Goal: Transaction & Acquisition: Purchase product/service

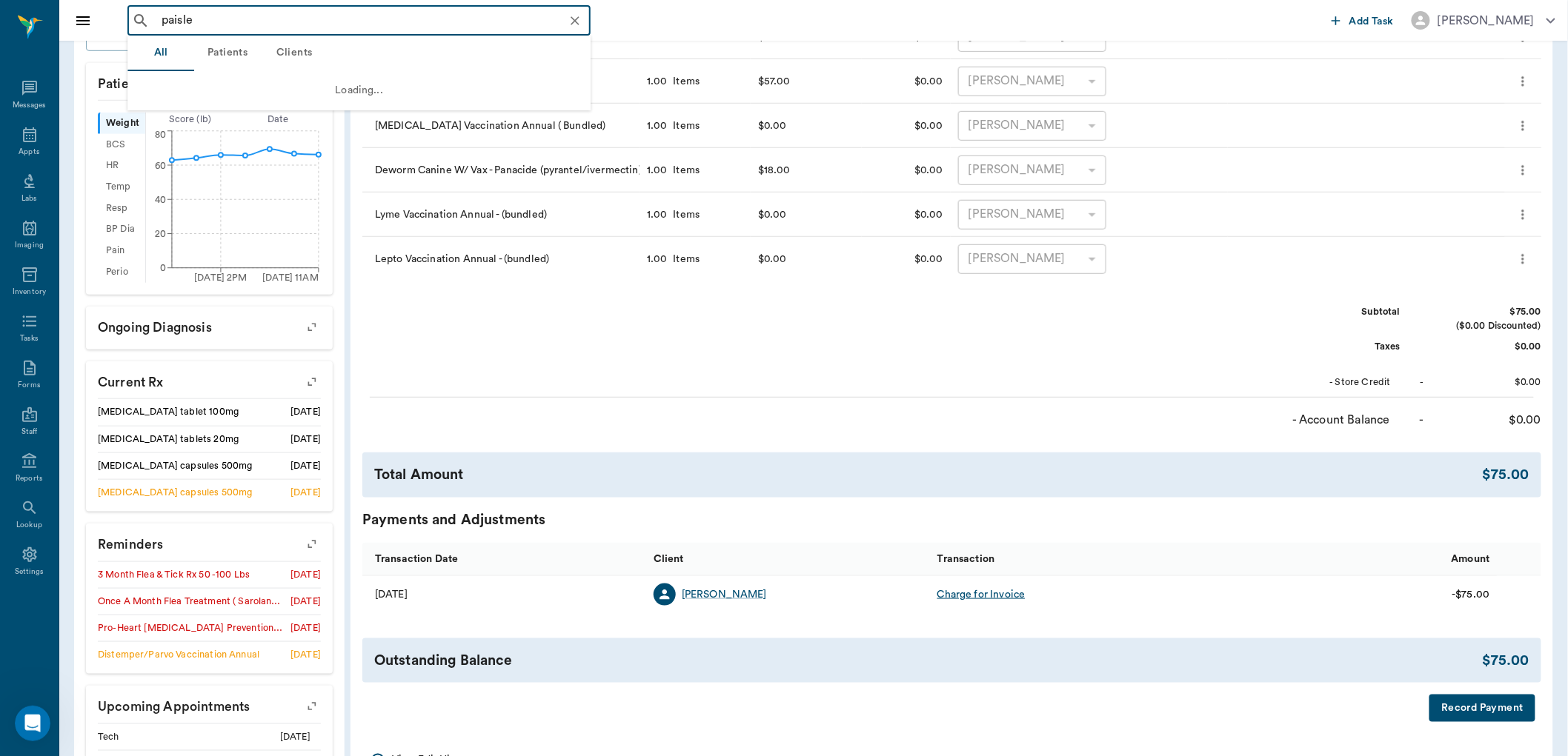
scroll to position [411, 0]
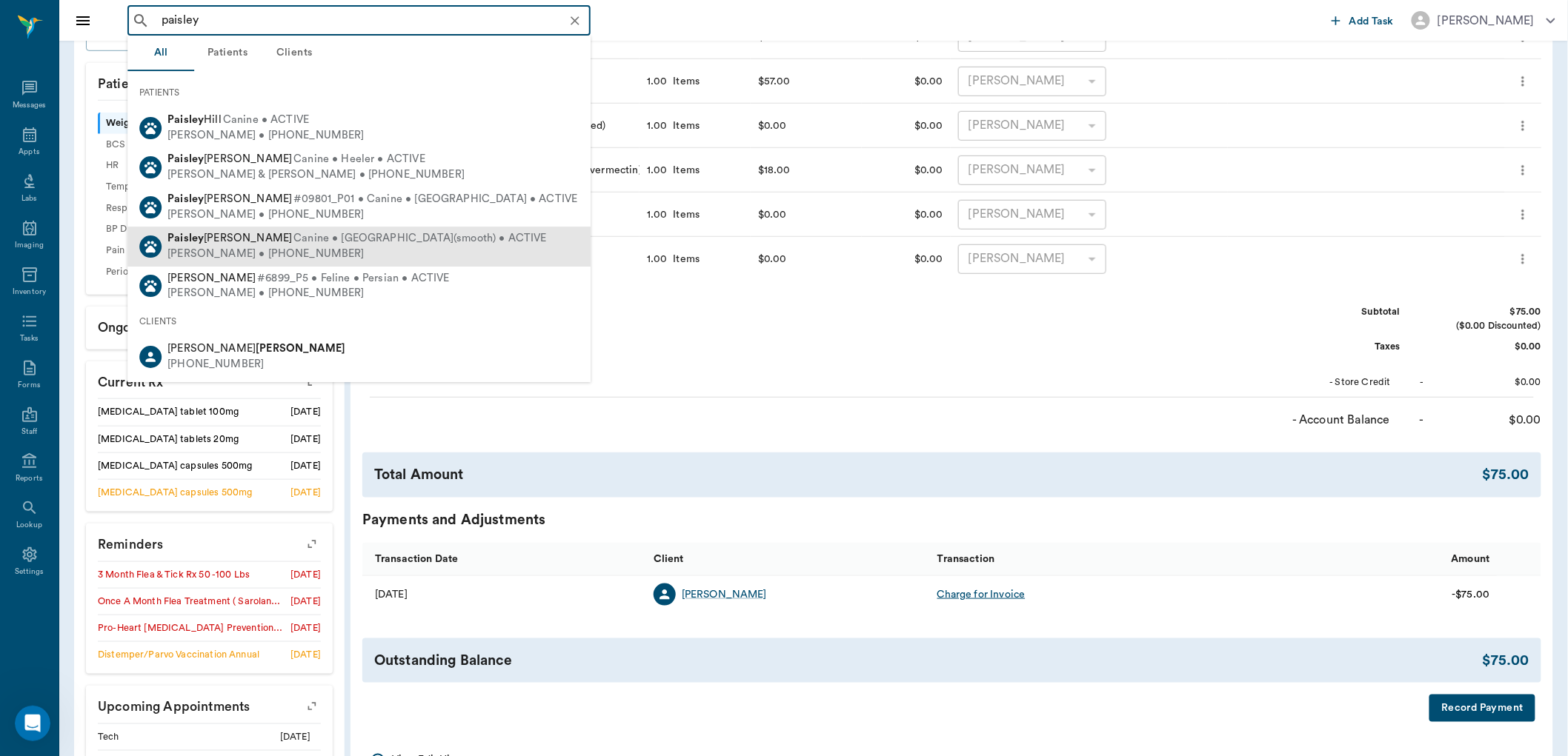
click at [200, 254] on div "Mike Ballard • (318) 588-2263" at bounding box center [357, 254] width 379 height 16
type input "paisley"
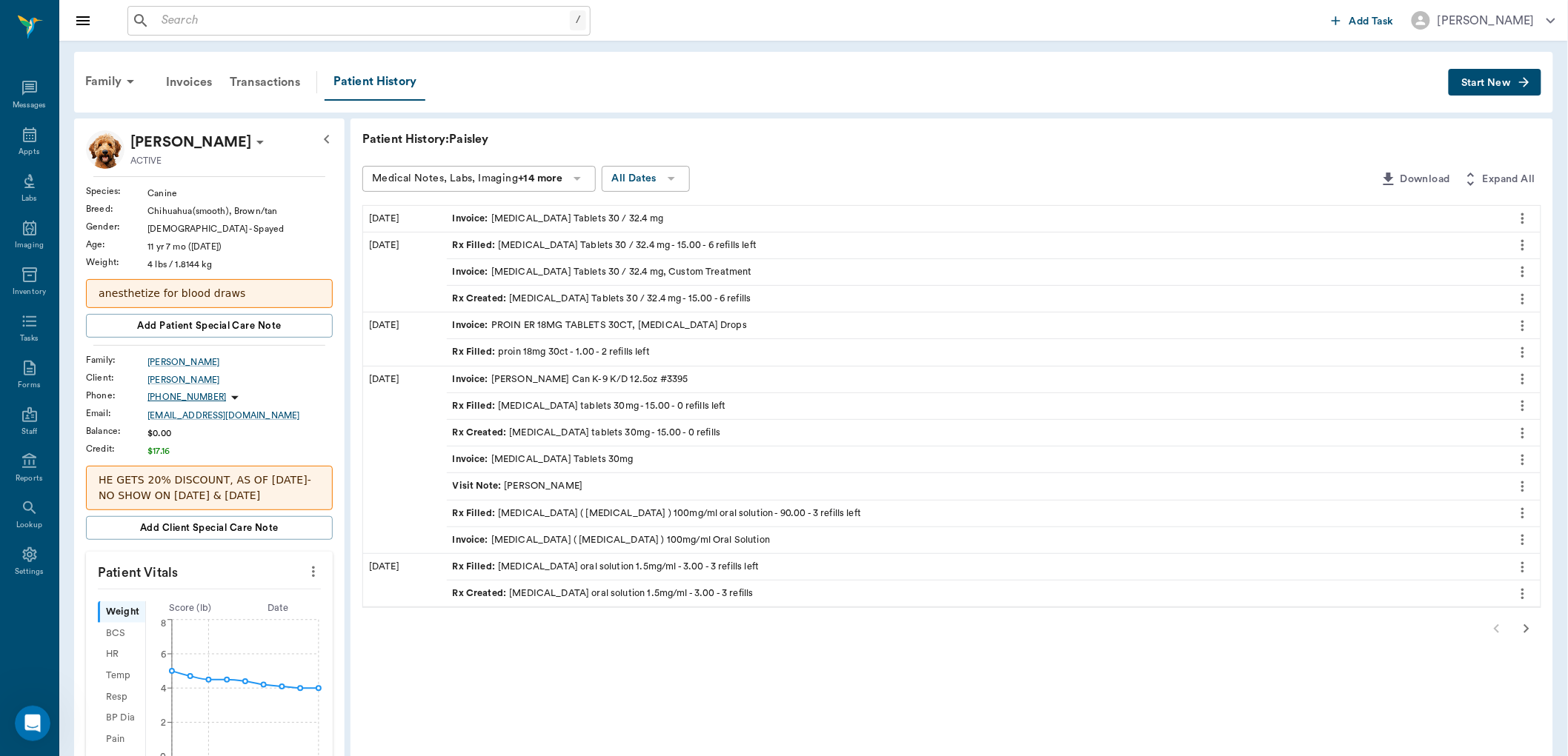
click at [1520, 352] on icon "more" at bounding box center [1523, 352] width 17 height 17
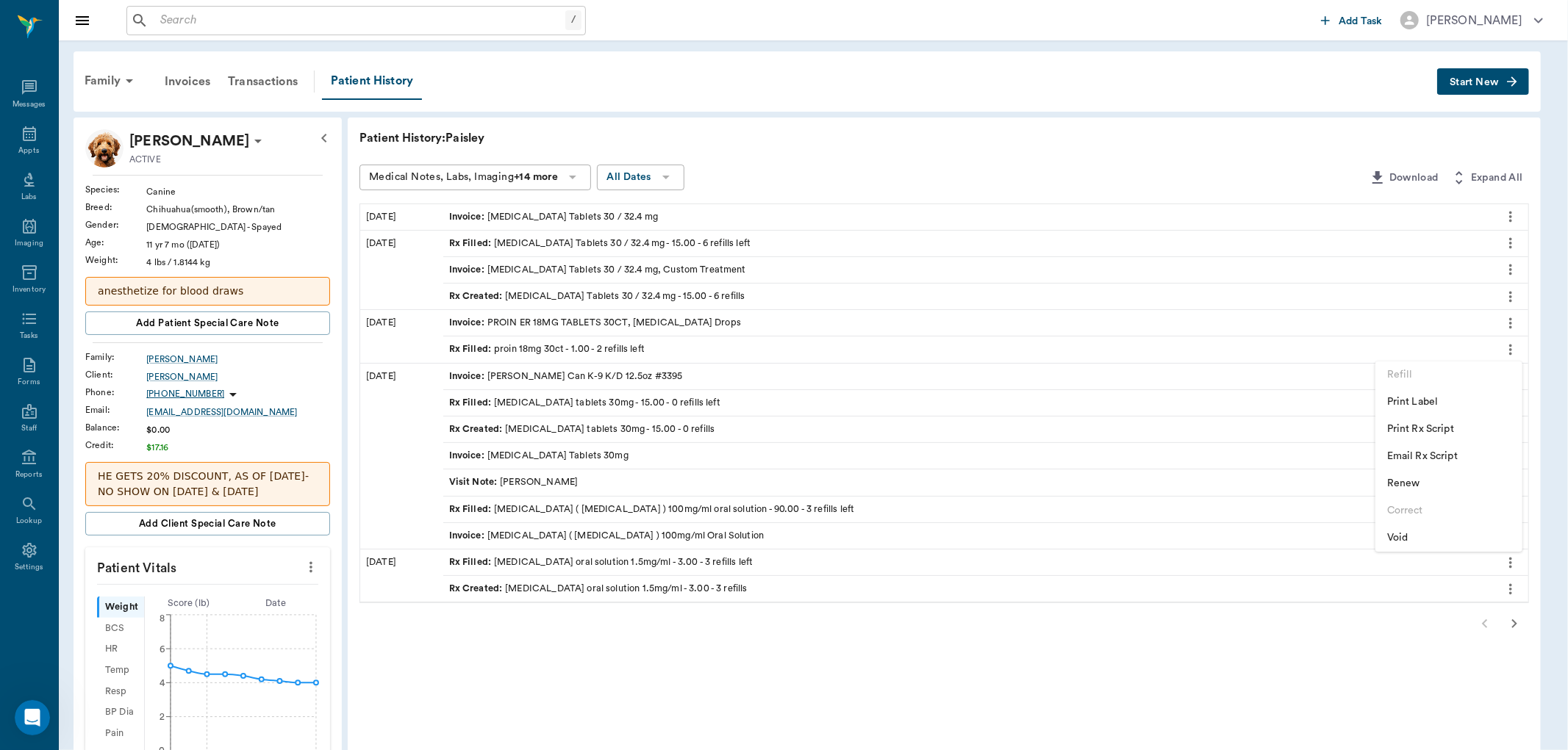
click at [732, 138] on div at bounding box center [784, 375] width 1568 height 750
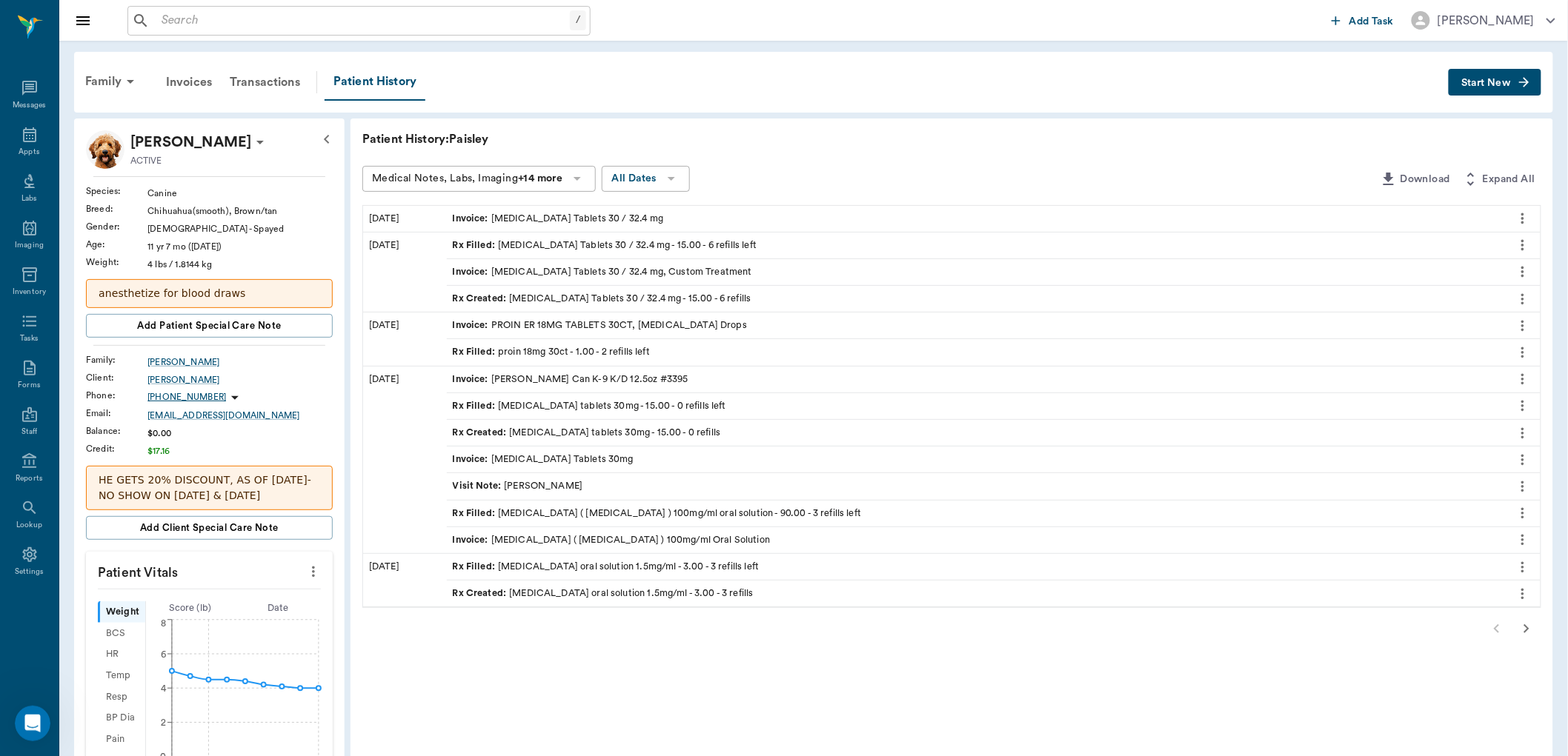
click at [541, 347] on div "Rx Filled : proin 18mg 30ct - 1.00 - 2 refills left" at bounding box center [551, 351] width 197 height 14
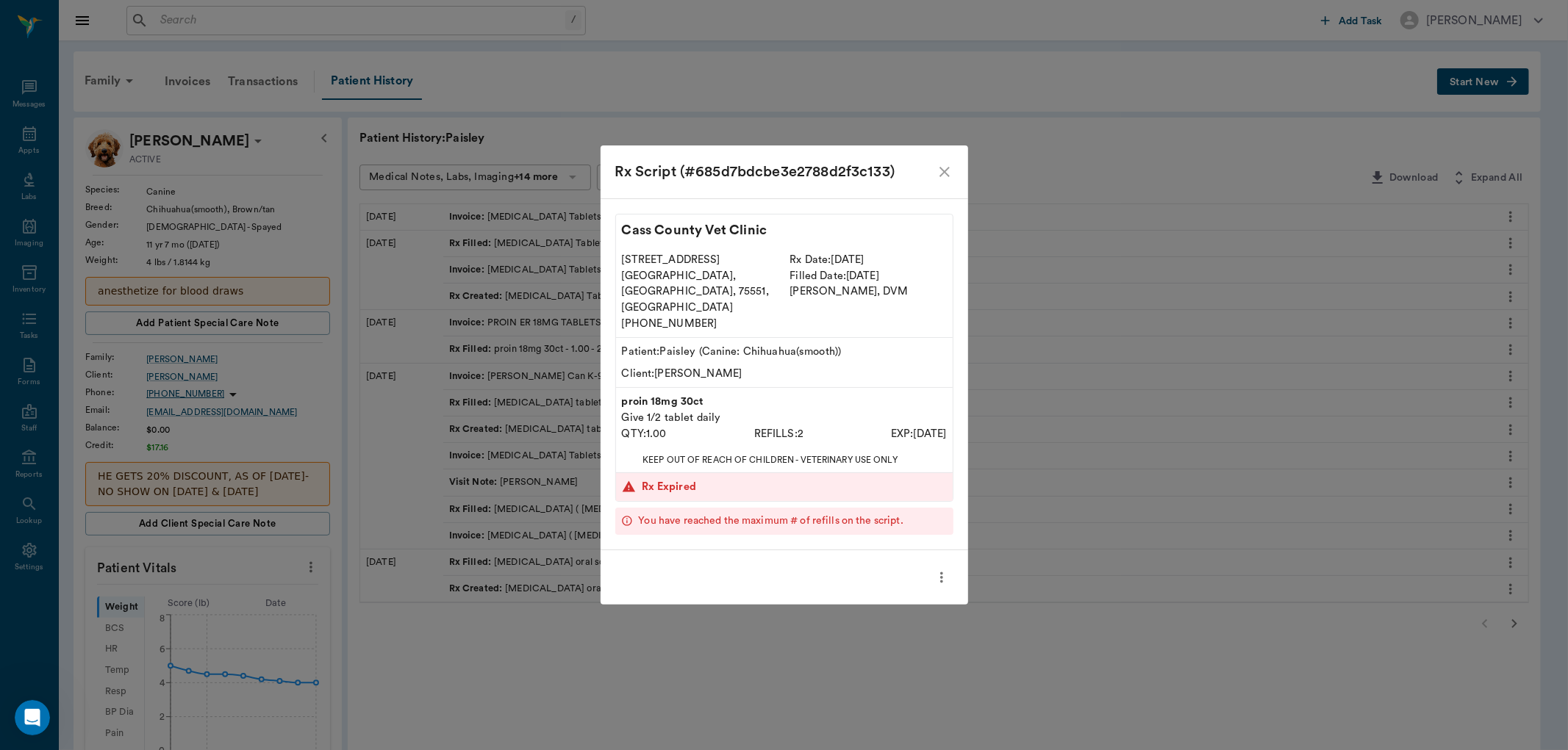
click at [953, 183] on div "Rx Script (#685d7bdcbe3e2788d2f3c133)" at bounding box center [784, 172] width 368 height 53
click at [939, 177] on div "Rx Script (#685d7bdcbe3e2788d2f3c133)" at bounding box center [784, 172] width 368 height 53
click at [939, 180] on icon "close" at bounding box center [945, 172] width 17 height 17
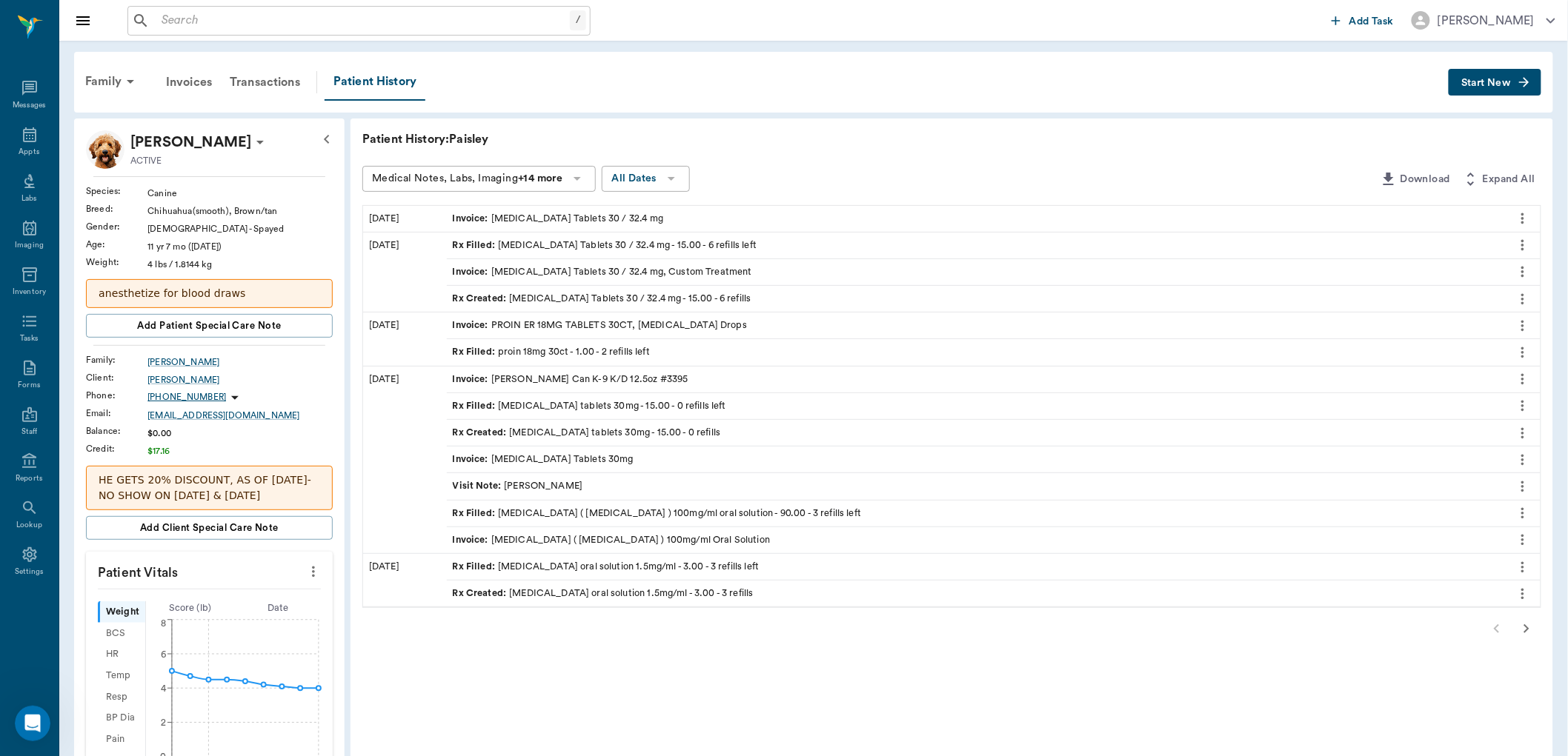
click at [619, 249] on div "Rx Filled : Phenobarb Tablets 30 / 32.4 mg - 15.00 - 6 refills left" at bounding box center [604, 245] width 304 height 14
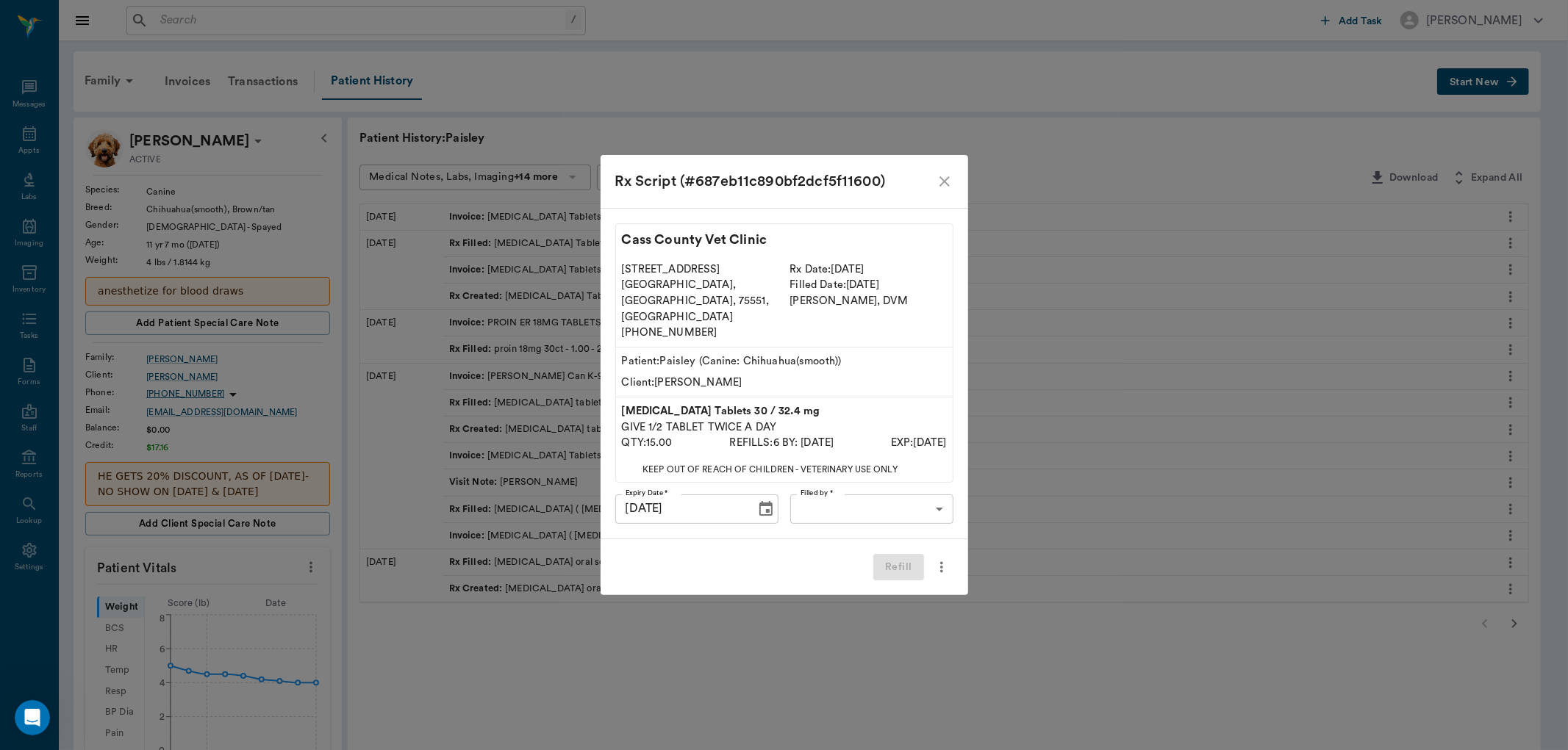
click at [856, 494] on body "/ ​ Add Task Dr. Bert Ellsworth Nectar Messages Appts Labs Imaging Inventory Ta…" at bounding box center [784, 618] width 1568 height 1235
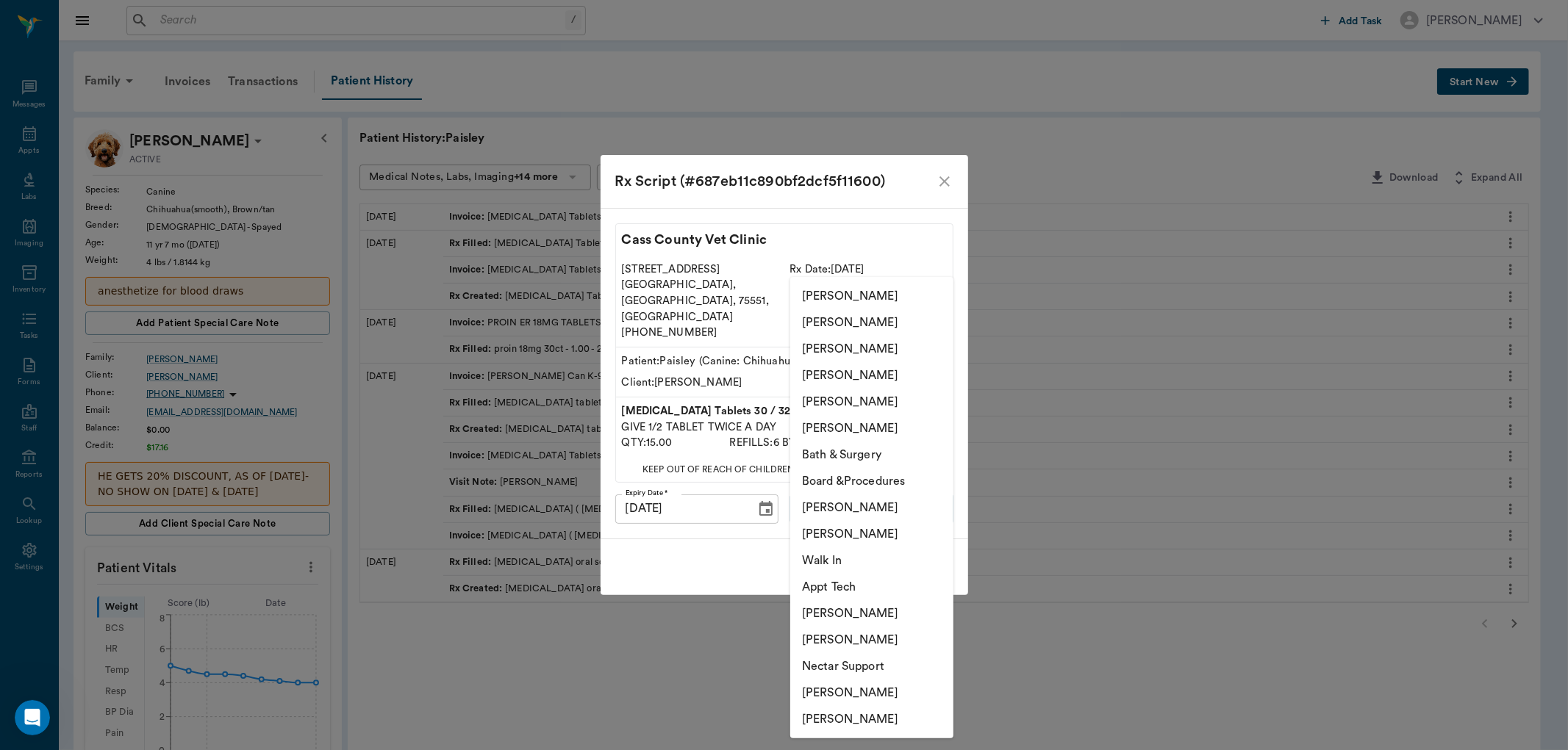
click at [835, 406] on li "[PERSON_NAME]" at bounding box center [872, 401] width 163 height 26
type input "63ec2ece52e12b0ba117cc90"
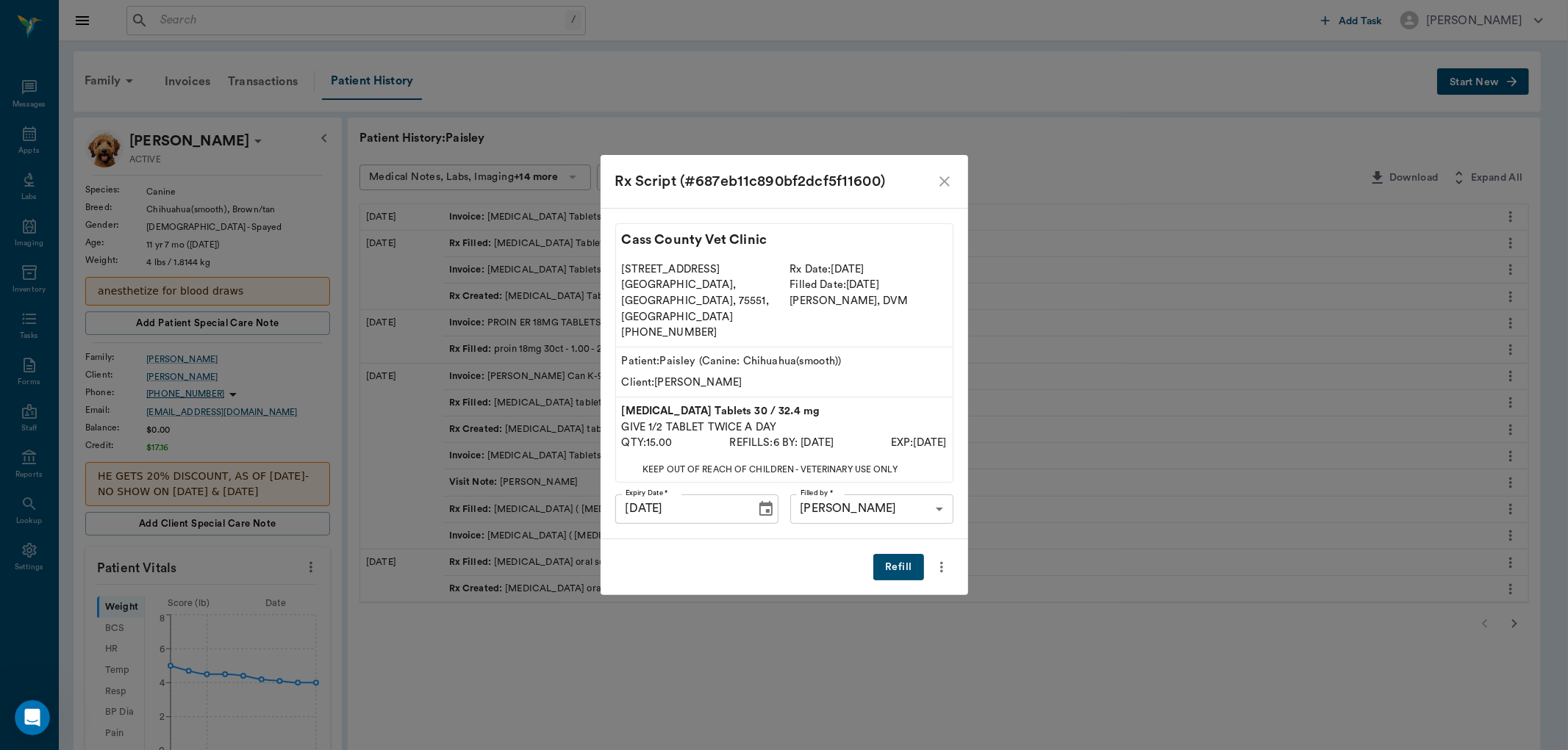
click at [898, 554] on button "Refill" at bounding box center [898, 568] width 50 height 27
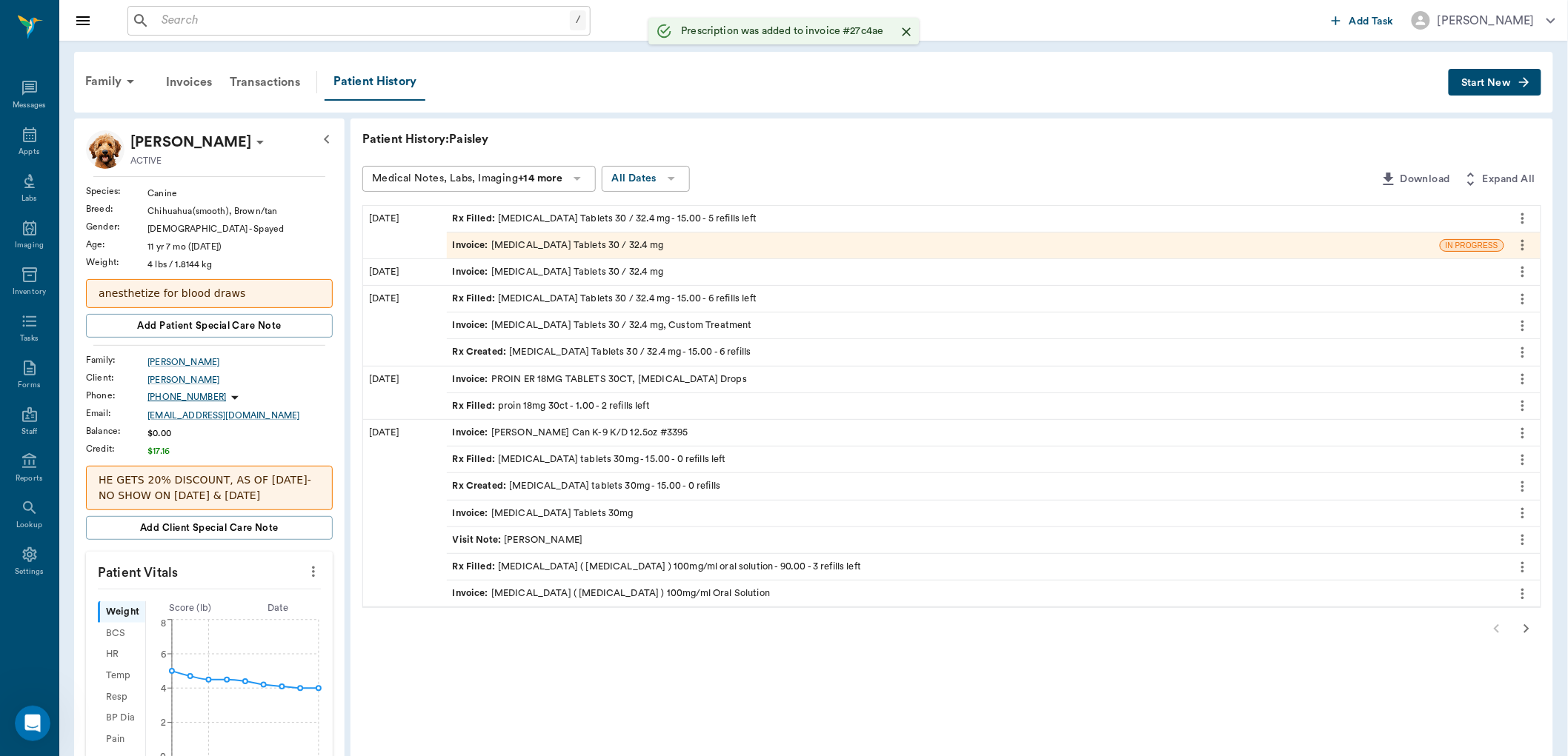
click at [908, 158] on div "Patient History: Paisley Medical Notes, Labs, Imaging +14 more All Dates Downlo…" at bounding box center [951, 673] width 1202 height 1110
click at [704, 250] on div "Invoice : Phenobarb Tablets 30 / 32.4 mg" at bounding box center [943, 246] width 992 height 26
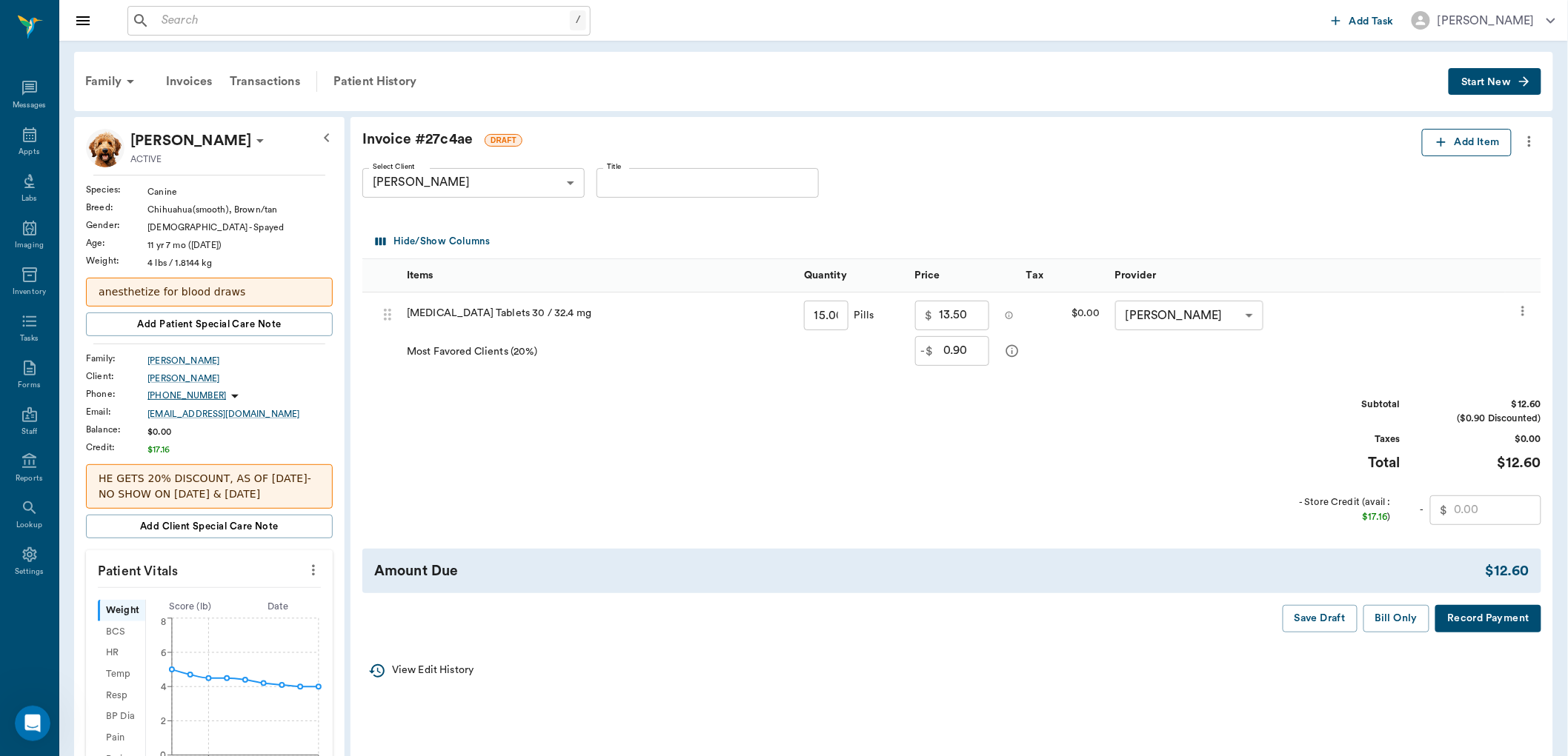
click at [1461, 143] on button "Add Item" at bounding box center [1466, 143] width 89 height 28
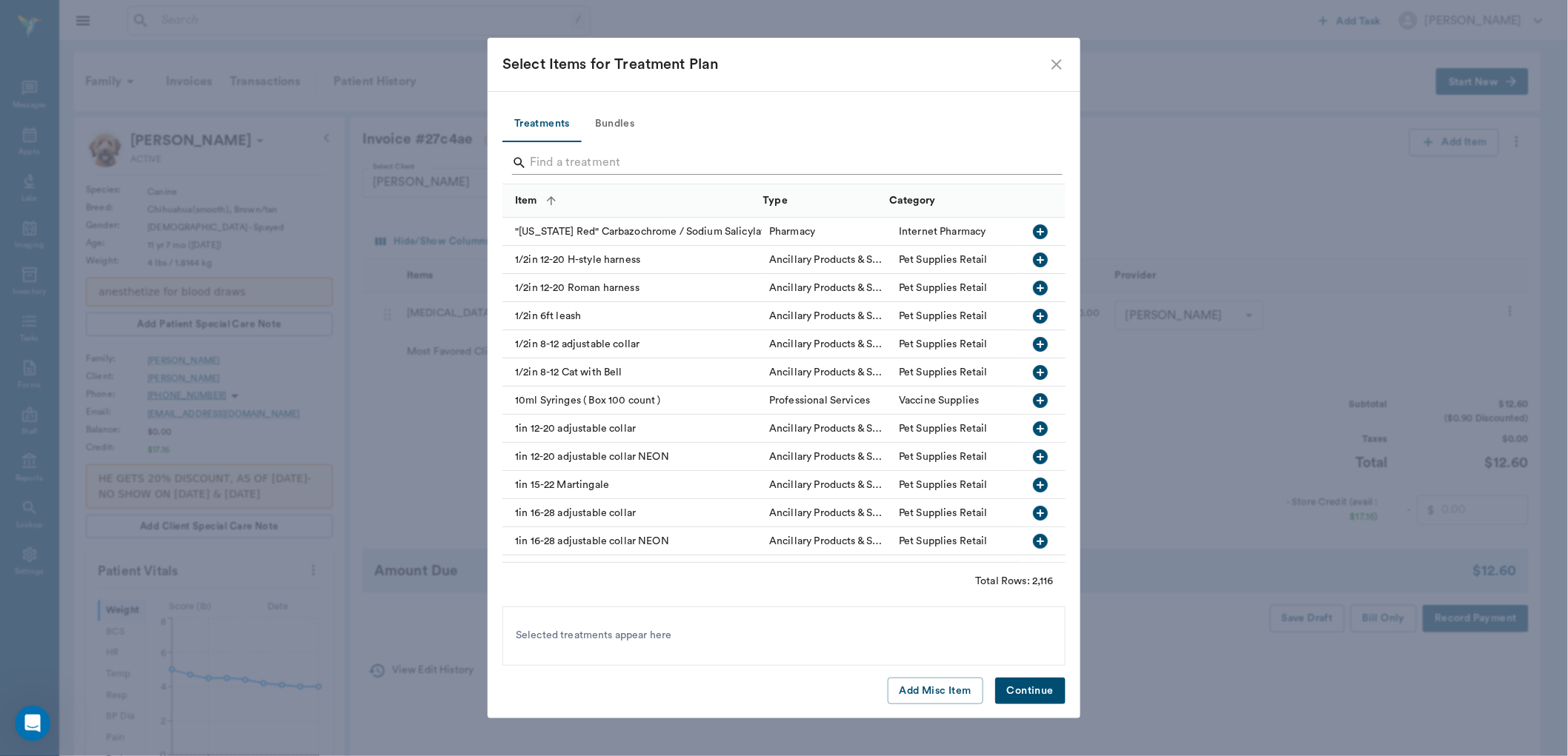
click at [783, 157] on input "Search" at bounding box center [784, 163] width 510 height 24
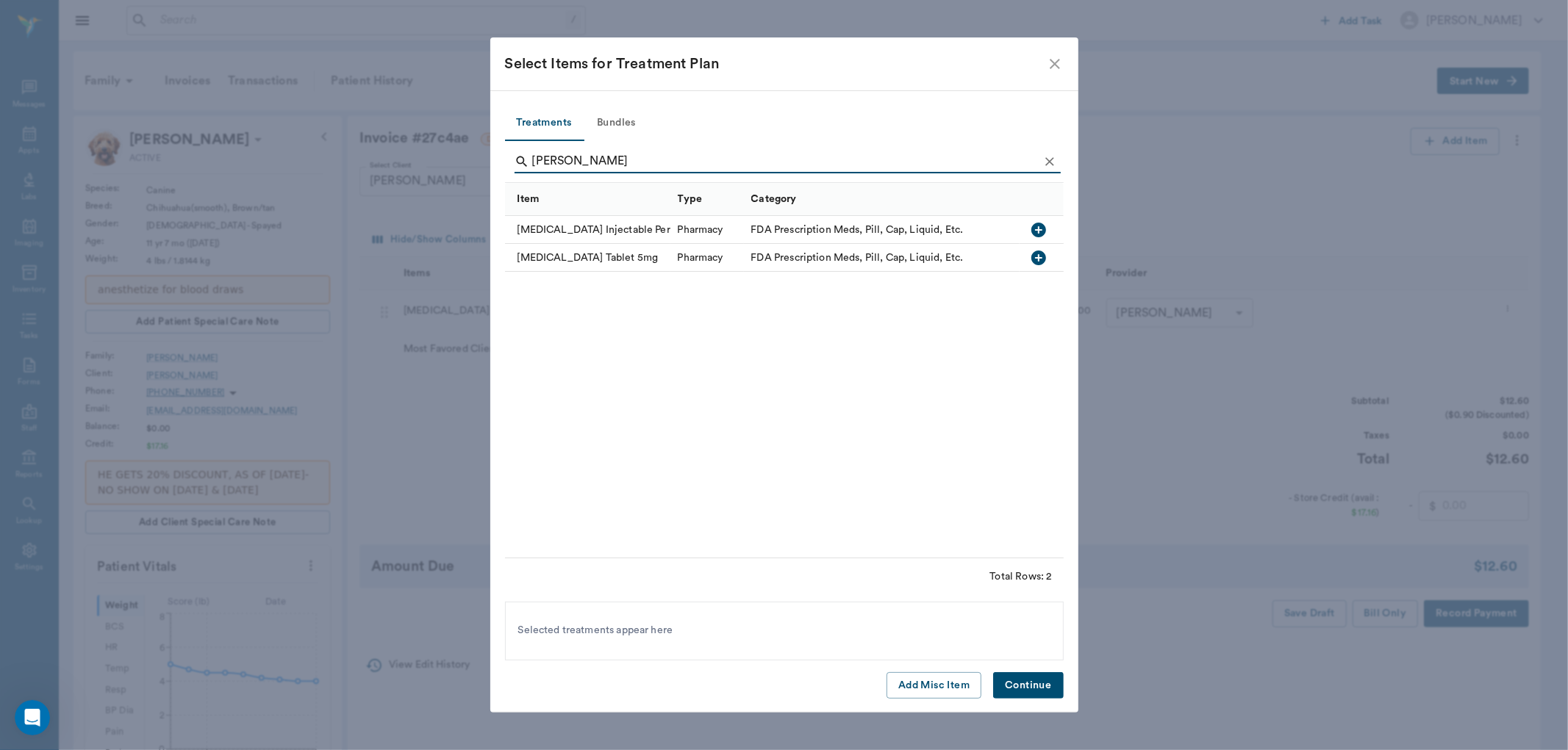
type input "diaz"
click at [1035, 232] on icon "button" at bounding box center [1039, 230] width 15 height 15
click at [1026, 693] on button "Continue" at bounding box center [1028, 686] width 70 height 27
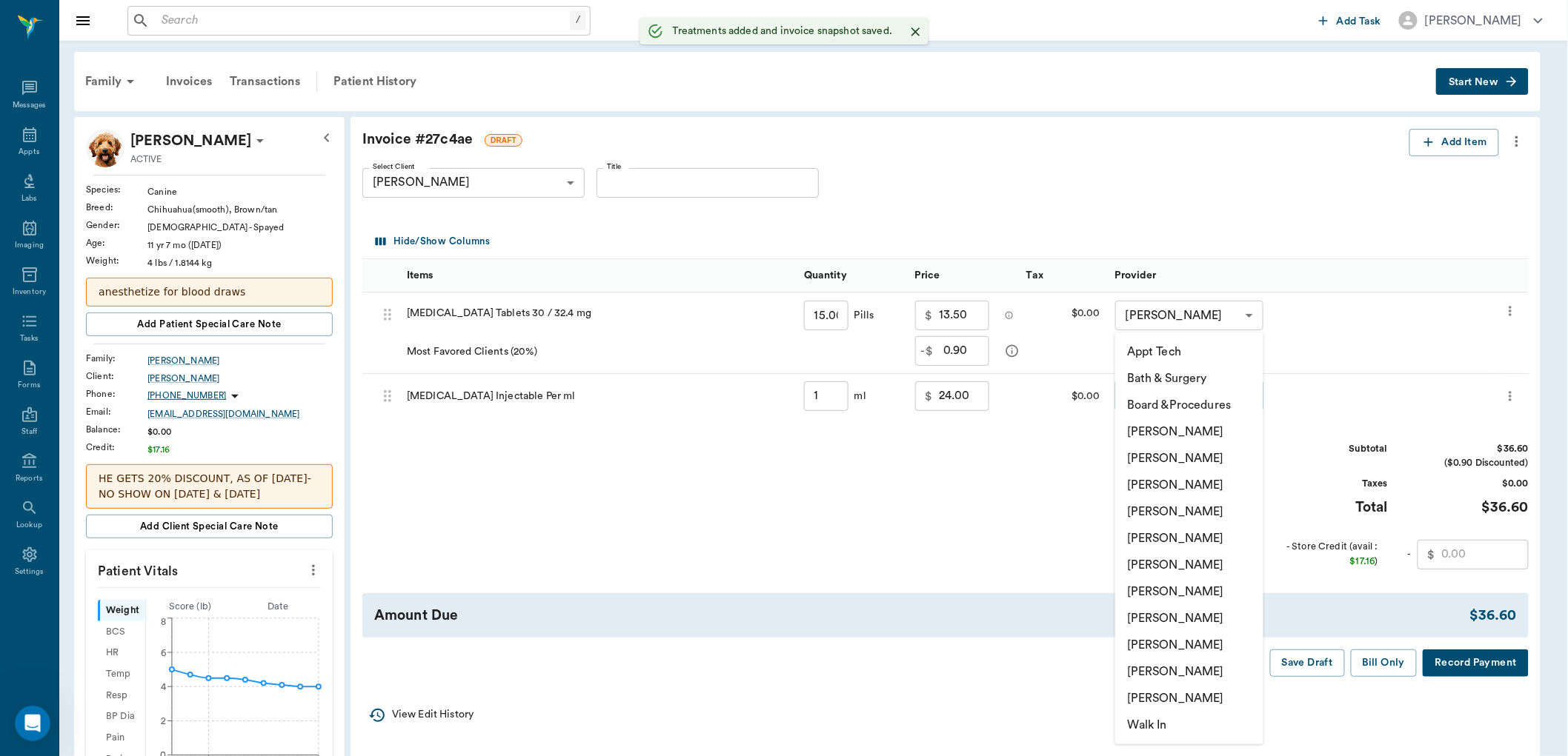
click at [1172, 398] on body "/ ​ Add Task Dr. Bert Ellsworth Nectar Messages Appts Labs Imaging Inventory Ta…" at bounding box center [784, 622] width 1568 height 1244
click at [1147, 671] on li "[PERSON_NAME]" at bounding box center [1188, 671] width 148 height 27
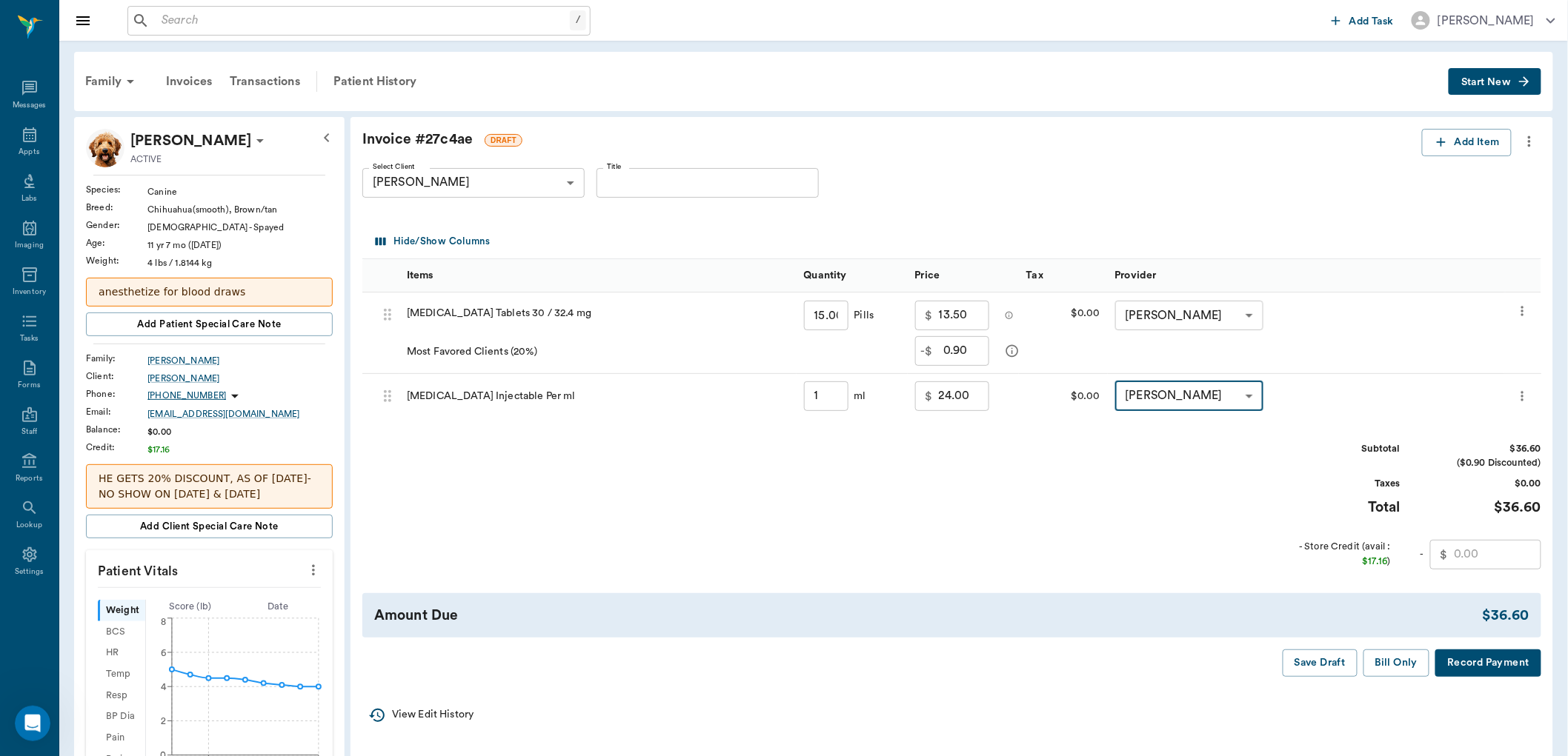
type input "none-63ec2ece52e12b0ba117cc90"
click at [1309, 667] on div at bounding box center [784, 378] width 1568 height 756
type input "1.00"
drag, startPoint x: 371, startPoint y: 85, endPoint x: 378, endPoint y: 92, distance: 9.9
click at [372, 84] on div "Patient History" at bounding box center [375, 81] width 101 height 36
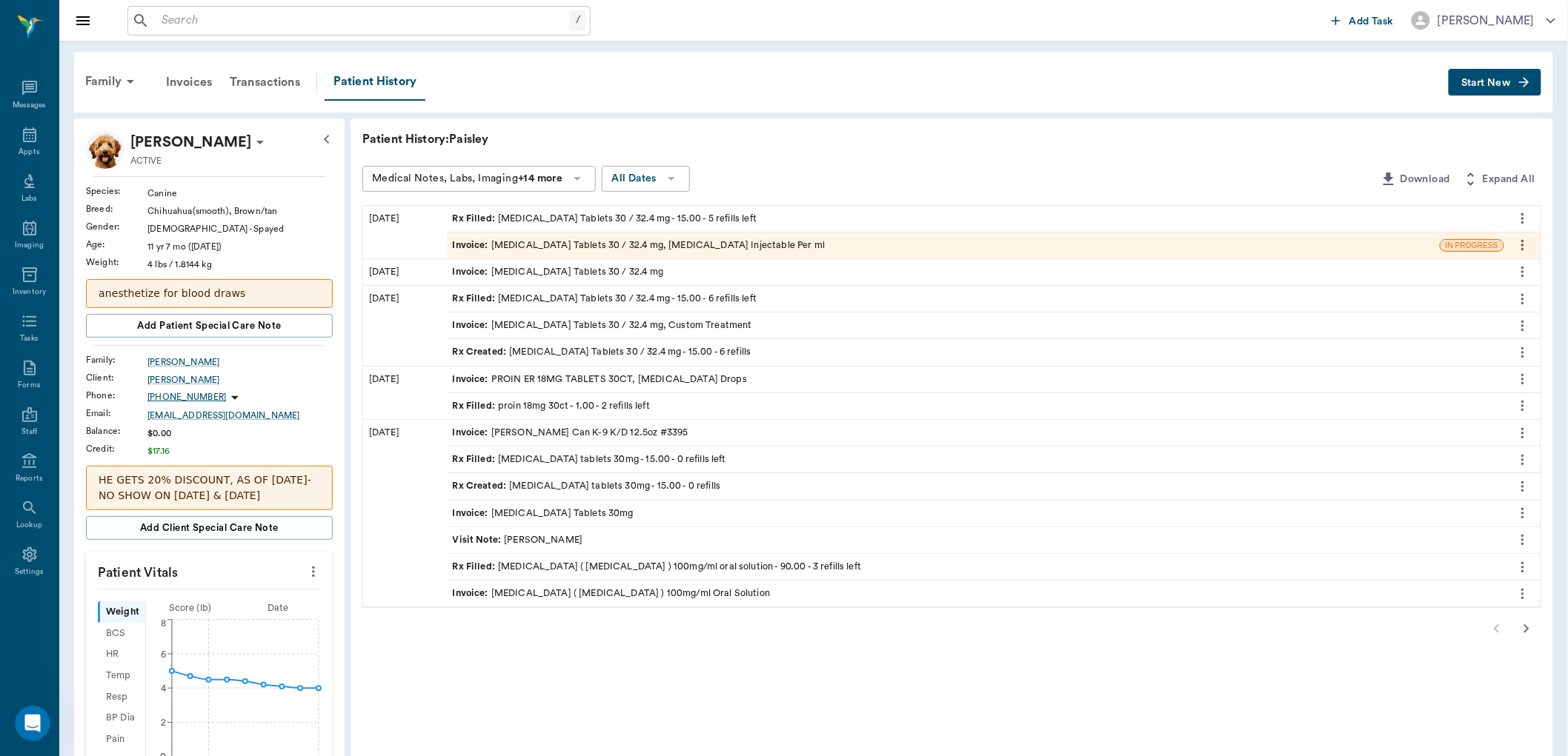
click at [1501, 83] on span "Start New" at bounding box center [1486, 83] width 50 height 0
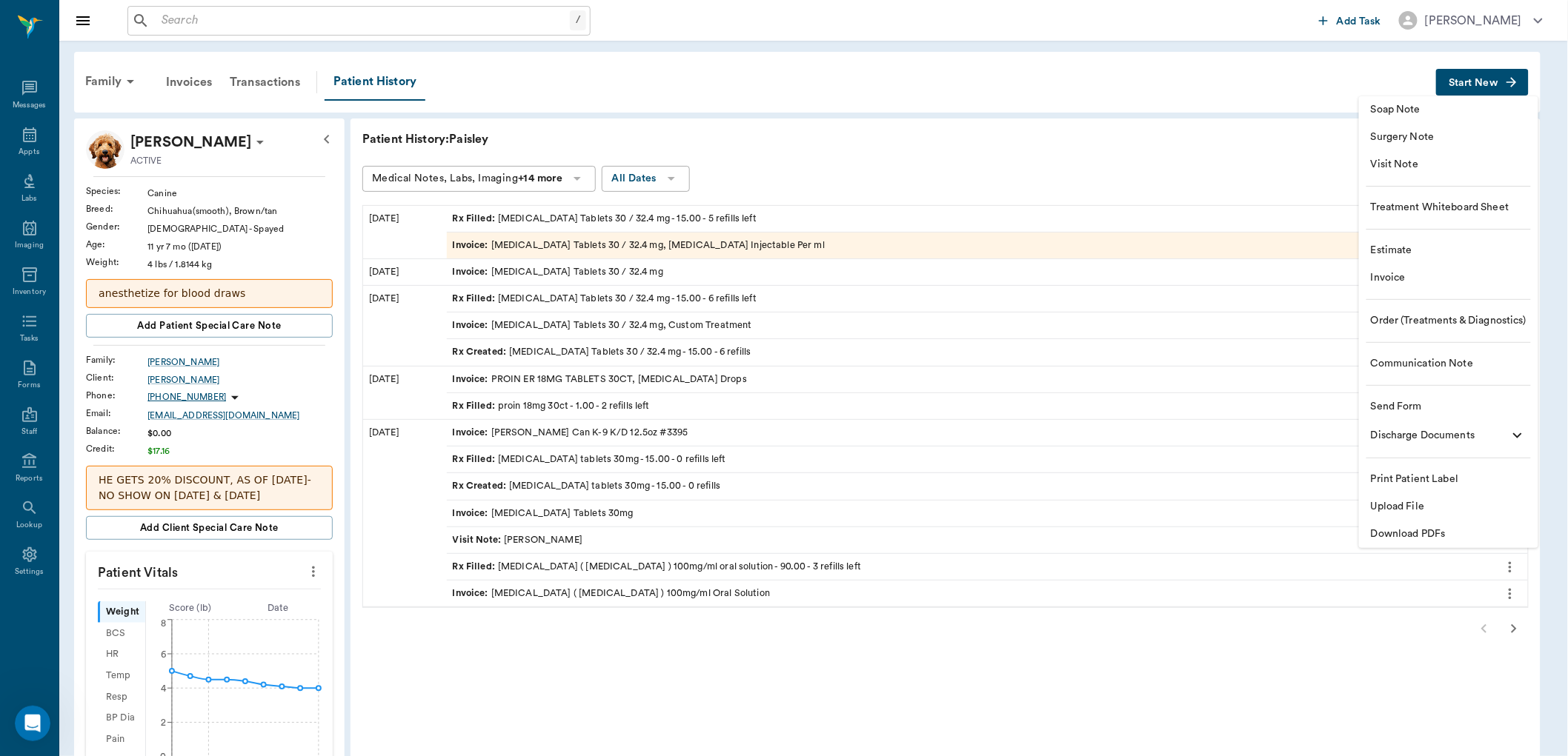
click at [1401, 161] on span "Visit Note" at bounding box center [1448, 165] width 155 height 16
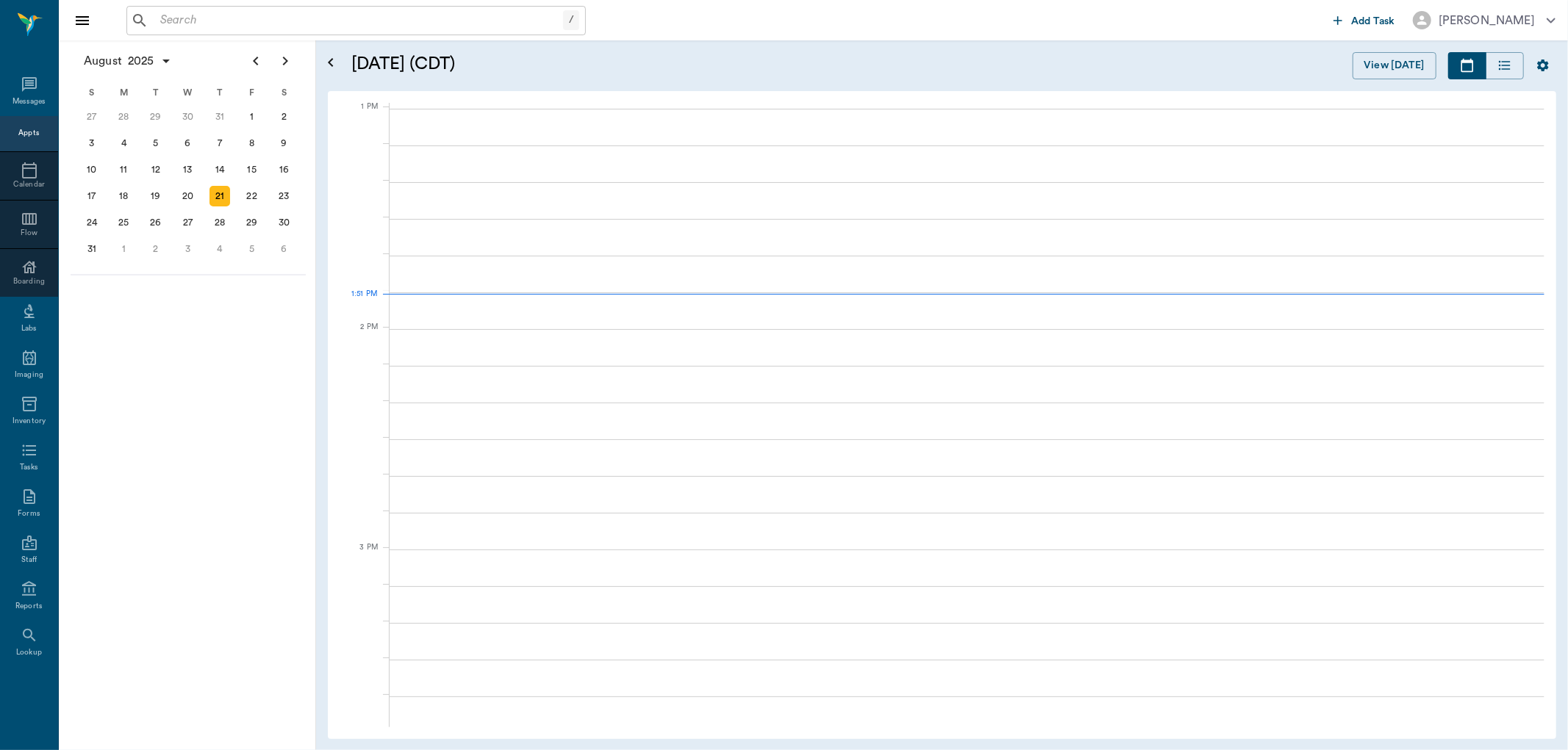
scroll to position [1104, 0]
click at [475, 23] on input "text" at bounding box center [367, 20] width 425 height 21
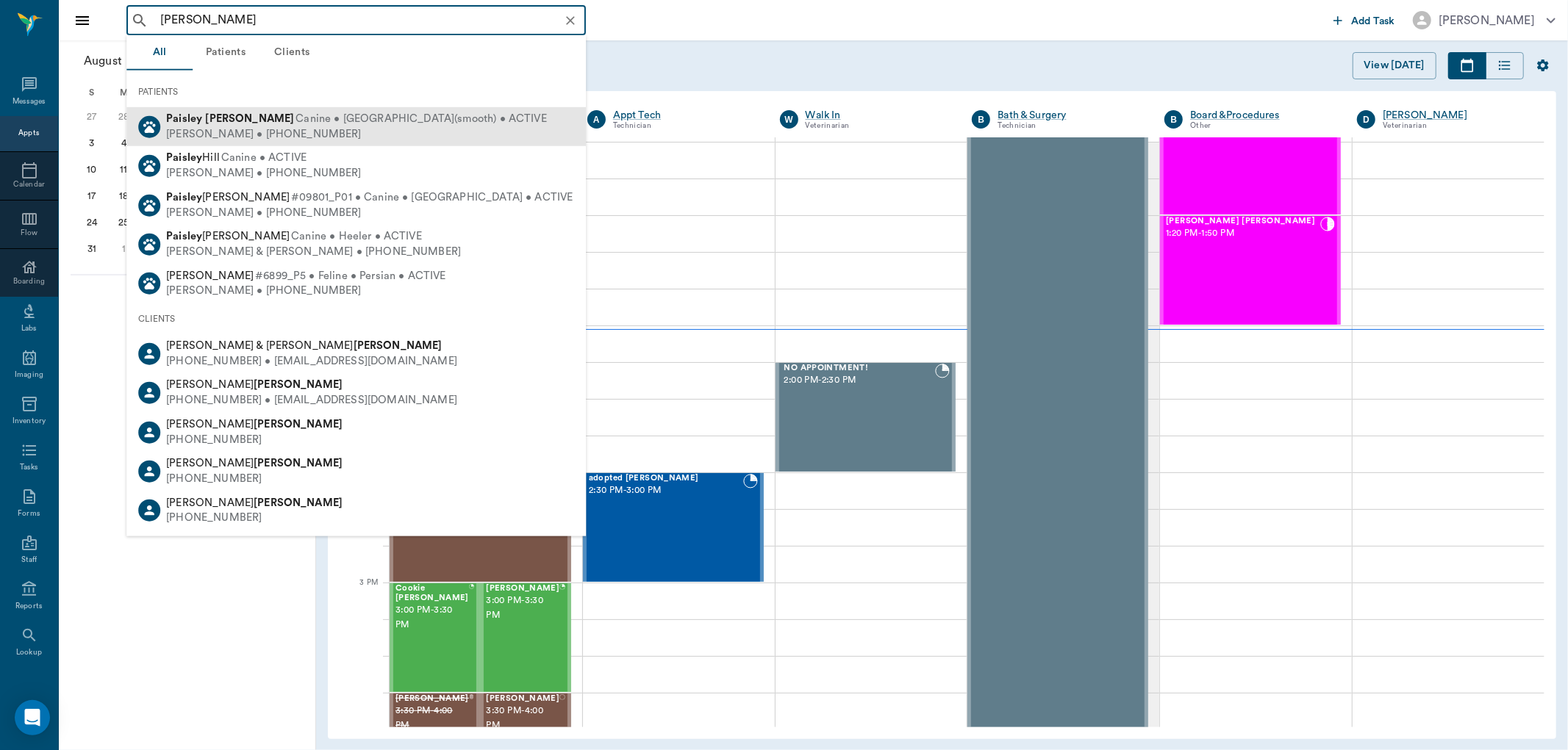
click at [277, 127] on div "Mike Ballard • (318) 588-2263" at bounding box center [356, 134] width 381 height 16
type input "paisley ballard"
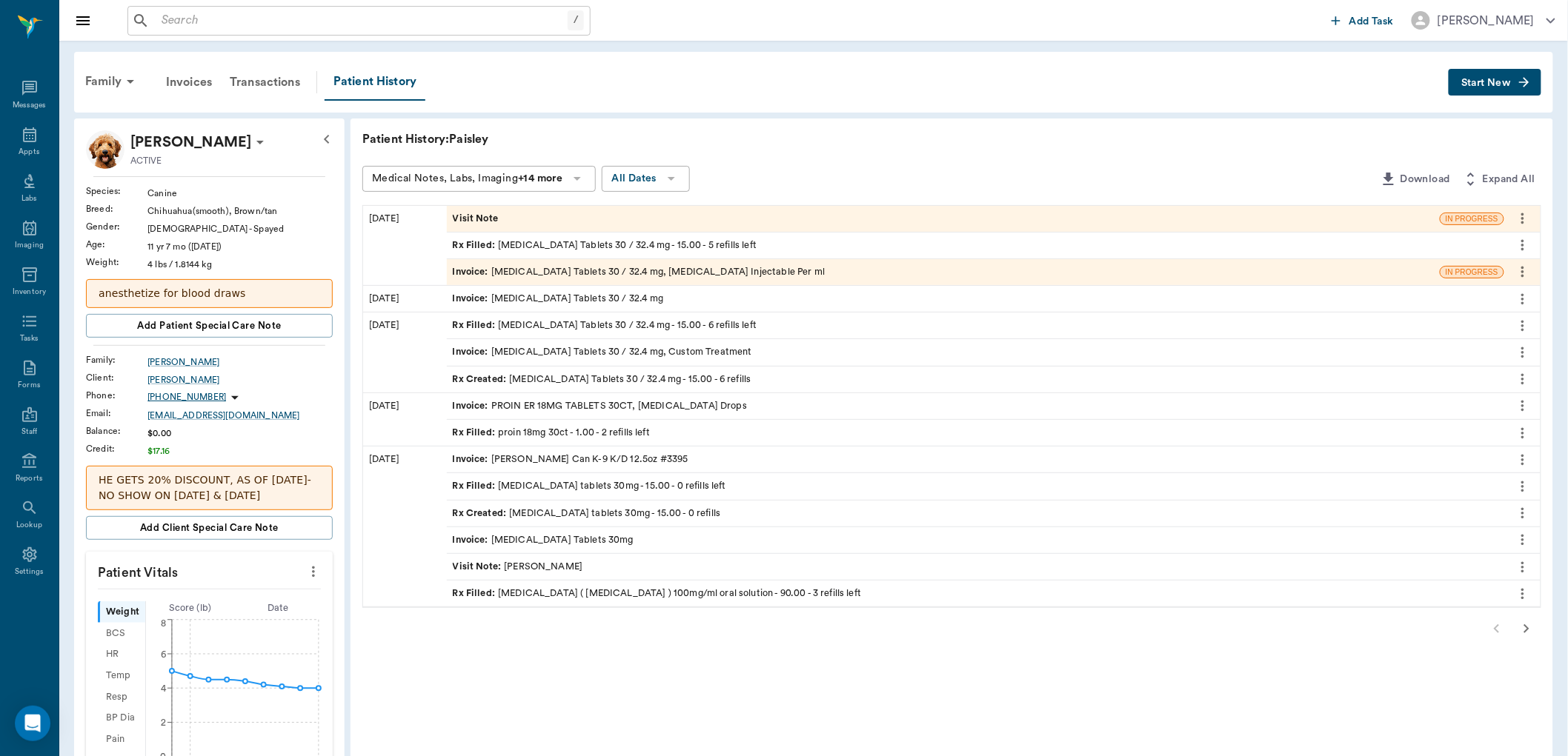
click at [572, 215] on div "Visit Note" at bounding box center [943, 219] width 992 height 26
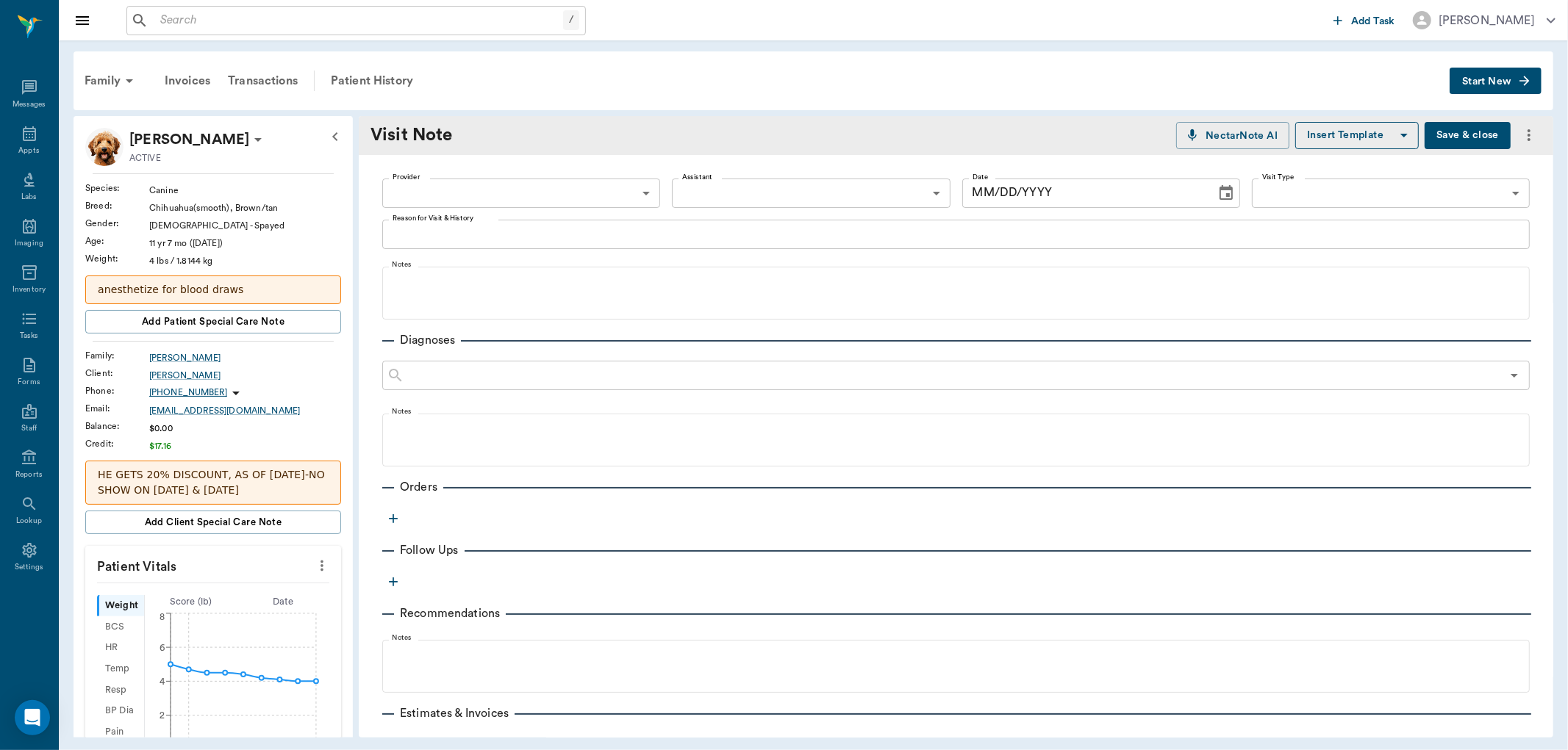
type input "08/21/2025"
click at [619, 184] on body "/ ​ Add Task Dr. Bert Ellsworth Nectar Messages Appts Labs Imaging Inventory Ta…" at bounding box center [784, 375] width 1568 height 750
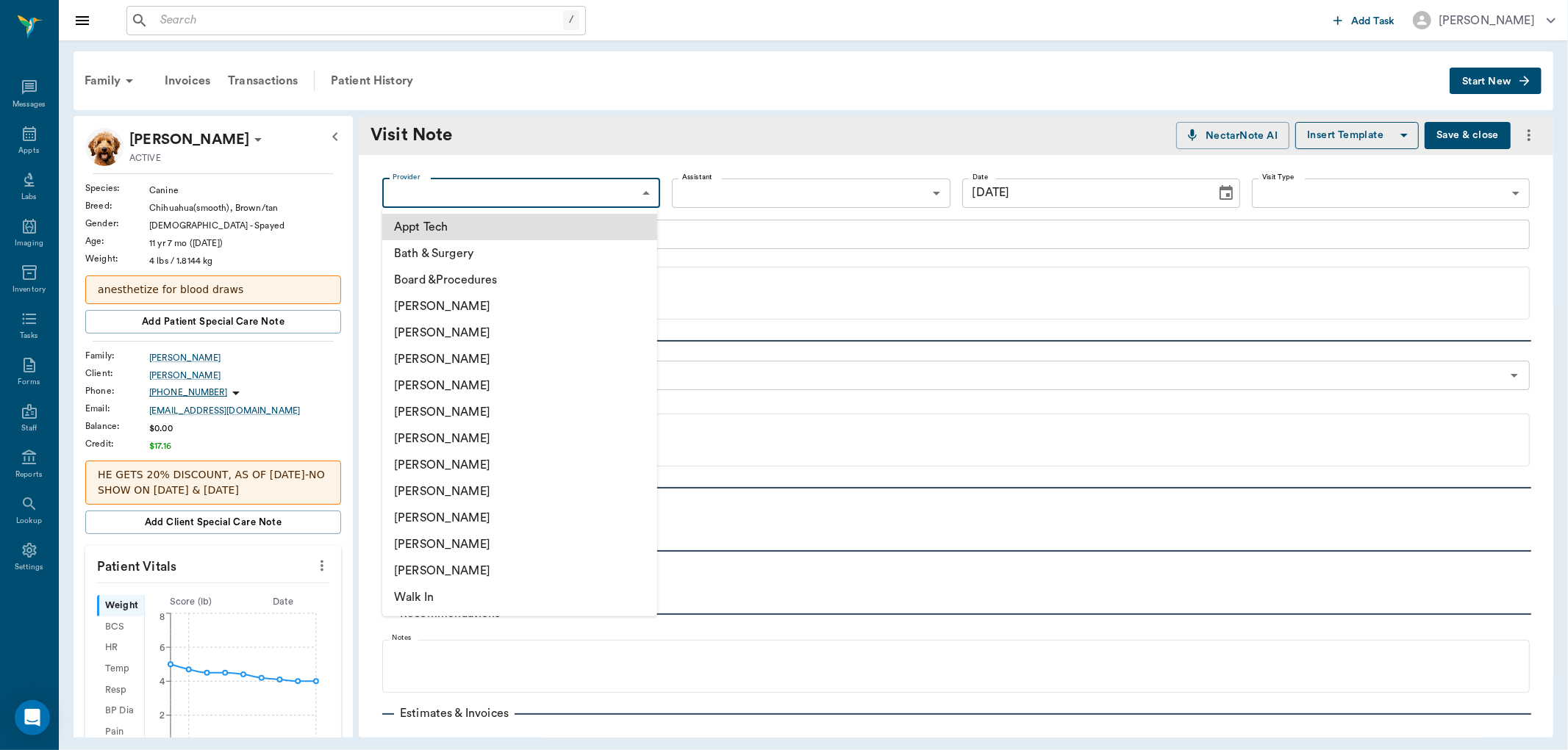
click at [434, 544] on li "[PERSON_NAME]" at bounding box center [519, 544] width 275 height 26
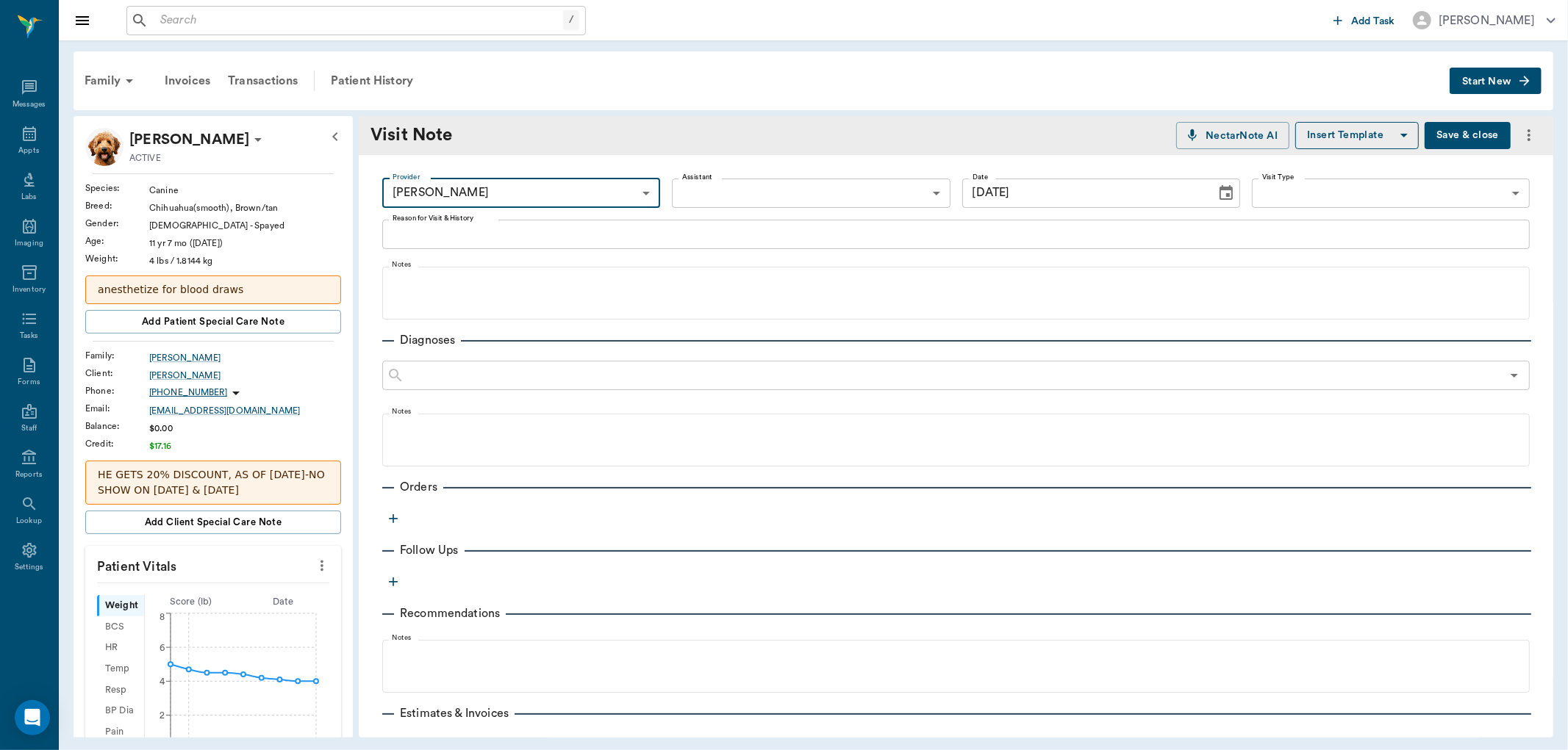
click at [710, 194] on body "/ ​ Add Task Dr. Bert Ellsworth Nectar Messages Appts Labs Imaging Inventory Ta…" at bounding box center [784, 375] width 1568 height 750
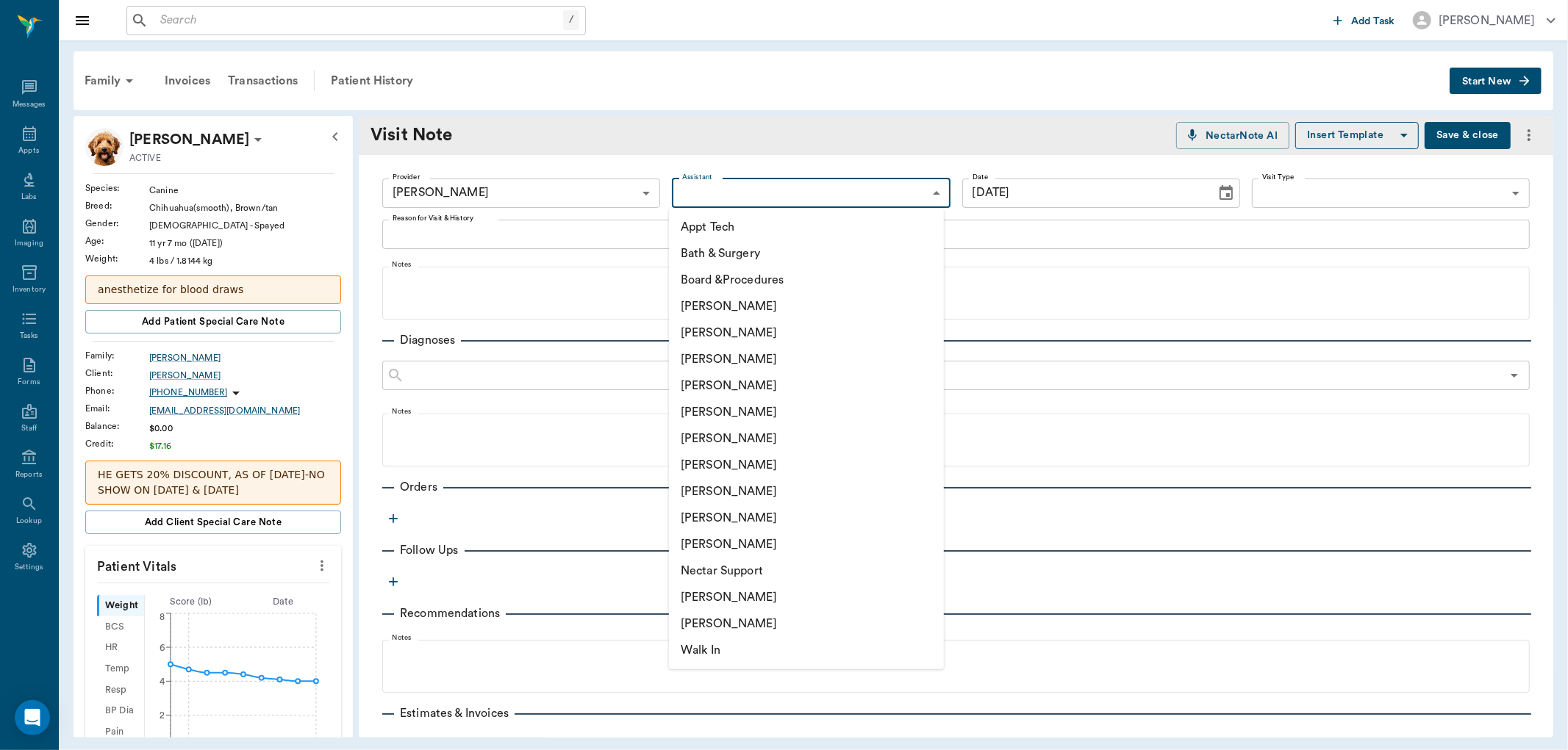
click at [603, 126] on div at bounding box center [784, 375] width 1568 height 750
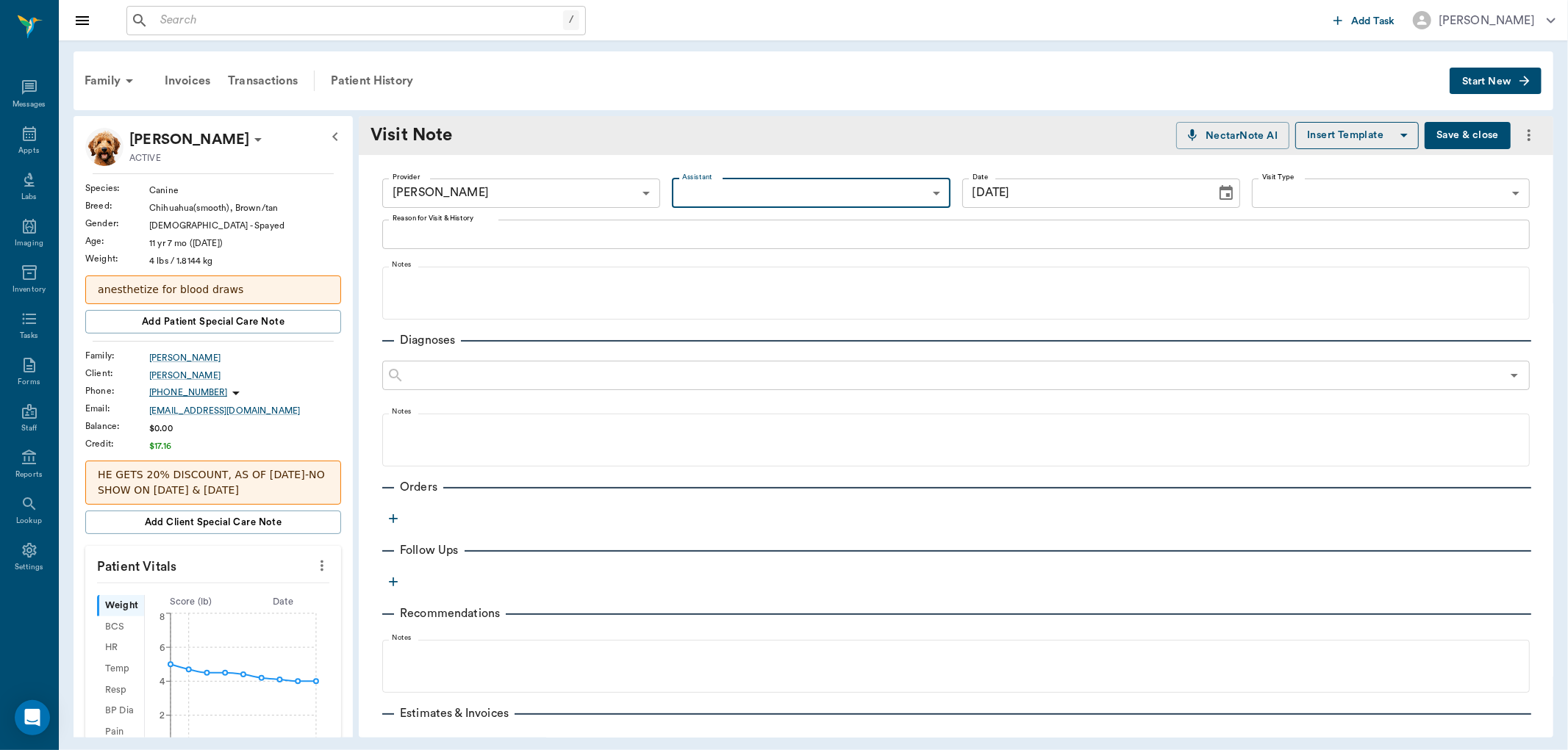
click at [607, 194] on body "/ ​ Add Task Dr. Bert Ellsworth Nectar Messages Appts Labs Imaging Inventory Ta…" at bounding box center [784, 375] width 1568 height 750
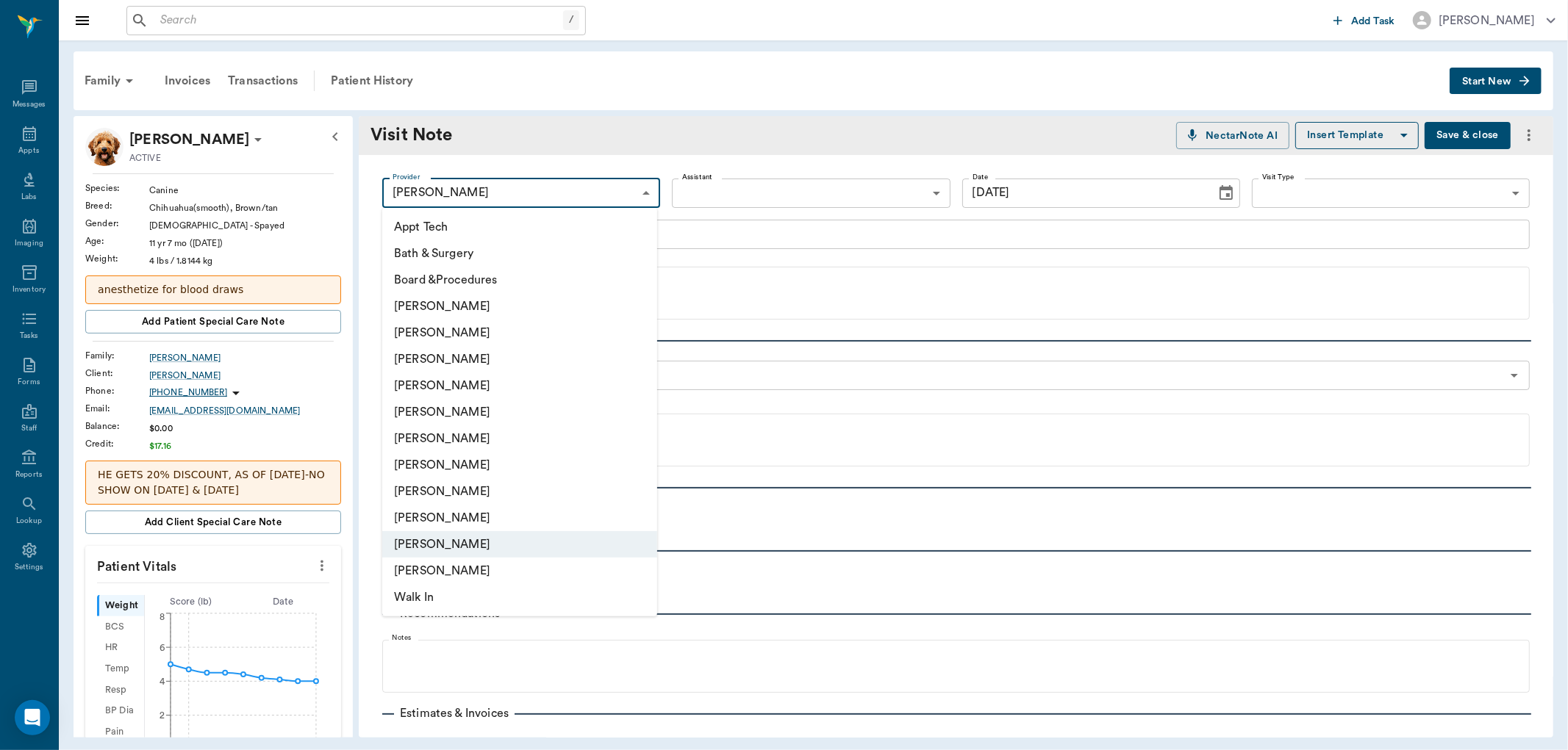
click at [450, 358] on li "[PERSON_NAME]" at bounding box center [519, 359] width 275 height 26
type input "63ec2f075fda476ae8351a4d"
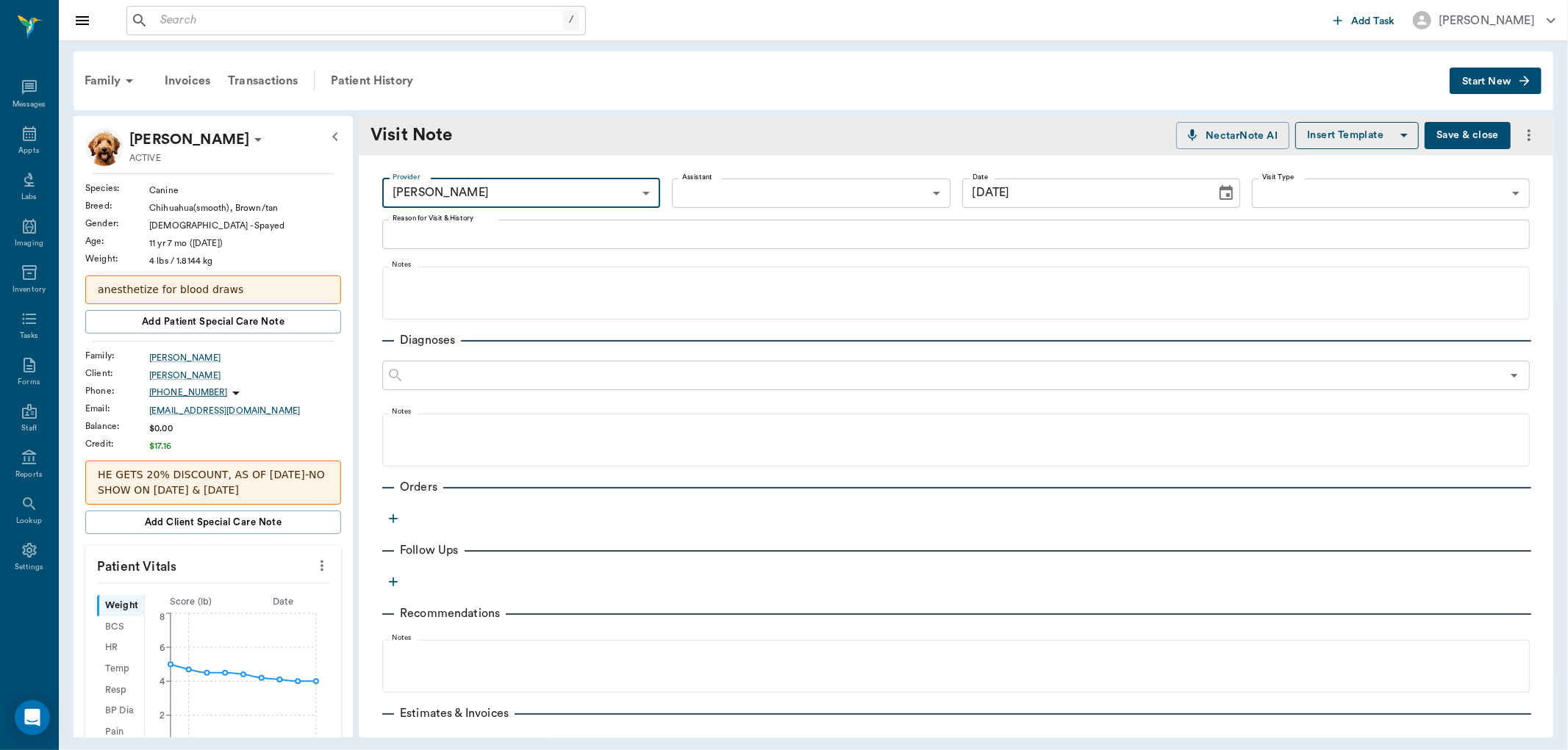
click at [695, 195] on body "/ ​ Add Task Dr. Bert Ellsworth Nectar Messages Appts Labs Imaging Inventory Ta…" at bounding box center [784, 375] width 1568 height 750
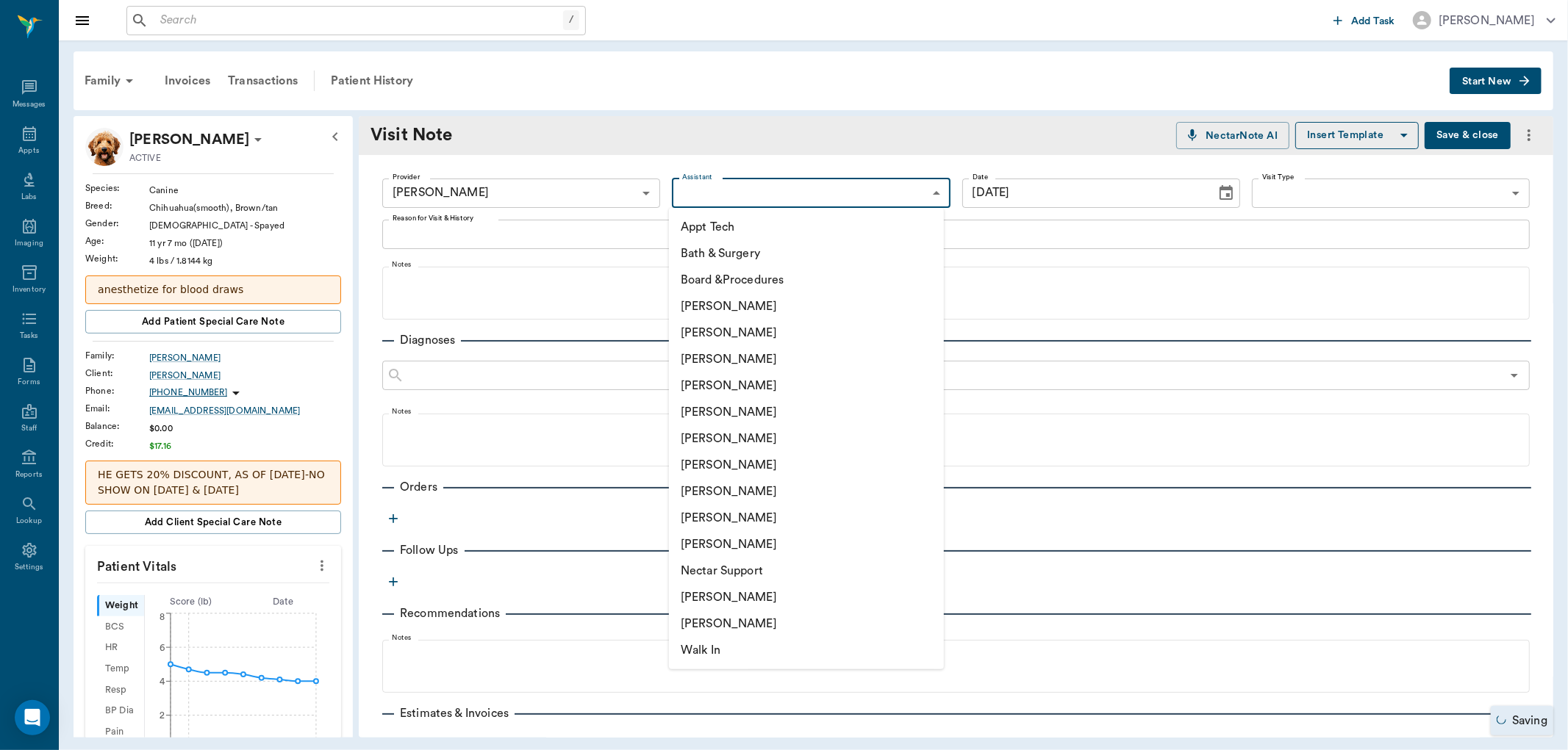
click at [727, 546] on li "[PERSON_NAME]" at bounding box center [806, 544] width 275 height 26
type input "63ec2ece52e12b0ba117cc90"
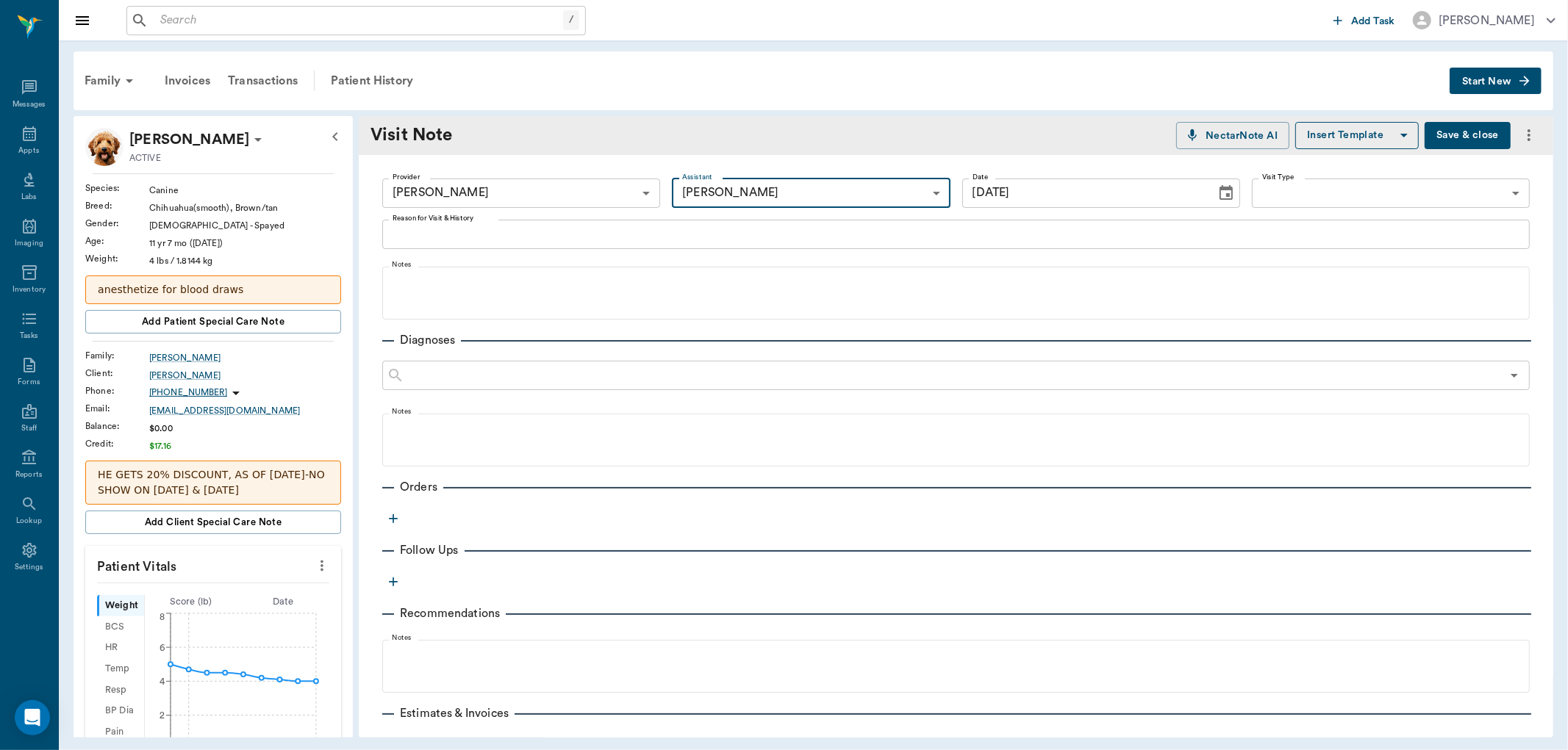
click at [472, 240] on textarea "Reason for Visit & History" at bounding box center [956, 234] width 1127 height 17
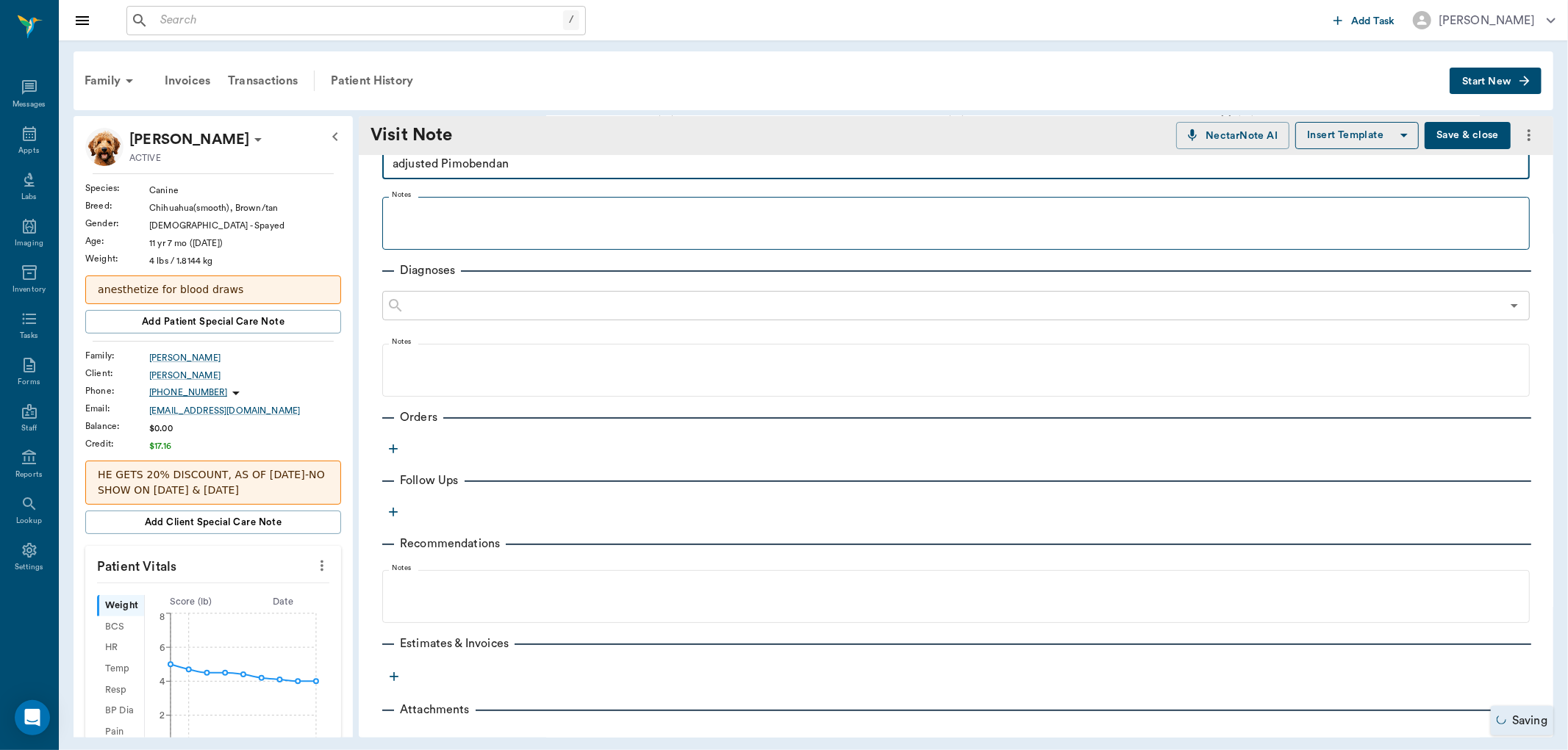
scroll to position [112, 0]
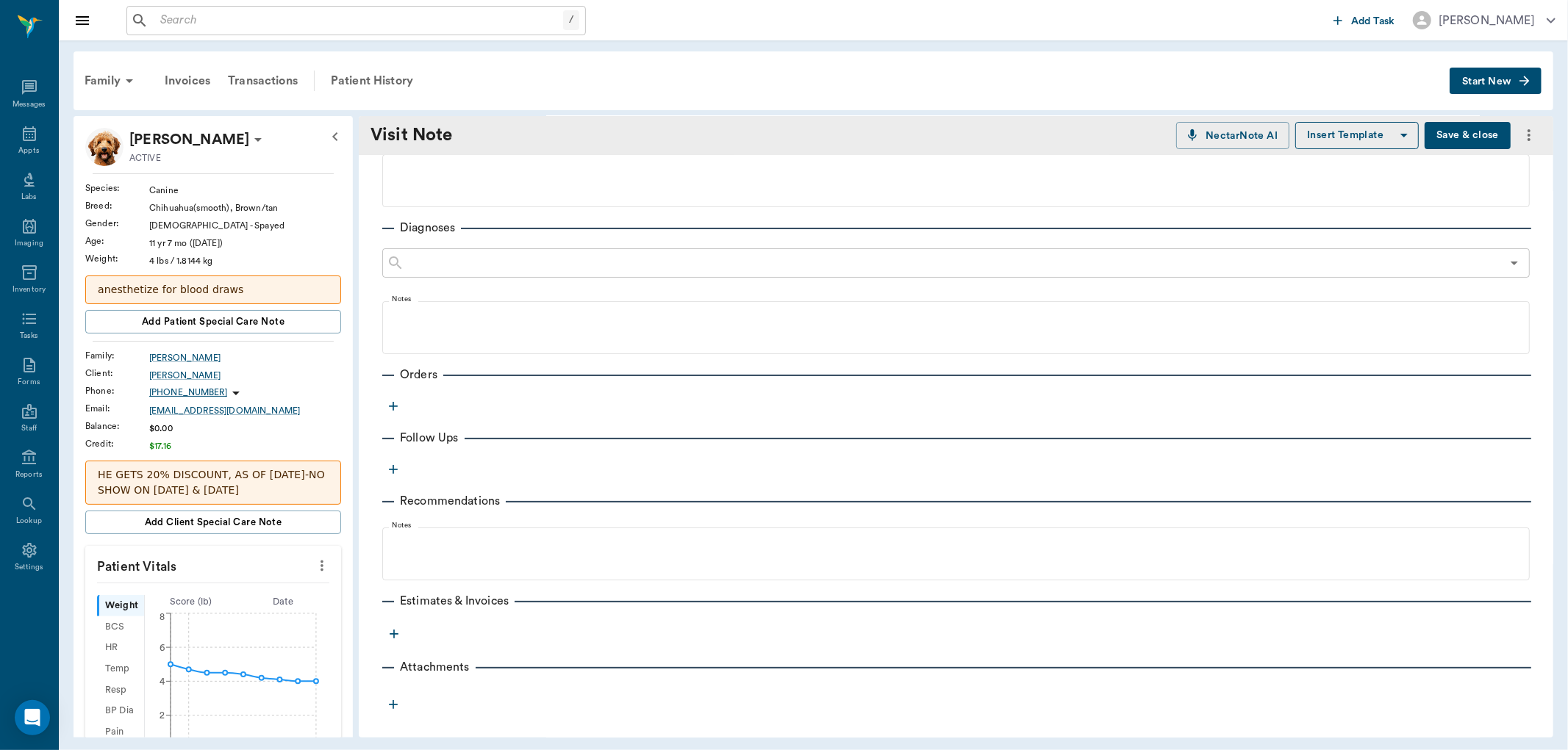
type textarea "adjusted Pimobendan"
click at [392, 404] on icon "button" at bounding box center [393, 406] width 15 height 15
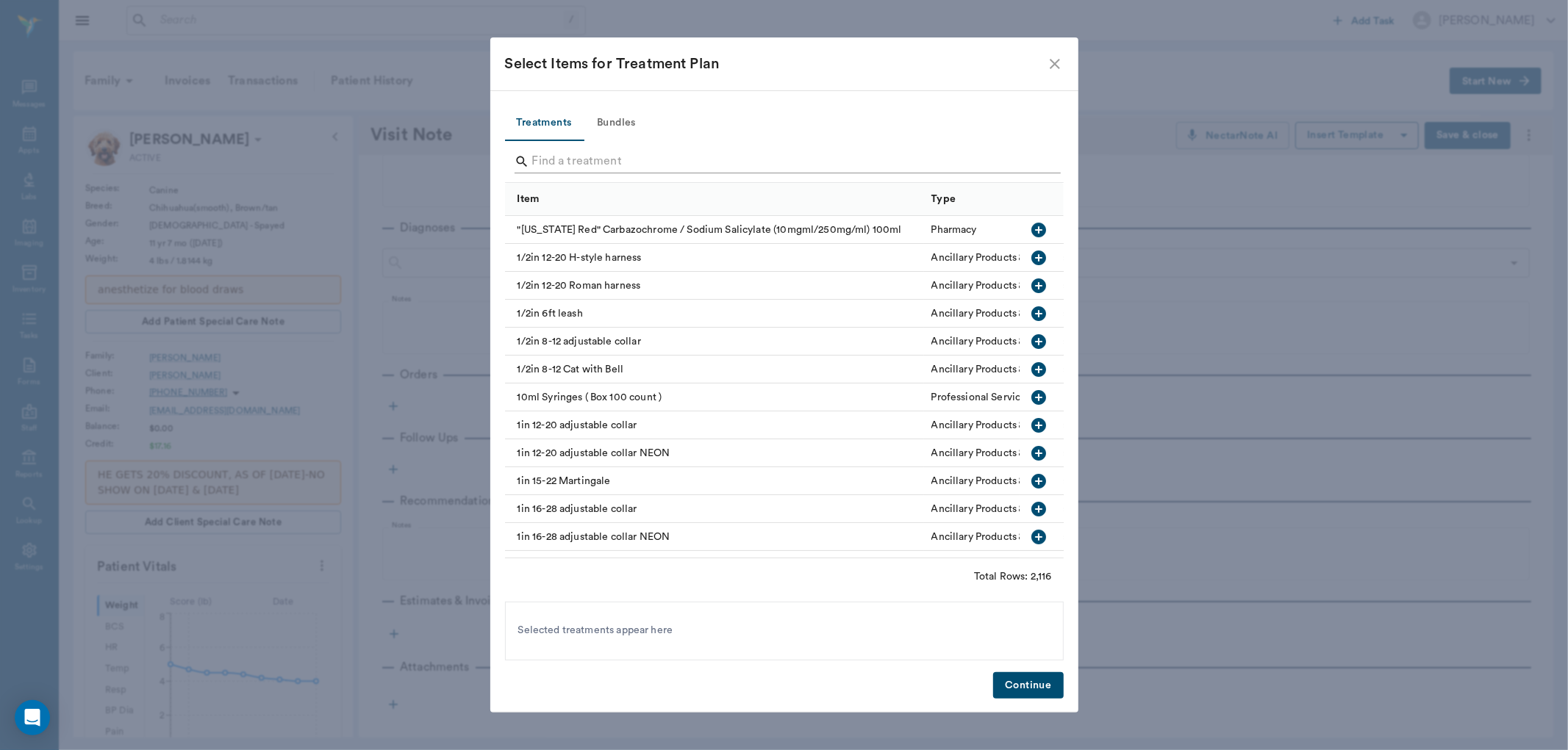
click at [580, 161] on input "Search" at bounding box center [785, 161] width 507 height 24
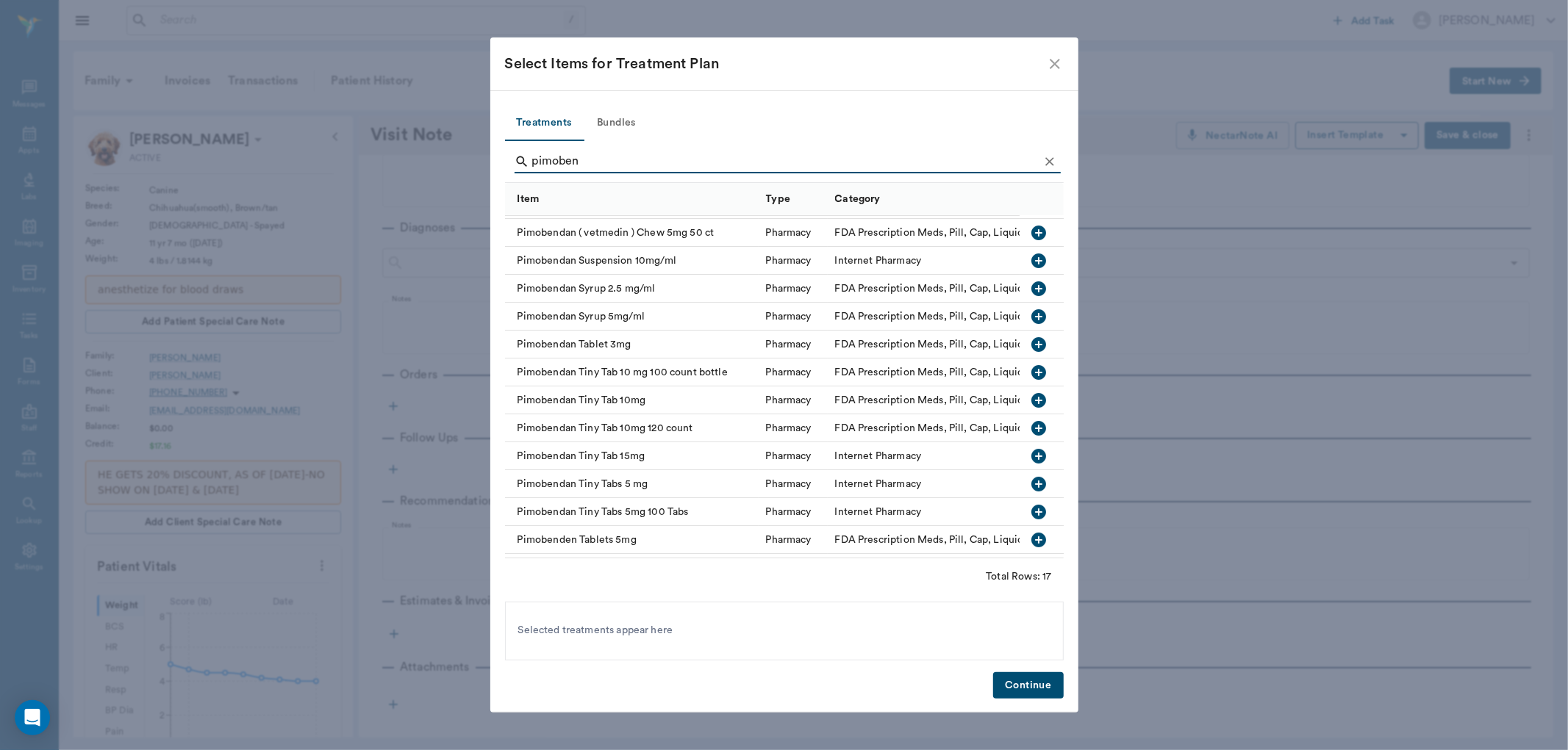
scroll to position [81, 0]
type input "pimoben"
click at [1031, 312] on icon "button" at bounding box center [1039, 316] width 15 height 15
click at [1028, 682] on button "Continue" at bounding box center [1028, 686] width 70 height 27
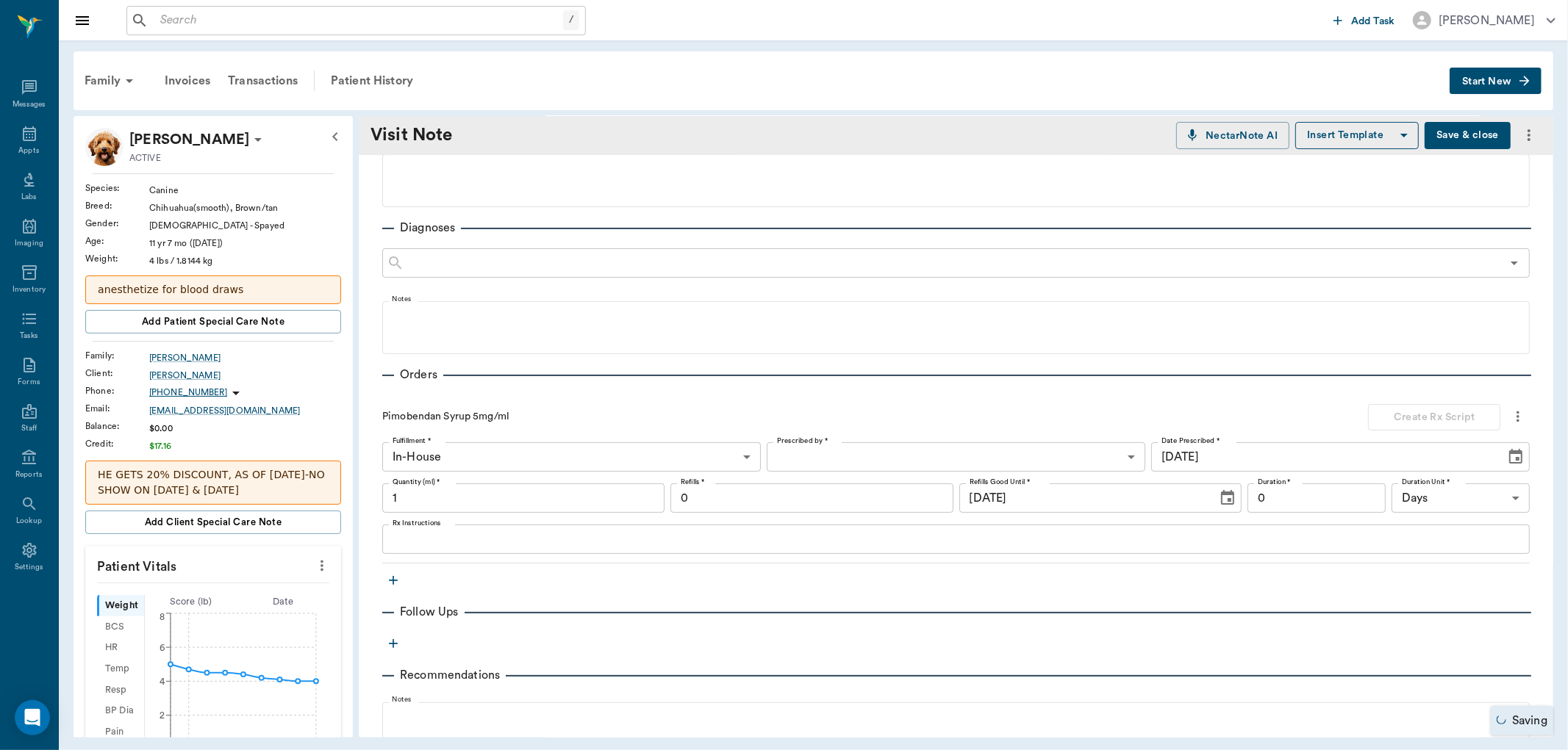
click at [917, 452] on body "/ ​ Add Task Dr. Bert Ellsworth Nectar Messages Appts Labs Imaging Inventory Ta…" at bounding box center [784, 375] width 1568 height 750
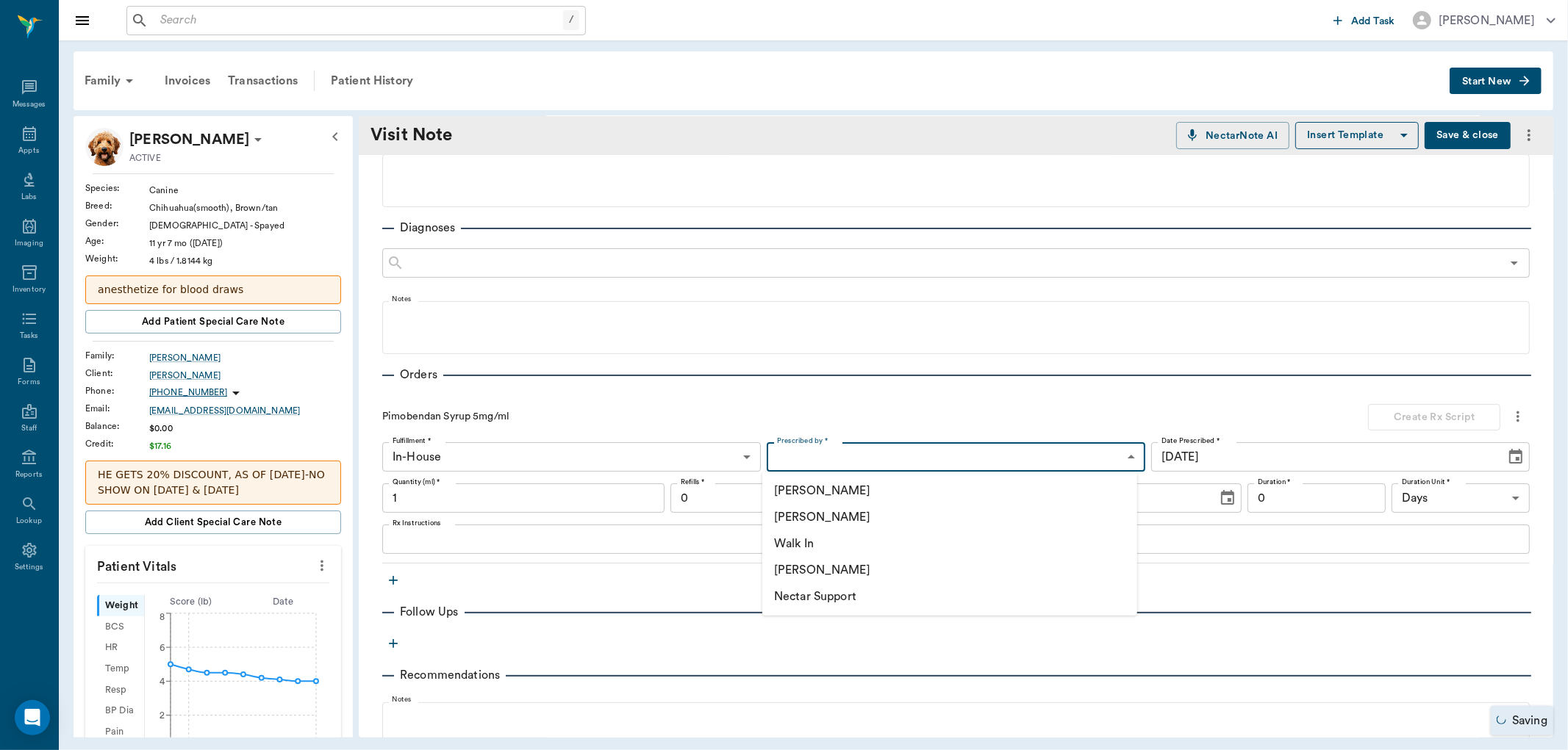
click at [831, 512] on li "[PERSON_NAME]" at bounding box center [949, 517] width 375 height 26
type input "63ec2f075fda476ae8351a4d"
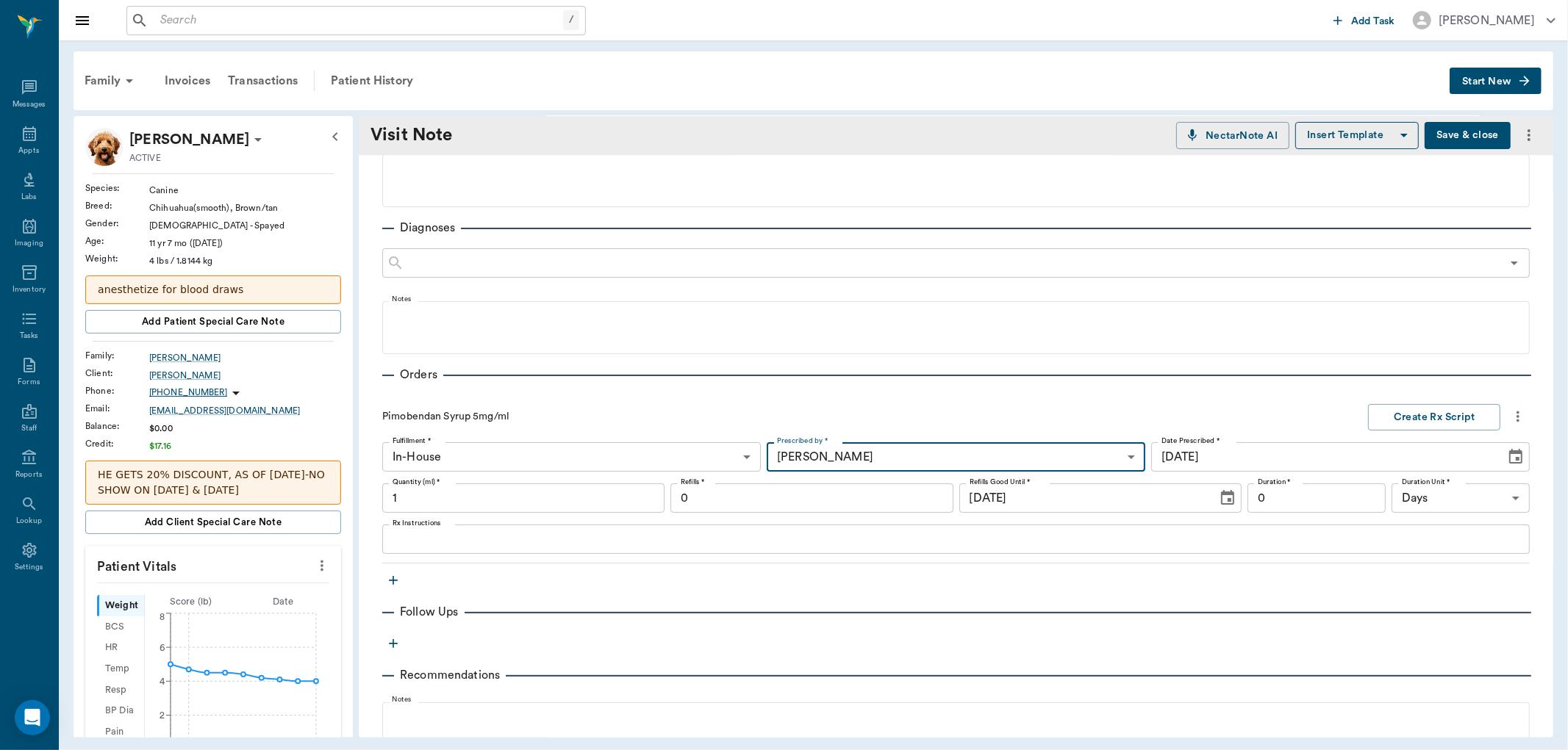
click at [469, 507] on input "1" at bounding box center [523, 498] width 282 height 29
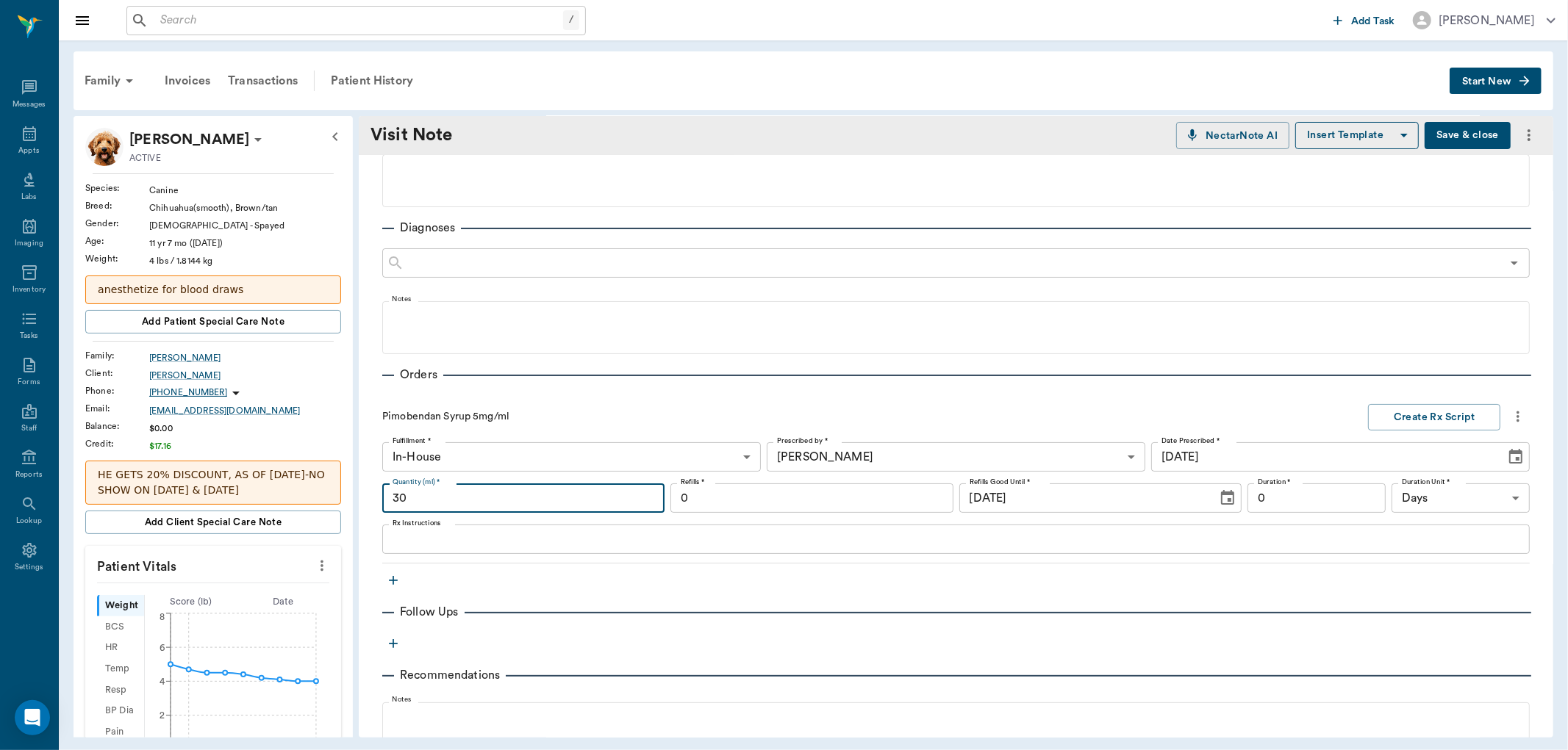
type input "30"
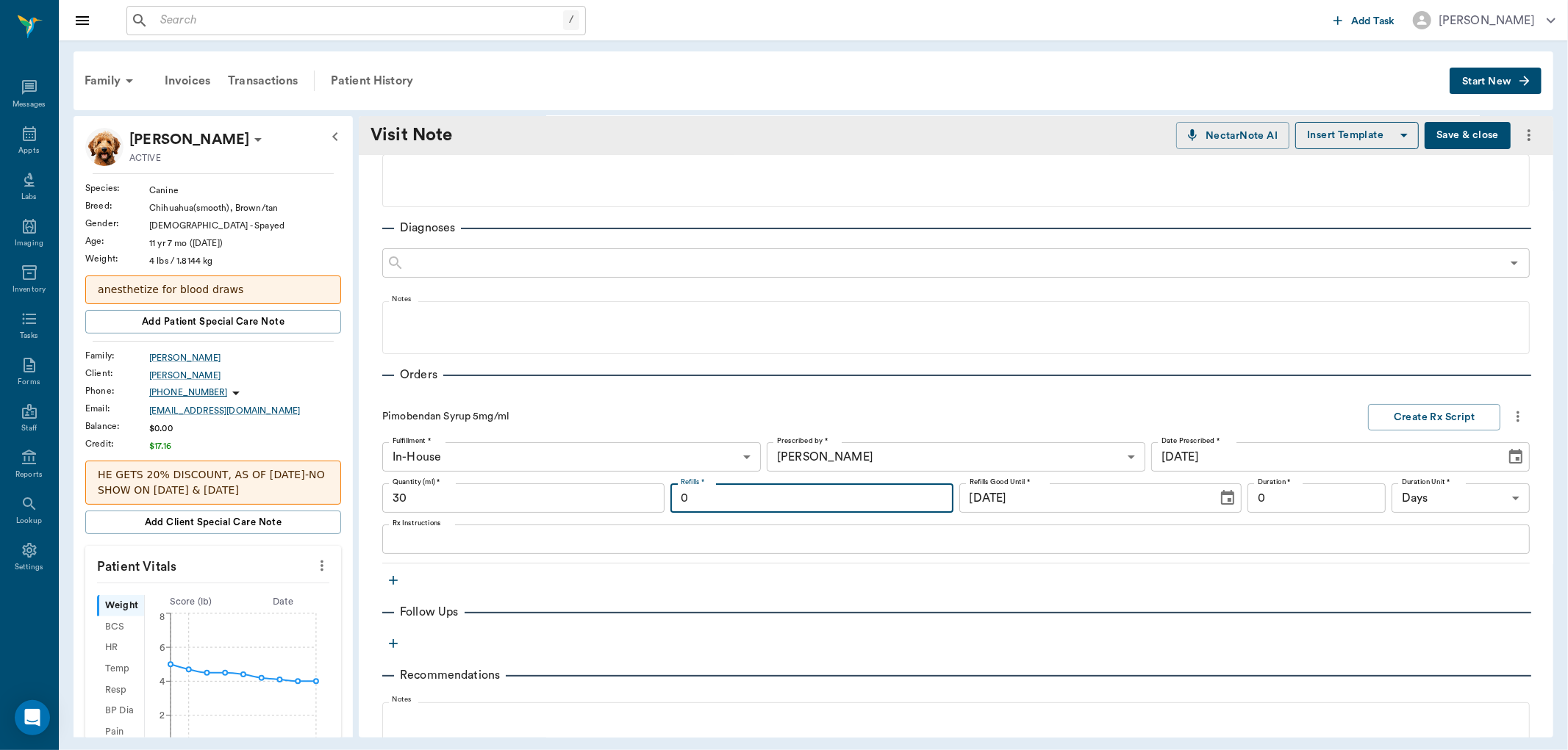
click at [716, 493] on input "0" at bounding box center [811, 498] width 282 height 29
type input "6"
click at [1307, 507] on input "0" at bounding box center [1316, 498] width 138 height 29
type input "30"
click at [864, 545] on textarea "Rx Instructions" at bounding box center [956, 539] width 1127 height 17
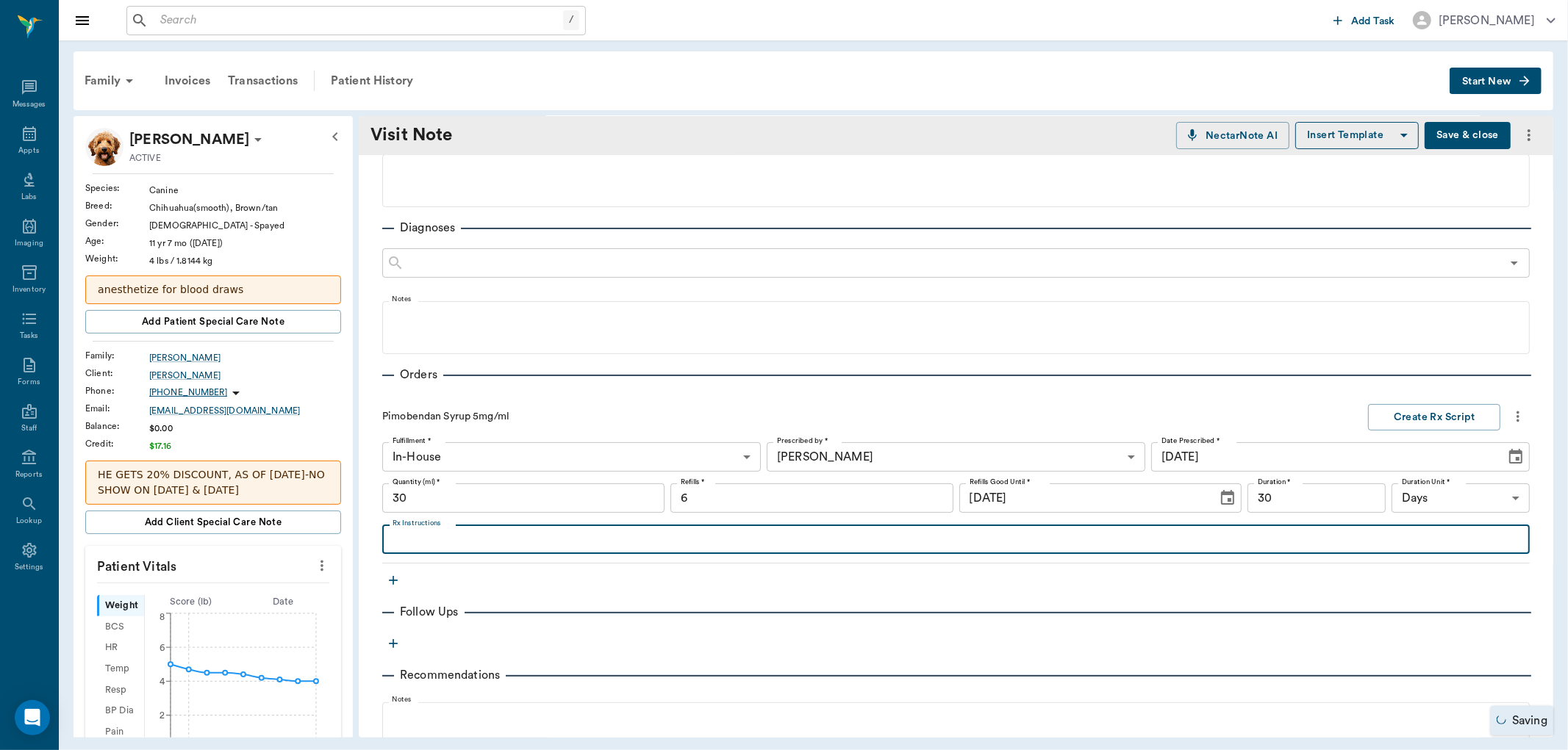
type textarea "g"
type textarea "GIVE 0.2 MLS BY MOUTH TWICE DAILY"
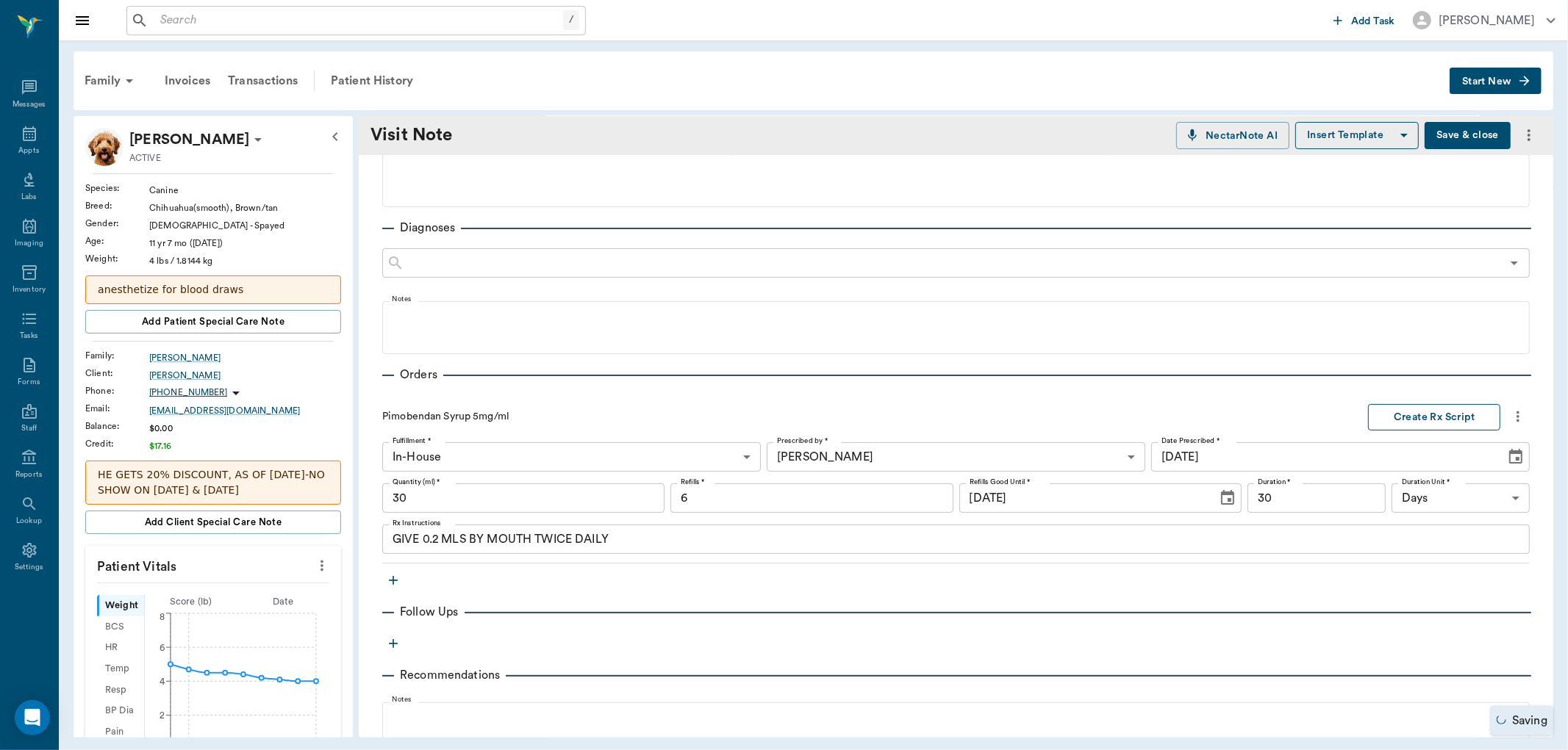
click at [1379, 419] on button "Create Rx Script" at bounding box center [1434, 418] width 132 height 27
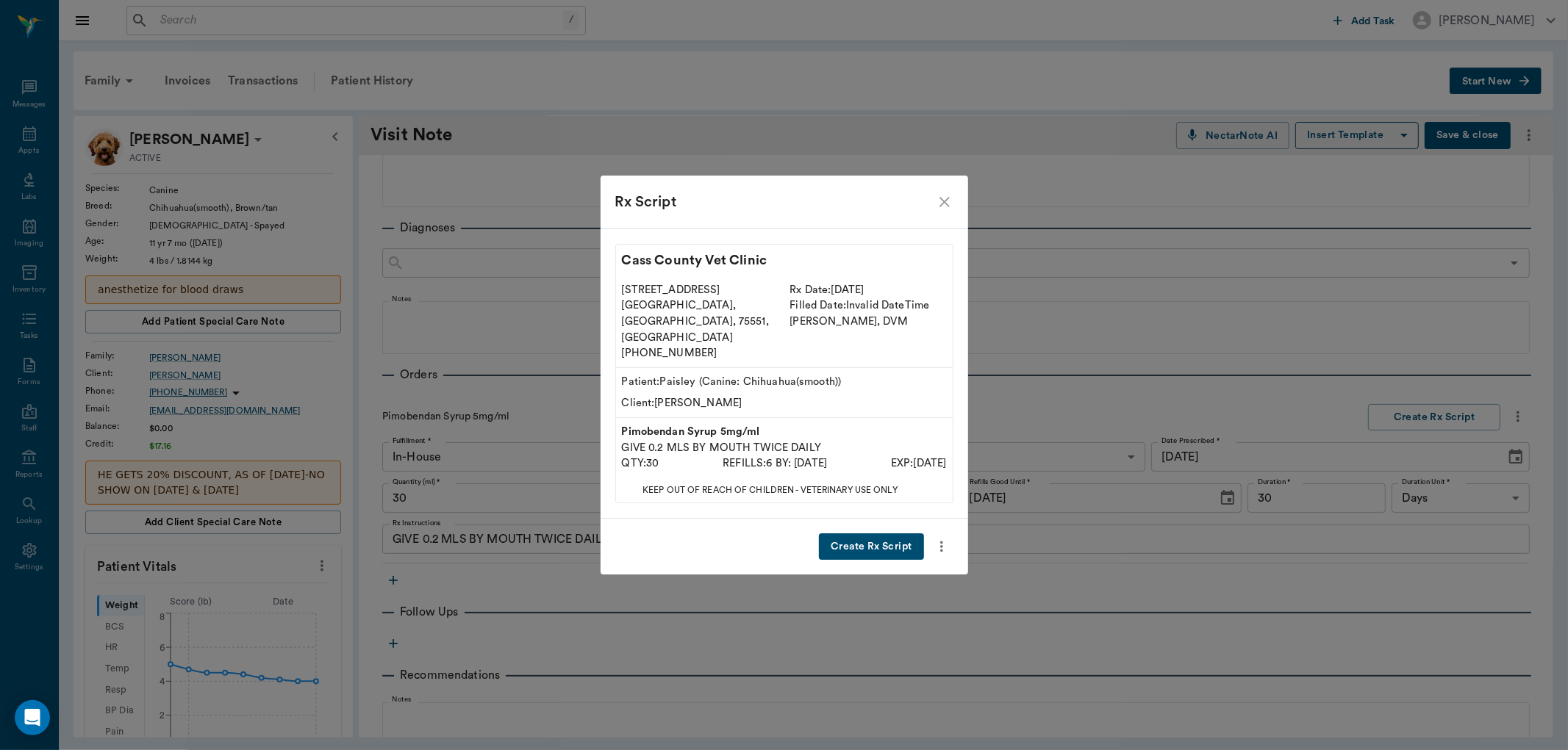
click at [883, 534] on button "Create Rx Script" at bounding box center [871, 547] width 104 height 27
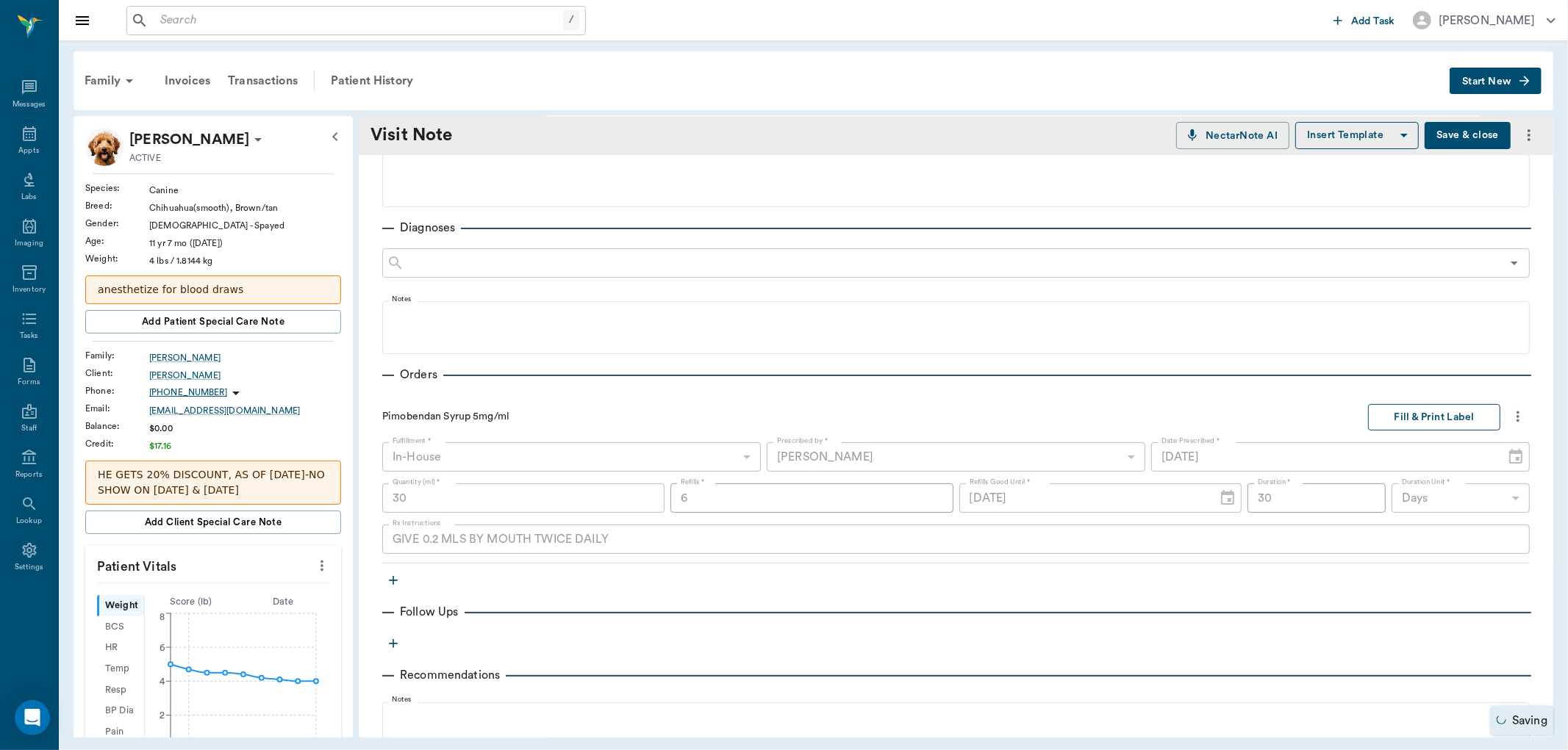
click at [1374, 414] on button "Fill & Print Label" at bounding box center [1434, 418] width 132 height 27
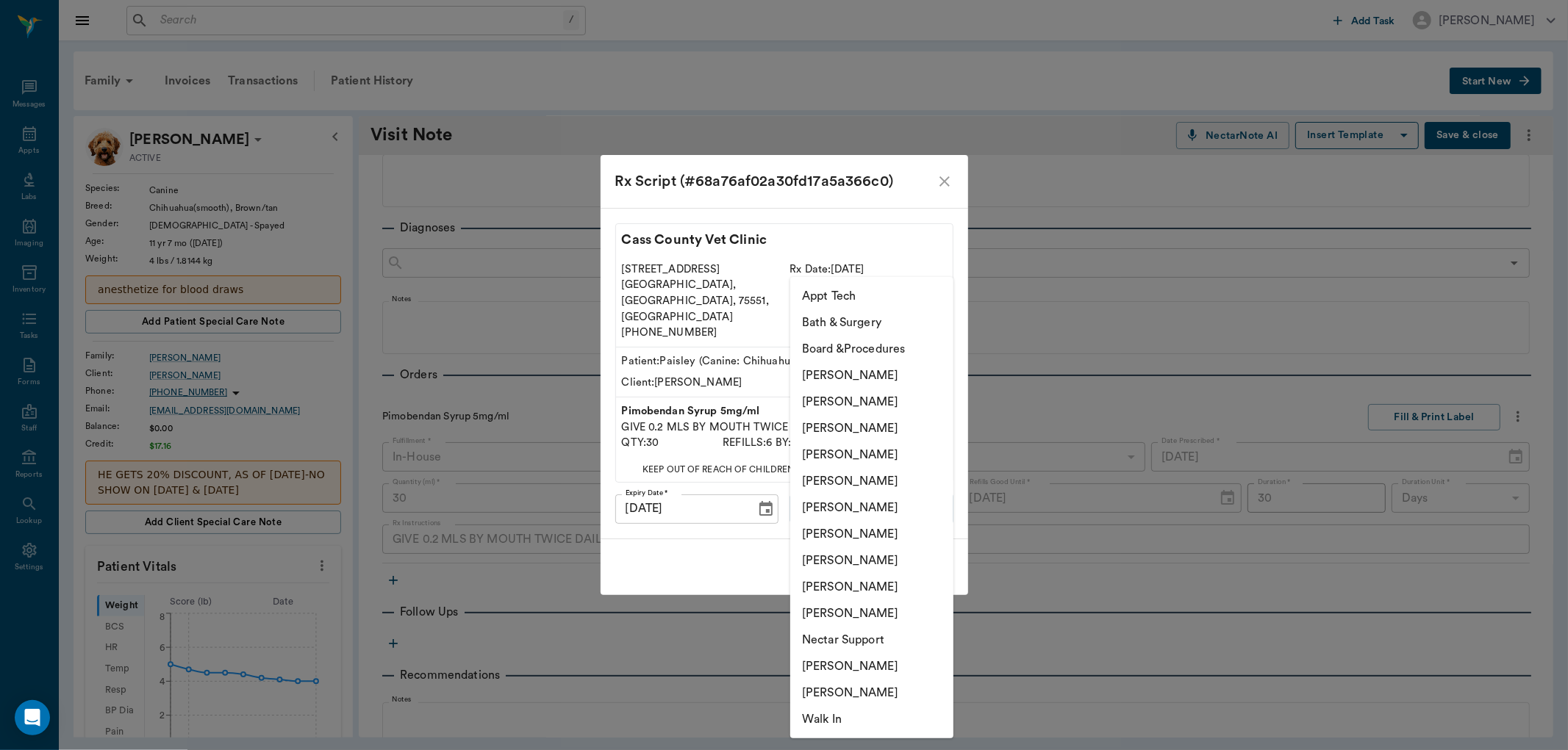
click at [821, 491] on body "/ ​ Add Task Dr. Bert Ellsworth Nectar Messages Appts Labs Imaging Inventory Ta…" at bounding box center [784, 375] width 1568 height 750
click at [828, 613] on li "[PERSON_NAME]" at bounding box center [872, 613] width 163 height 26
type input "63ec2ece52e12b0ba117cc90"
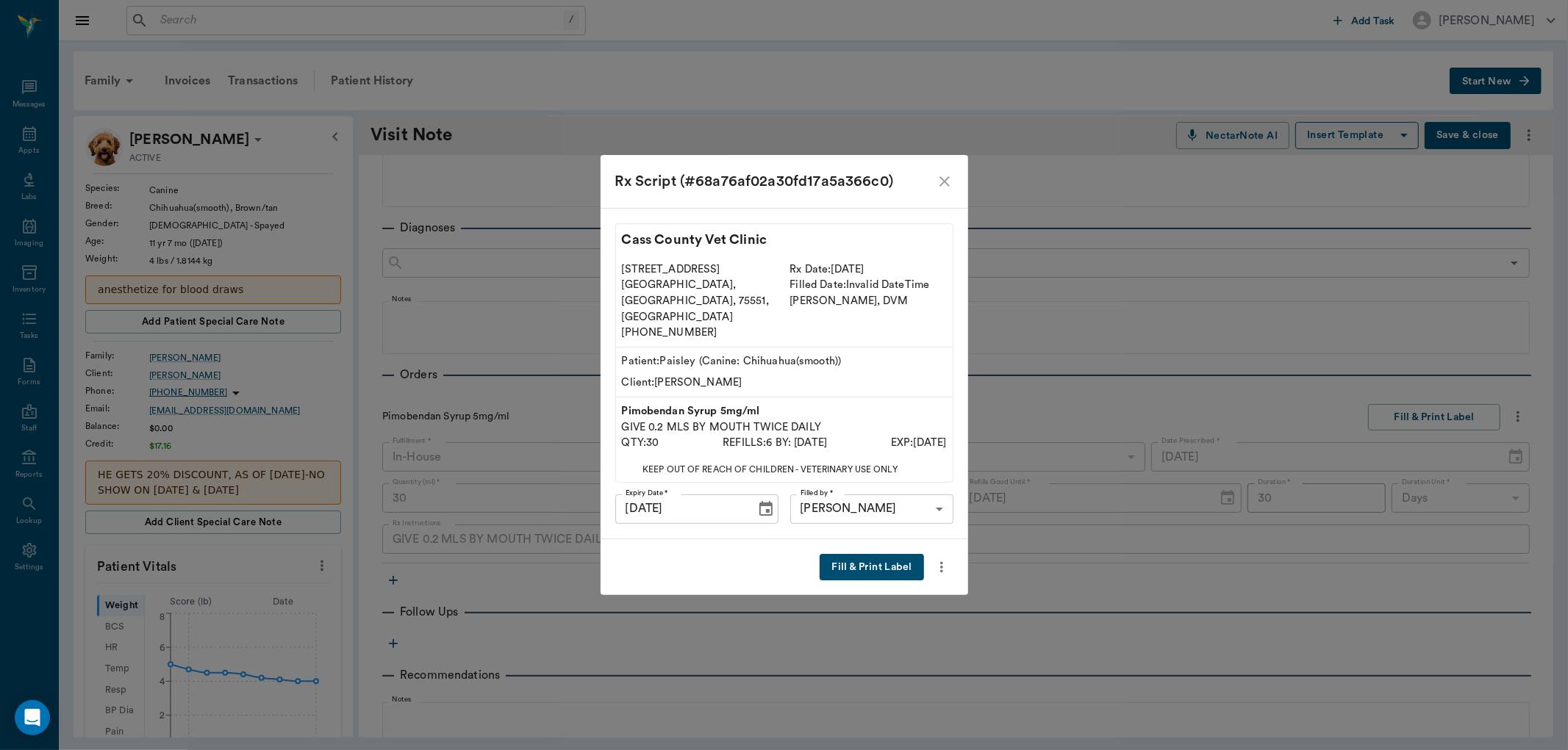
click at [881, 554] on button "Fill & Print Label" at bounding box center [872, 568] width 104 height 27
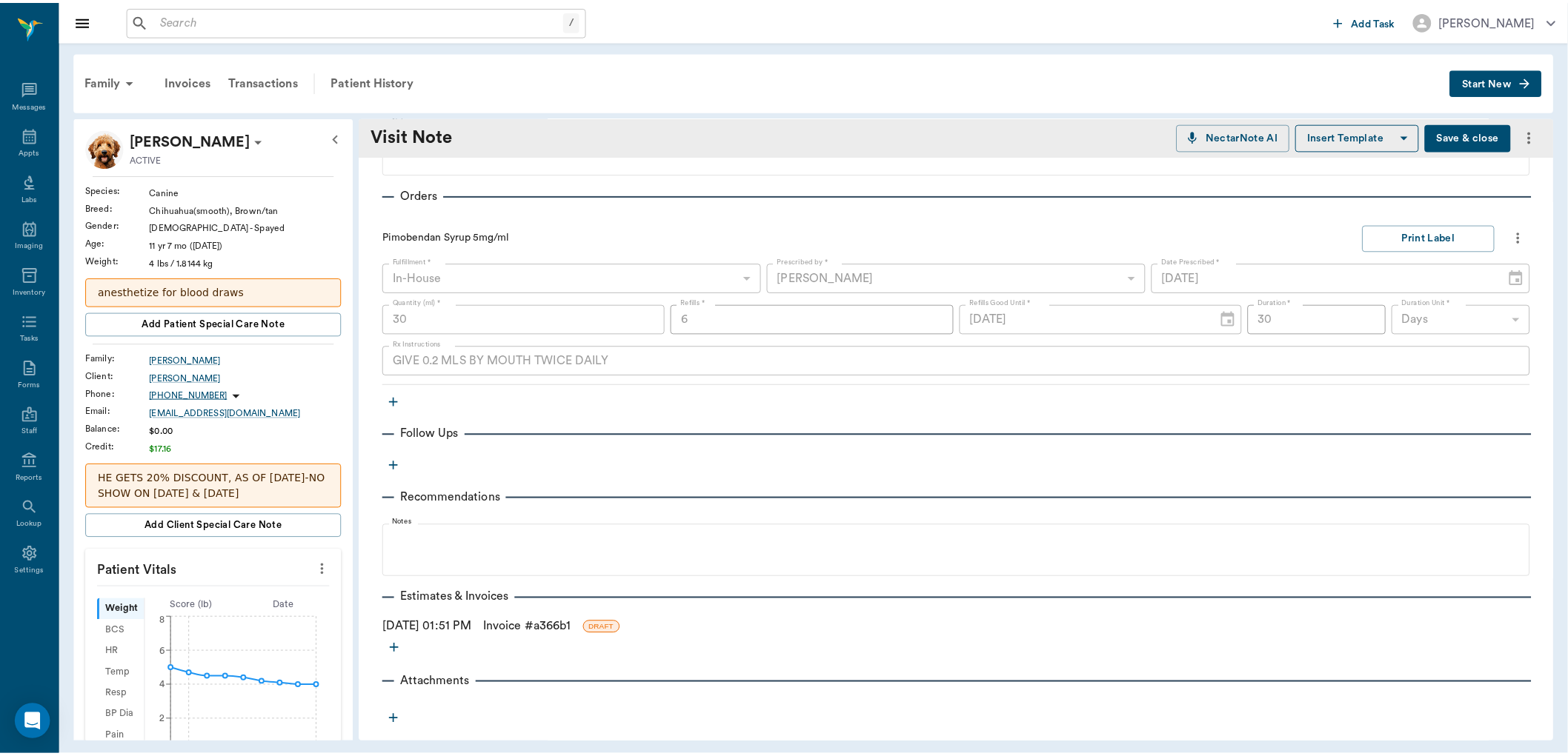
scroll to position [307, 0]
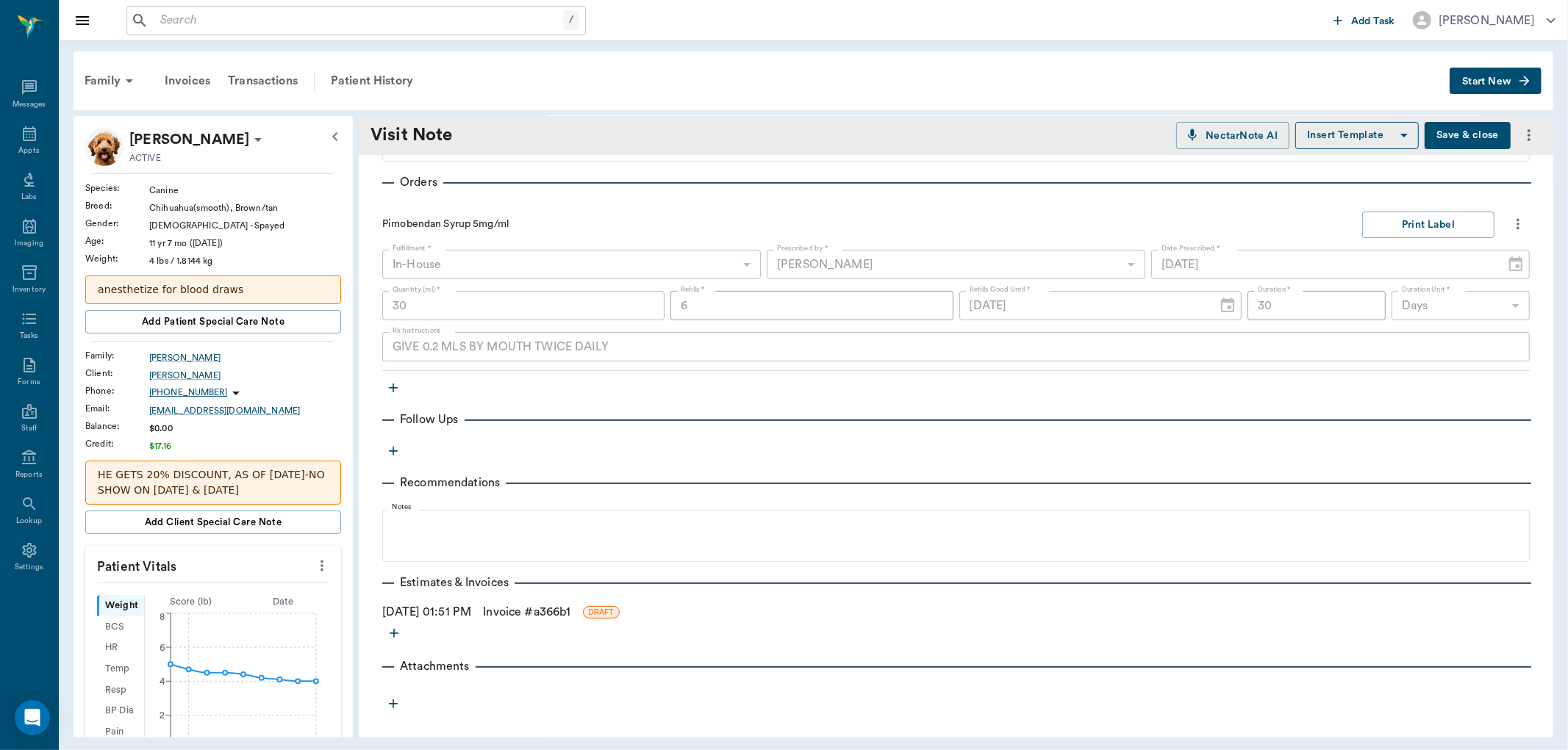
click at [549, 614] on link "Invoice # a366b1" at bounding box center [527, 611] width 88 height 17
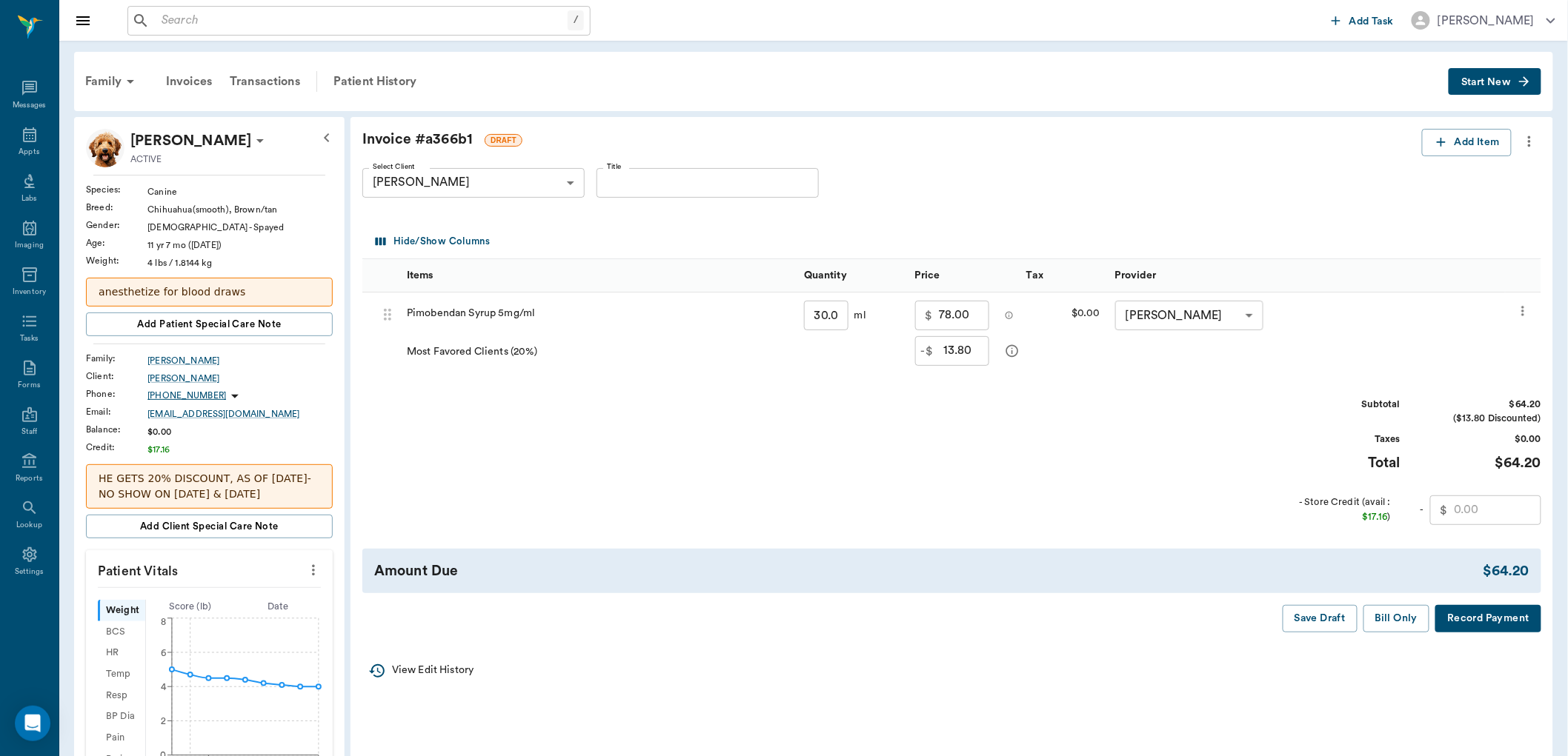
click at [1534, 141] on icon "more" at bounding box center [1529, 141] width 17 height 17
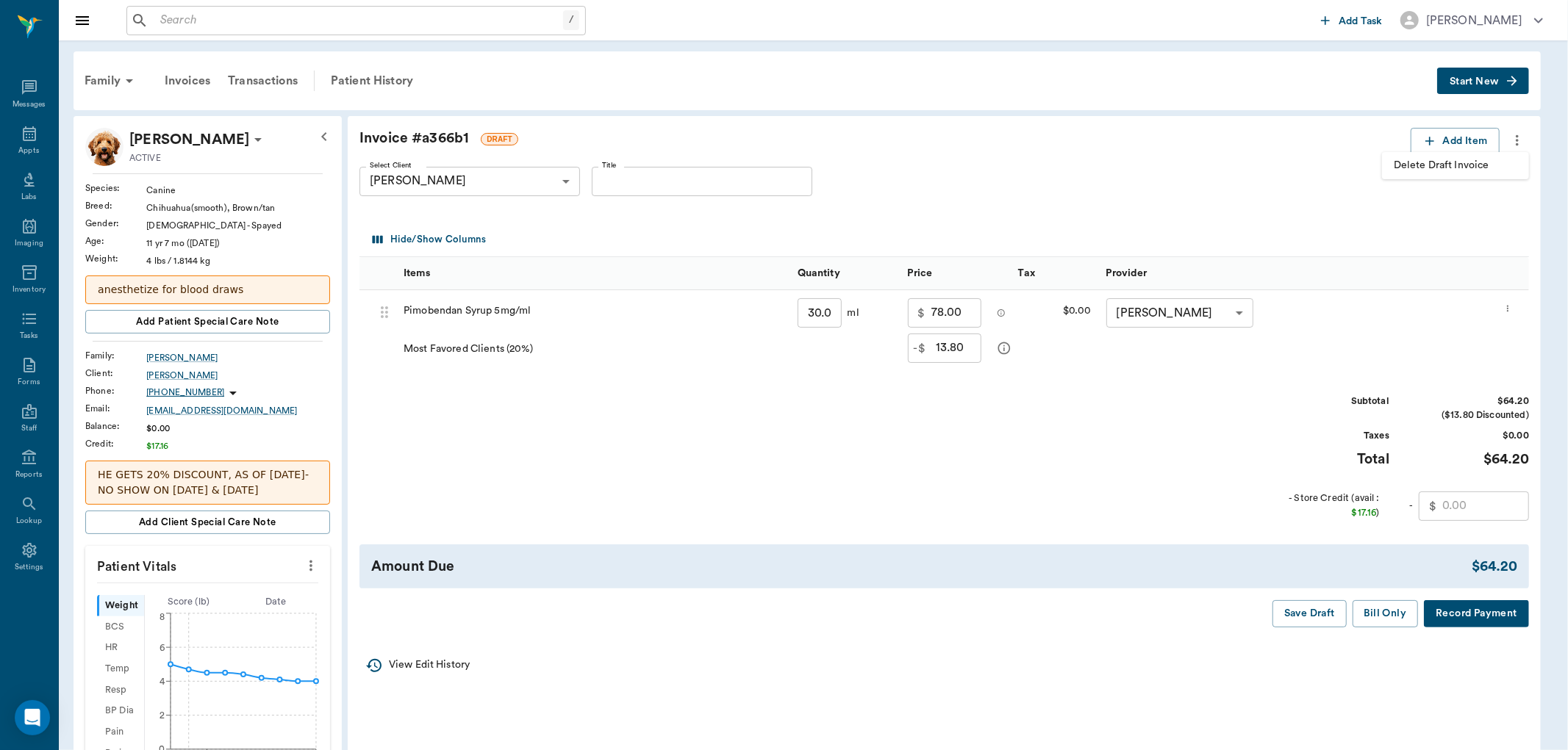
click at [1466, 169] on span "Delete Draft Invoice" at bounding box center [1455, 165] width 123 height 16
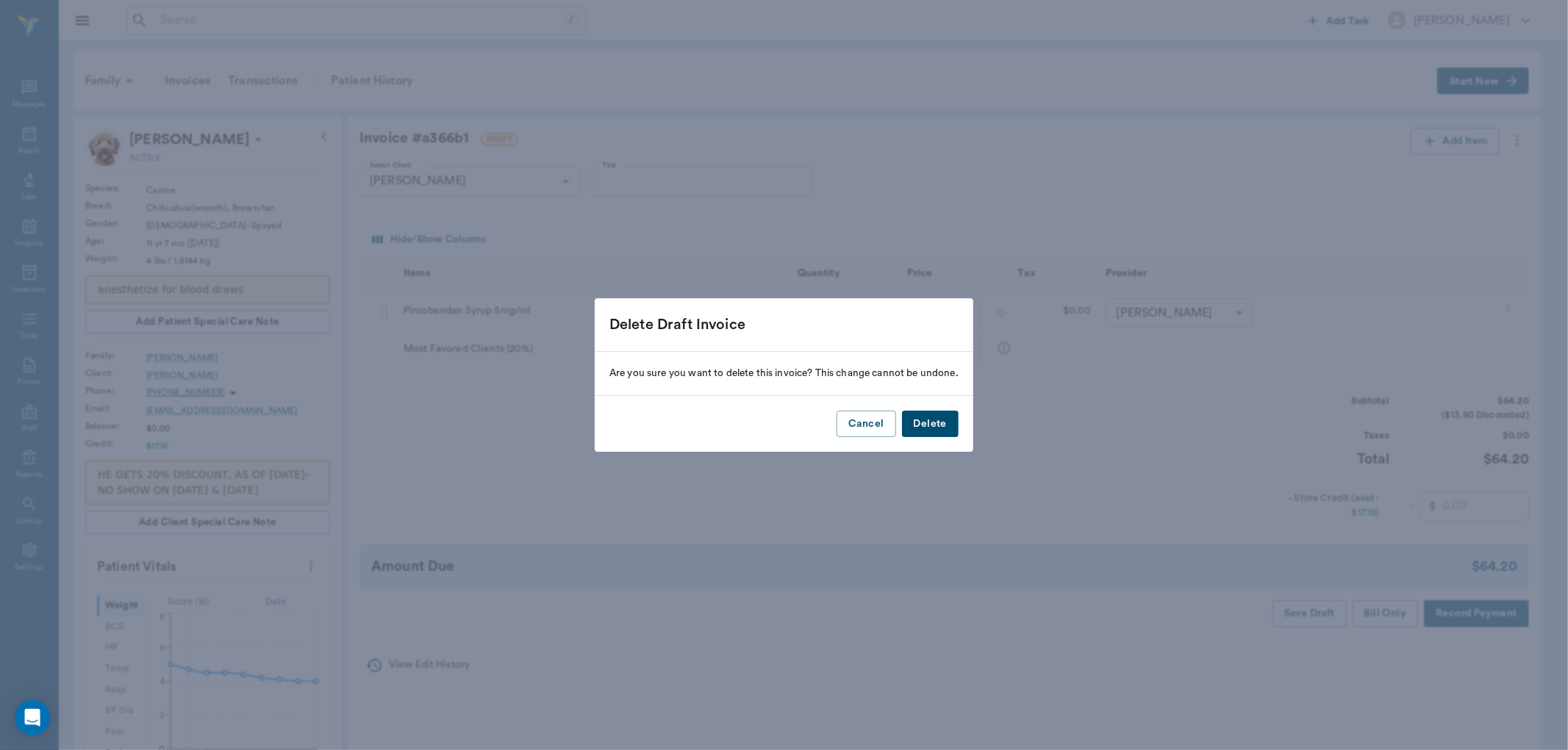
click at [936, 422] on button "Delete" at bounding box center [930, 424] width 57 height 27
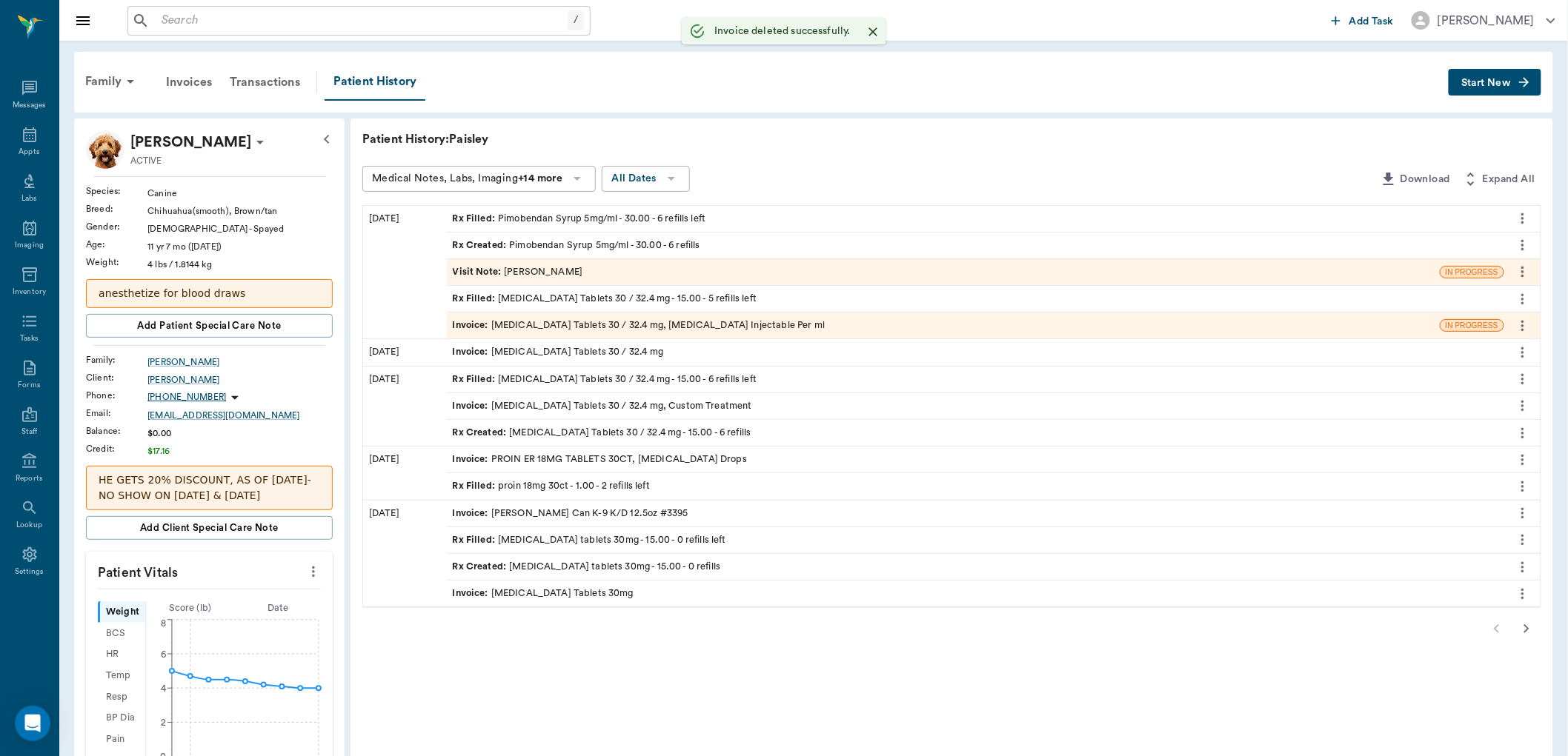
click at [601, 319] on div "Invoice : Phenobarb Tablets 30 / 32.4 mg, Diazepam Injectable Per ml" at bounding box center [638, 325] width 372 height 14
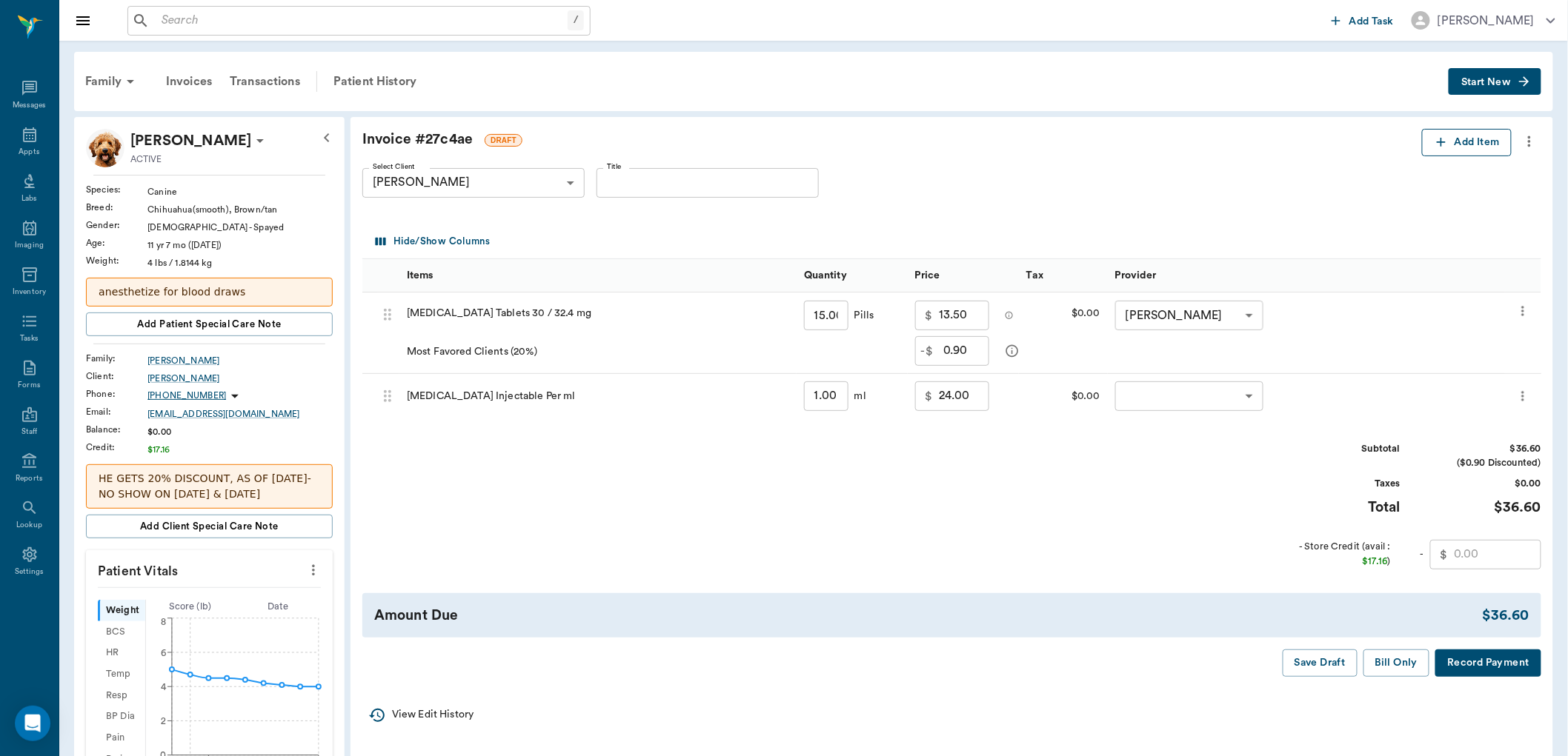
click at [1458, 139] on button "Add Item" at bounding box center [1466, 143] width 89 height 28
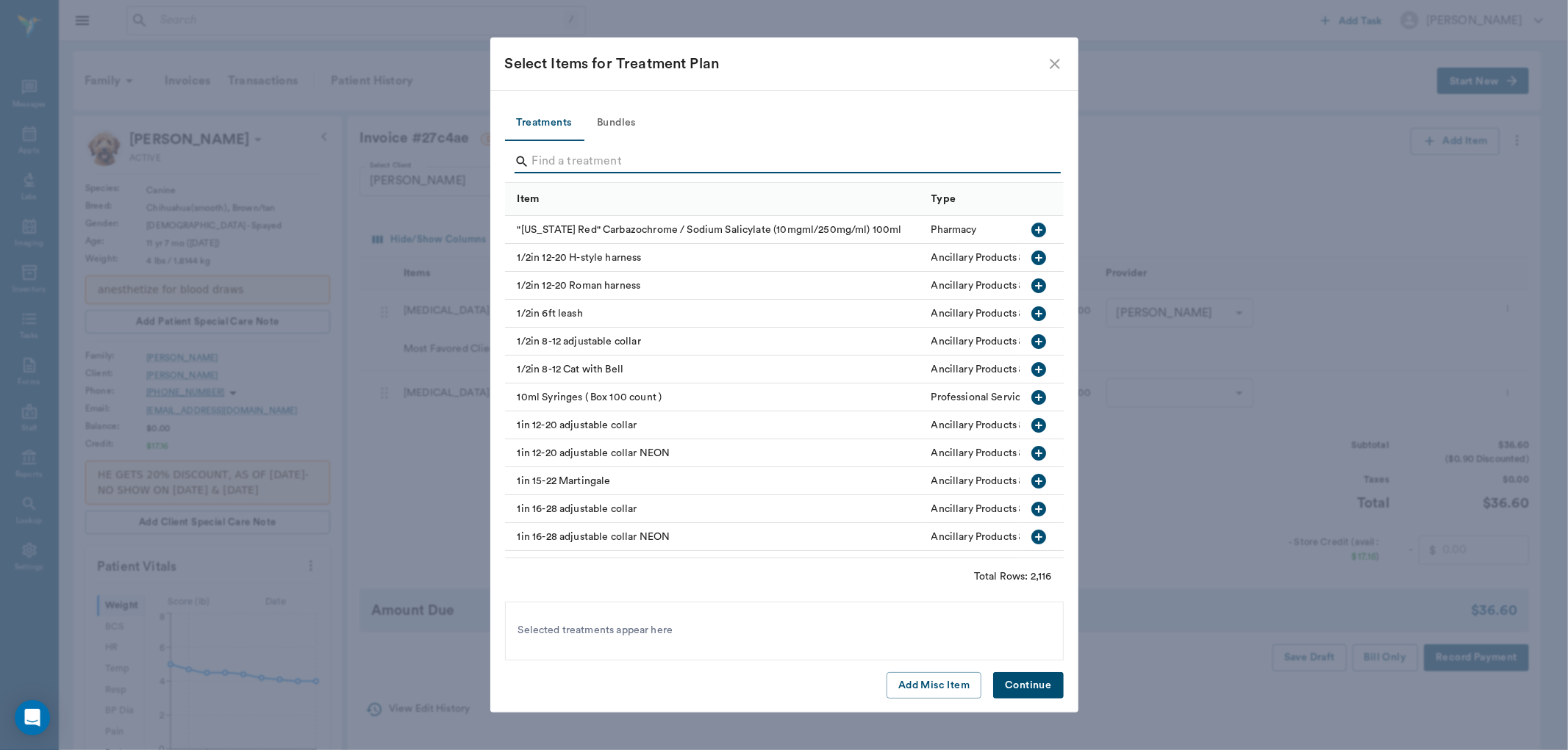
click at [561, 156] on input "Search" at bounding box center [785, 161] width 507 height 24
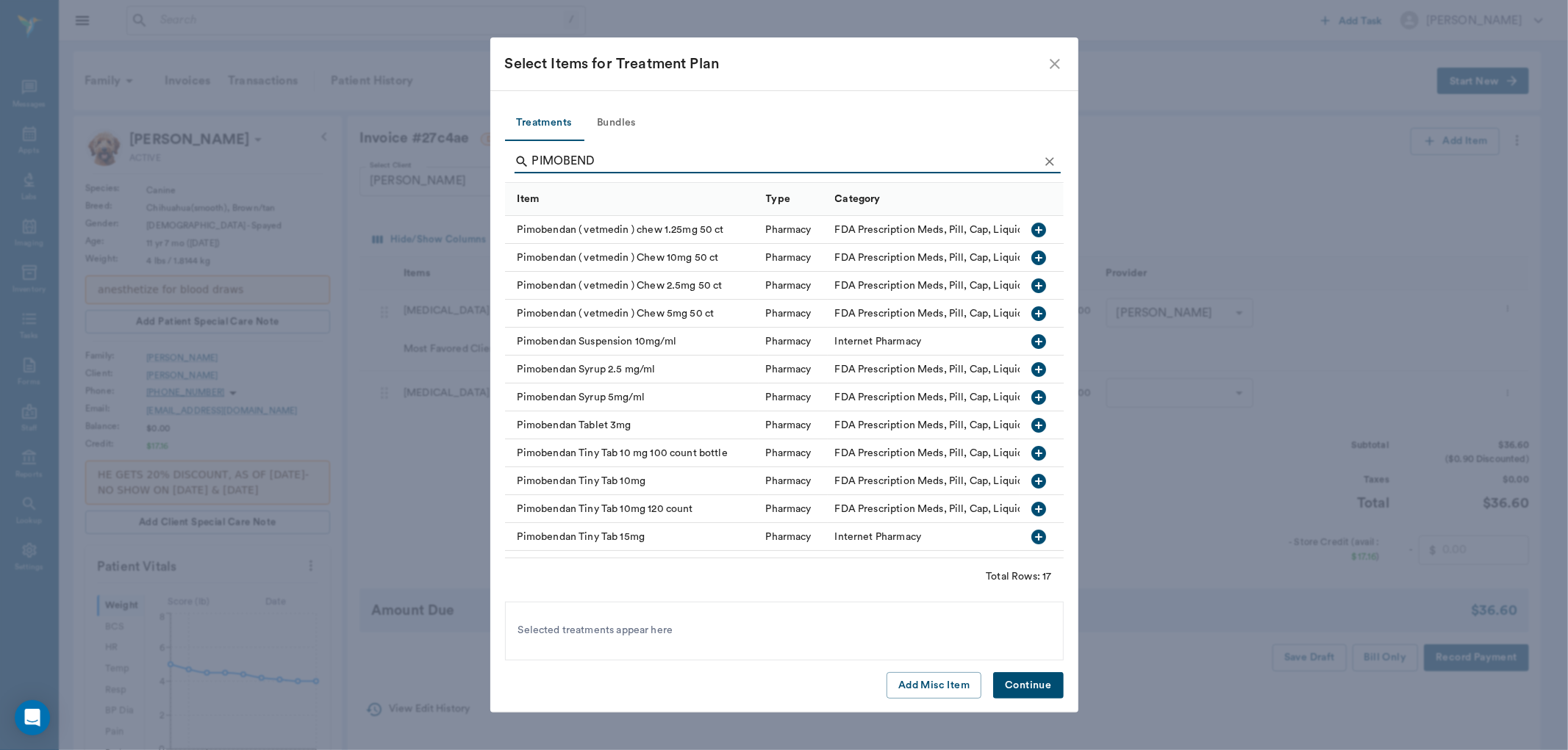
type input "PIMOBEND"
click at [1031, 395] on icon "button" at bounding box center [1039, 398] width 15 height 15
click at [1040, 681] on button "Continue" at bounding box center [1028, 686] width 70 height 27
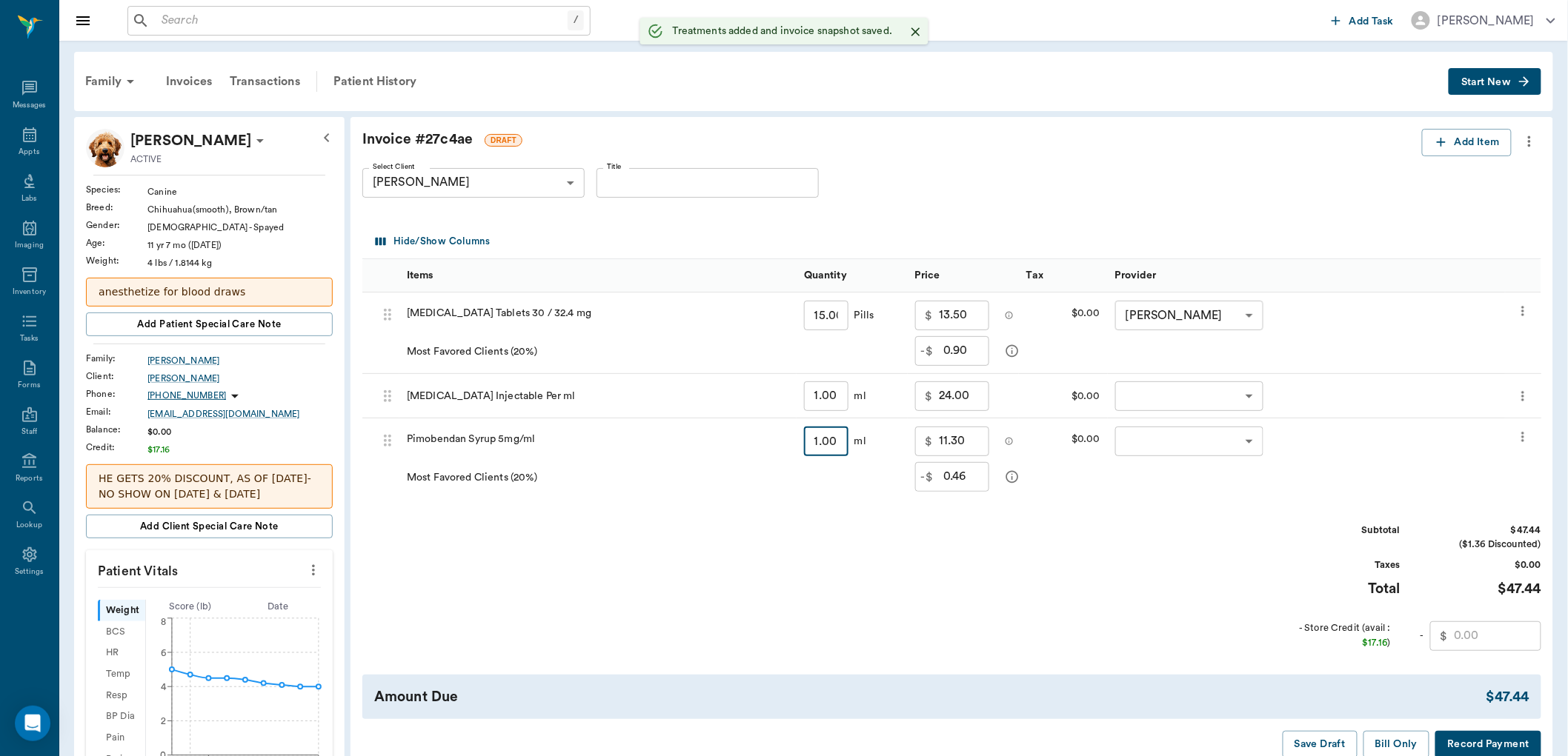
click at [840, 443] on input "1.00" at bounding box center [826, 441] width 44 height 29
type input "3"
type input "1.38"
type input "15.90"
type input "30"
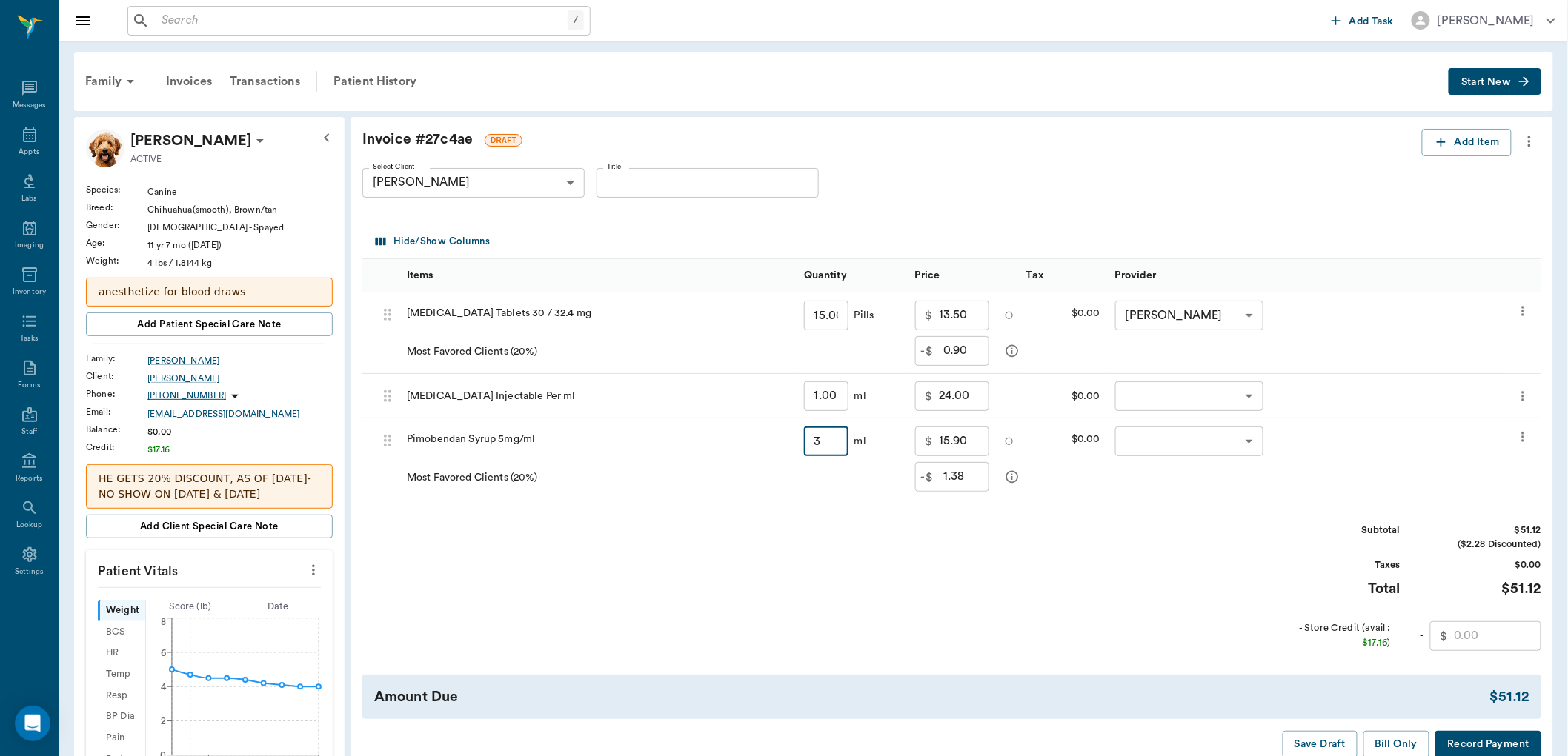
type input "13.80"
type input "78.00"
type input "30"
click at [1152, 398] on body "/ ​ Add Task Dr. Bert Ellsworth Nectar Messages Appts Labs Imaging Inventory Ta…" at bounding box center [784, 622] width 1568 height 1244
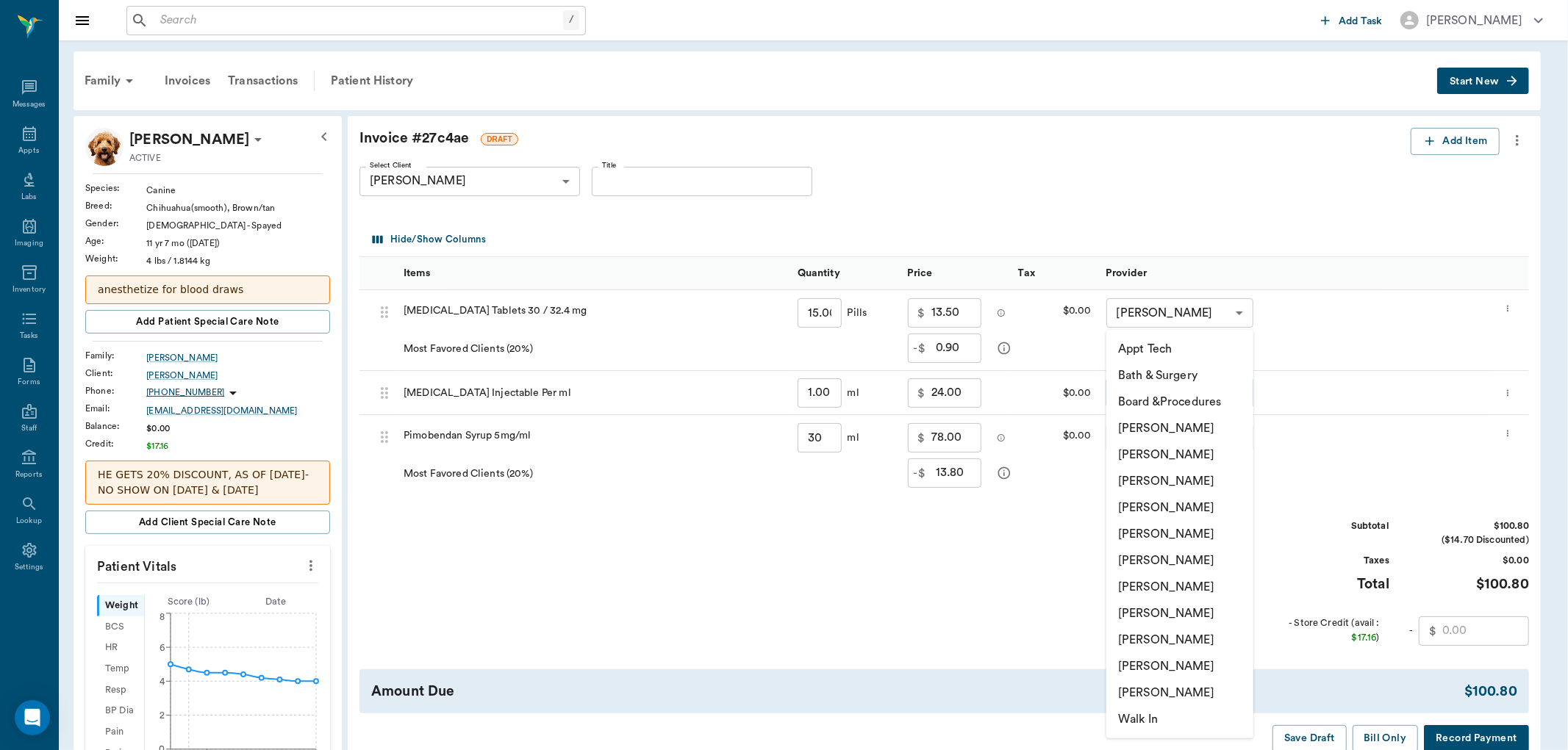
click at [1160, 657] on li "[PERSON_NAME]" at bounding box center [1179, 666] width 147 height 26
type input "none-63ec2ece52e12b0ba117cc90"
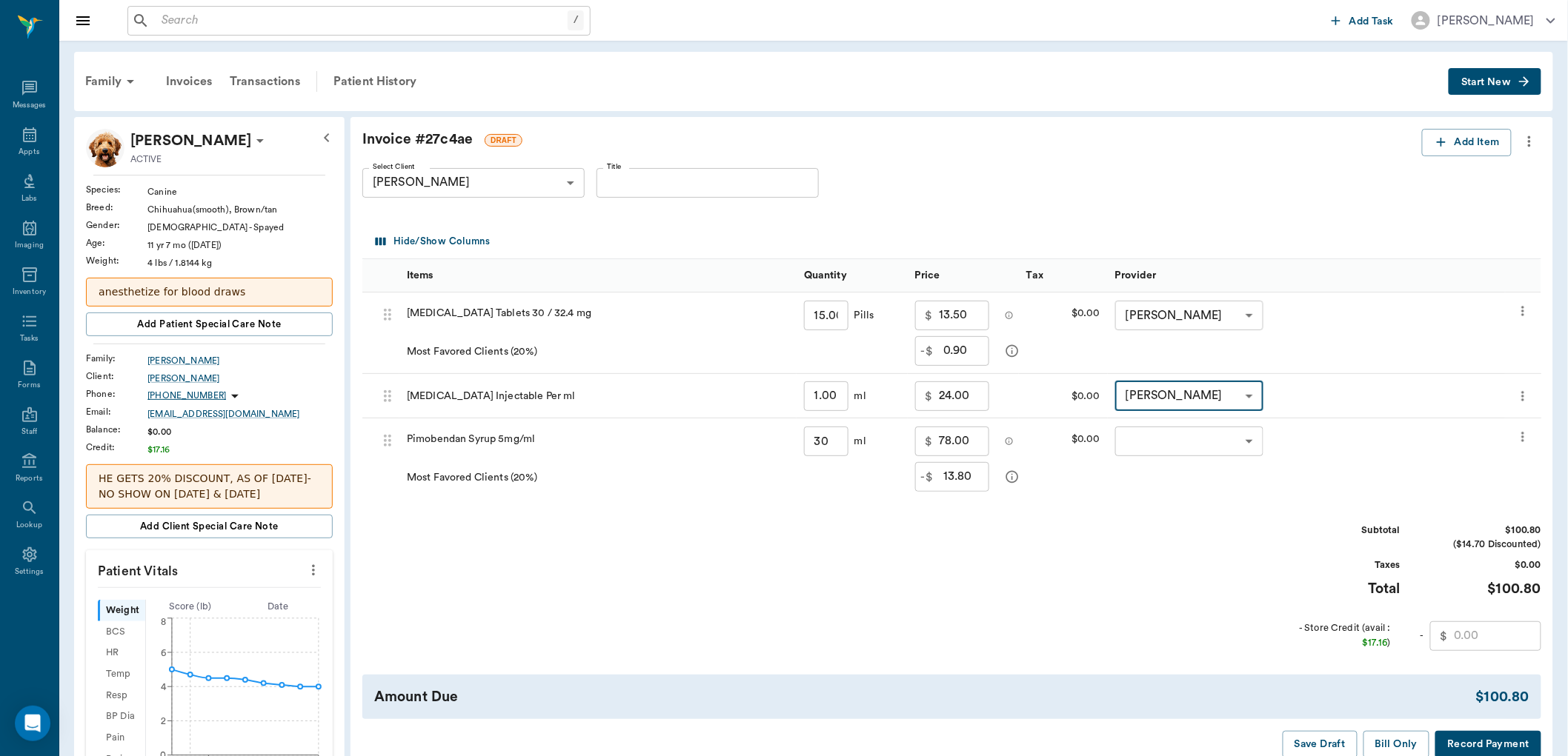
click at [1167, 441] on body "/ ​ Add Task Dr. Bert Ellsworth Nectar Messages Appts Labs Imaging Inventory Ta…" at bounding box center [784, 622] width 1568 height 1244
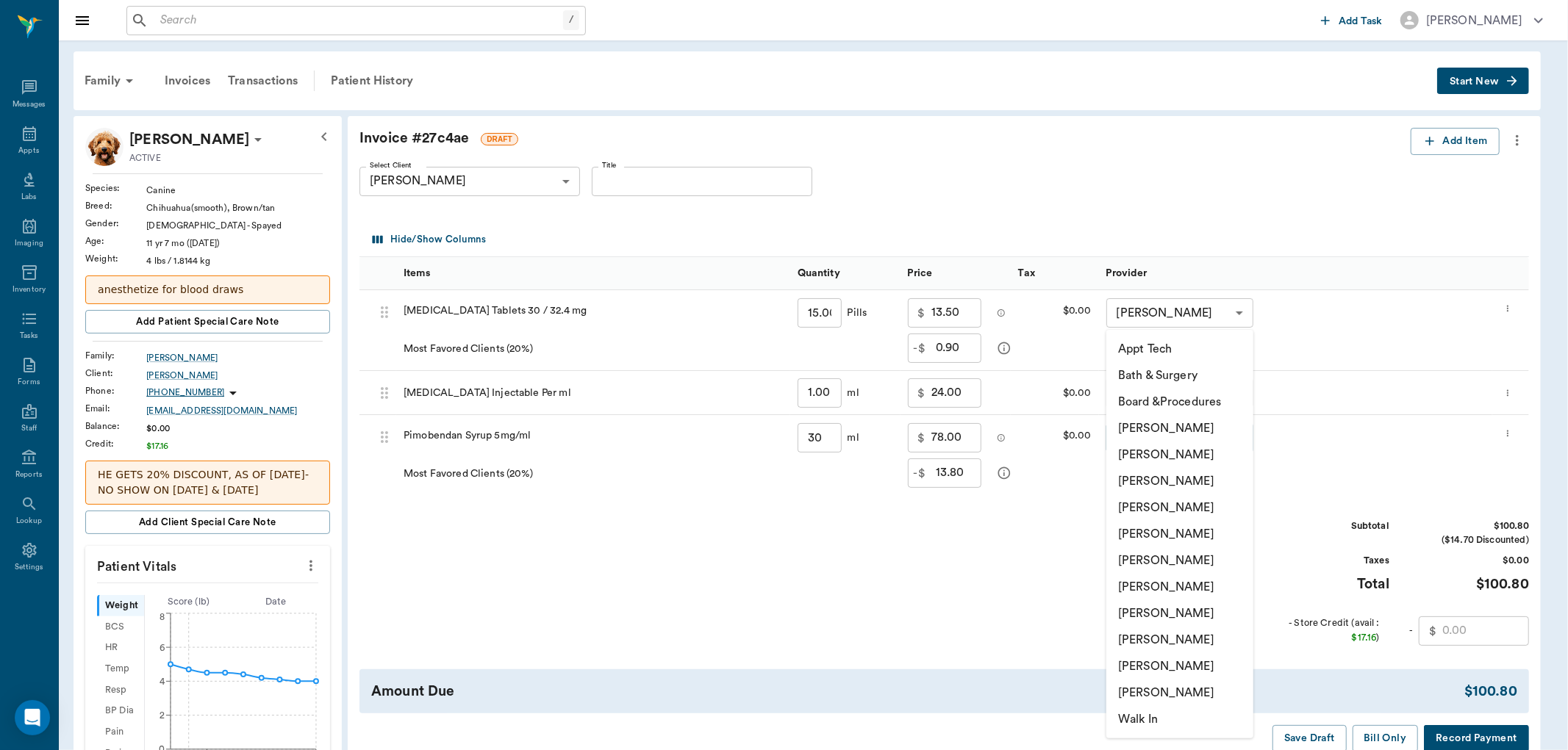
click at [1157, 663] on li "[PERSON_NAME]" at bounding box center [1179, 666] width 147 height 26
type input "none-63ec2ece52e12b0ba117cc90"
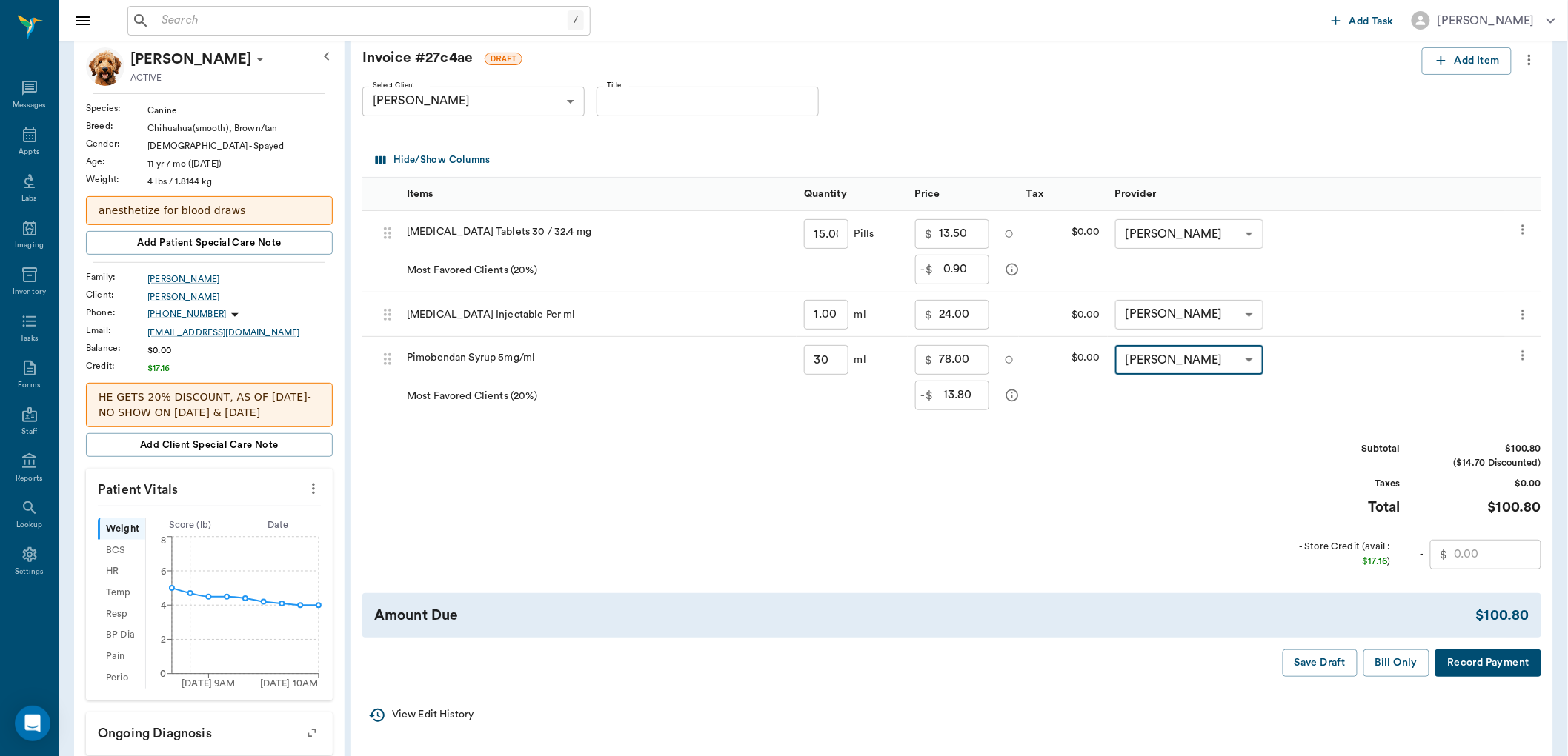
scroll to position [82, 0]
click at [1317, 661] on button "Save Draft" at bounding box center [1319, 663] width 74 height 28
type input "30.00"
click at [1317, 663] on button "Save Draft" at bounding box center [1319, 663] width 74 height 28
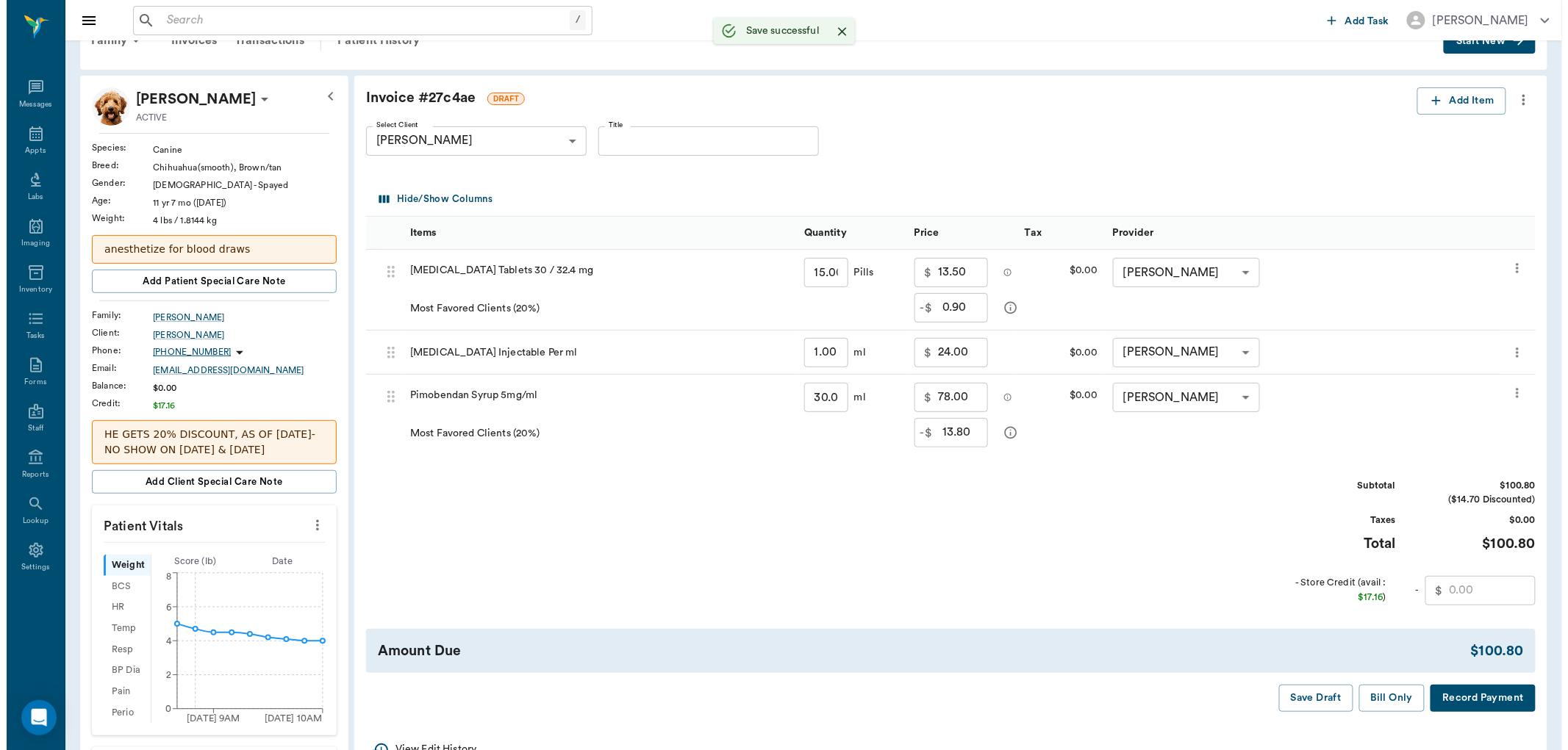
scroll to position [0, 0]
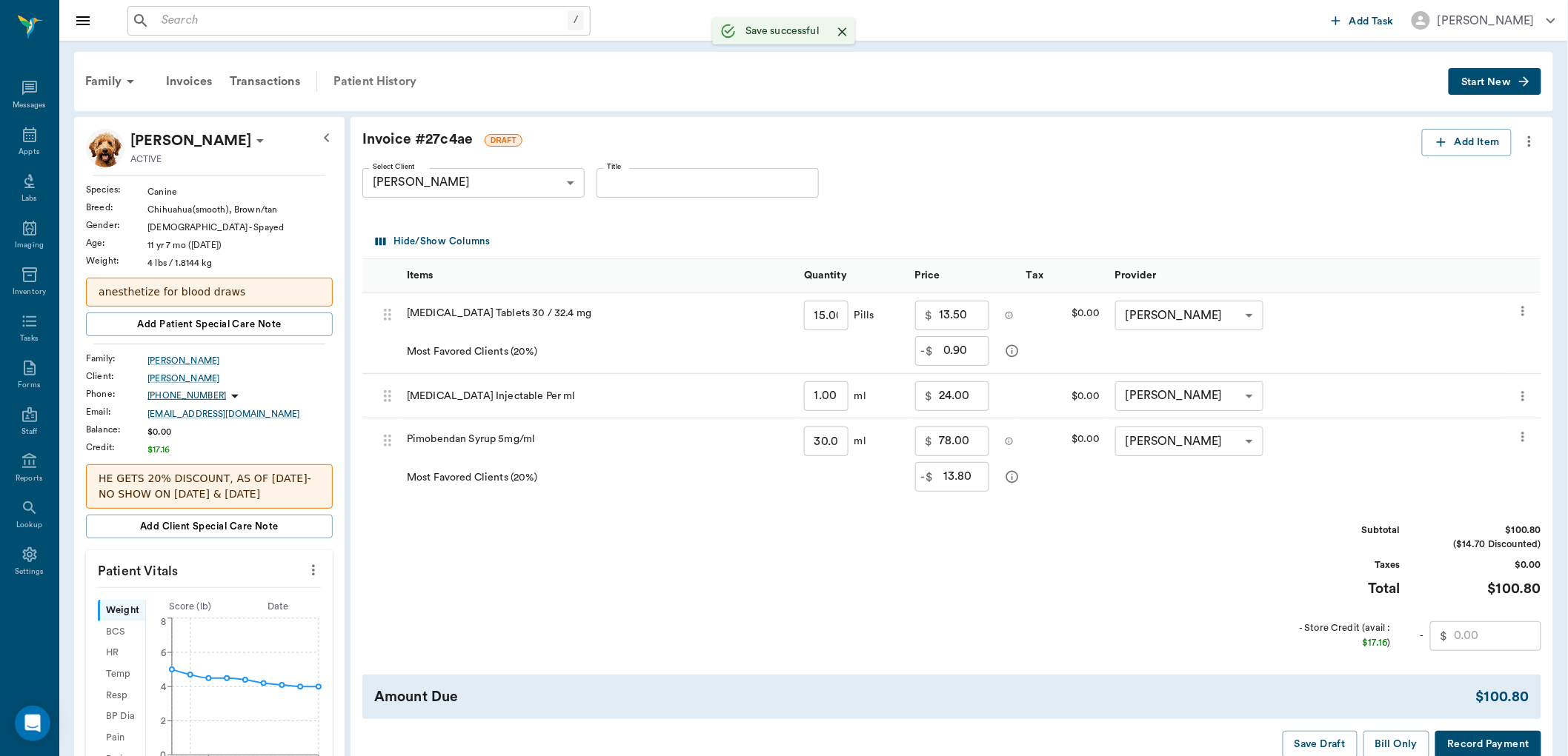
click at [406, 83] on div "Patient History" at bounding box center [375, 81] width 101 height 36
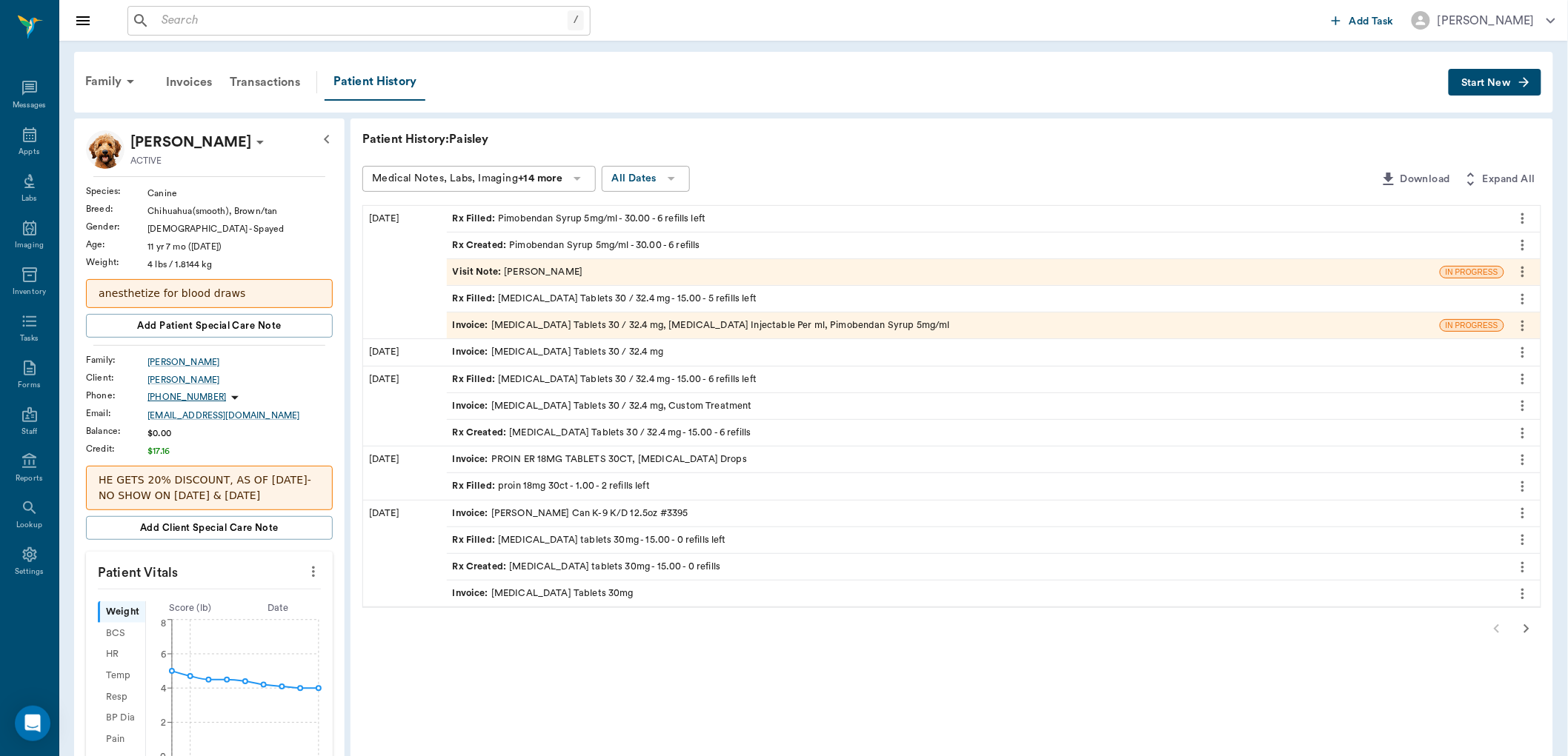
click at [1523, 634] on icon "button" at bounding box center [1526, 628] width 17 height 17
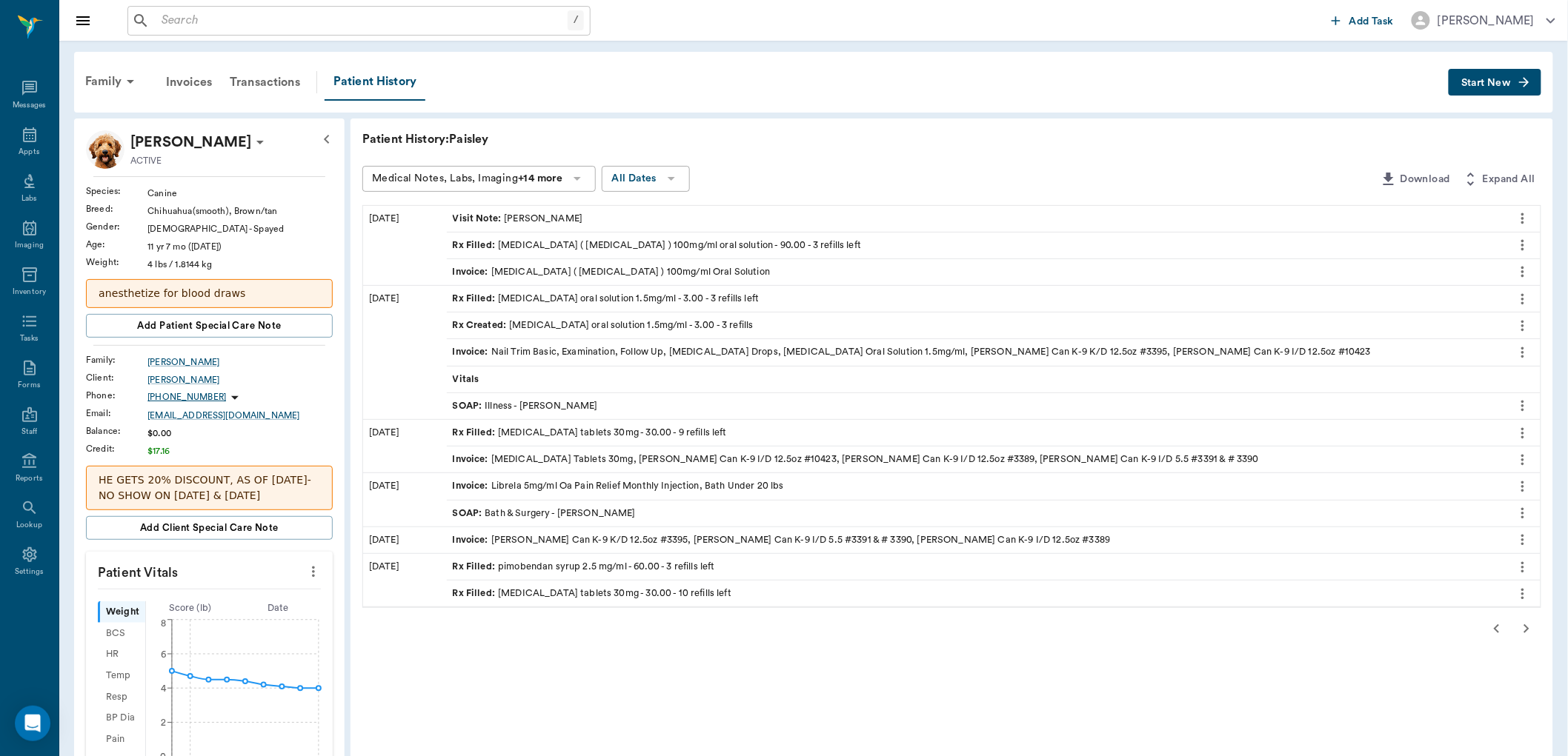
click at [1527, 633] on icon "button" at bounding box center [1526, 628] width 17 height 17
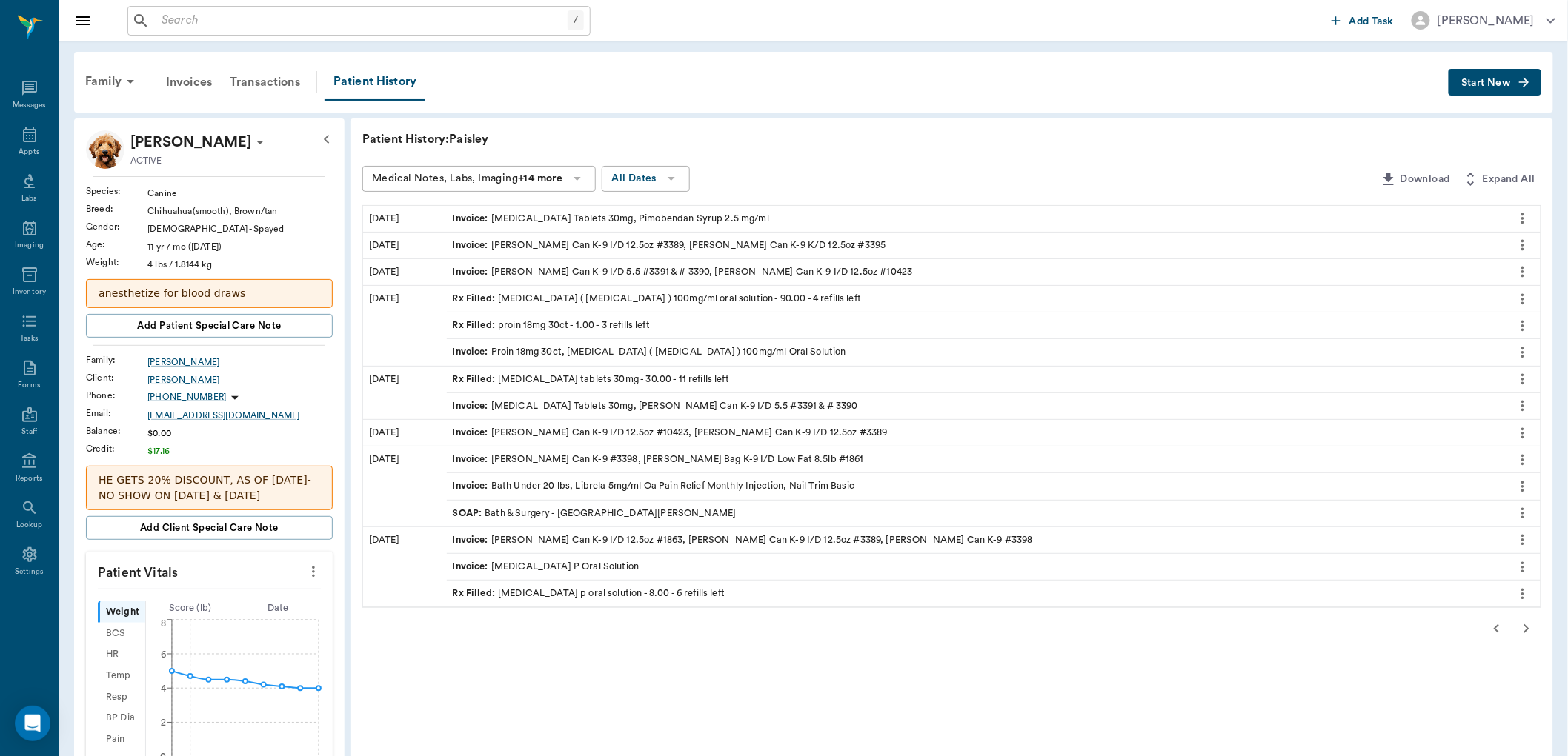
click at [1522, 327] on icon "more" at bounding box center [1523, 326] width 17 height 17
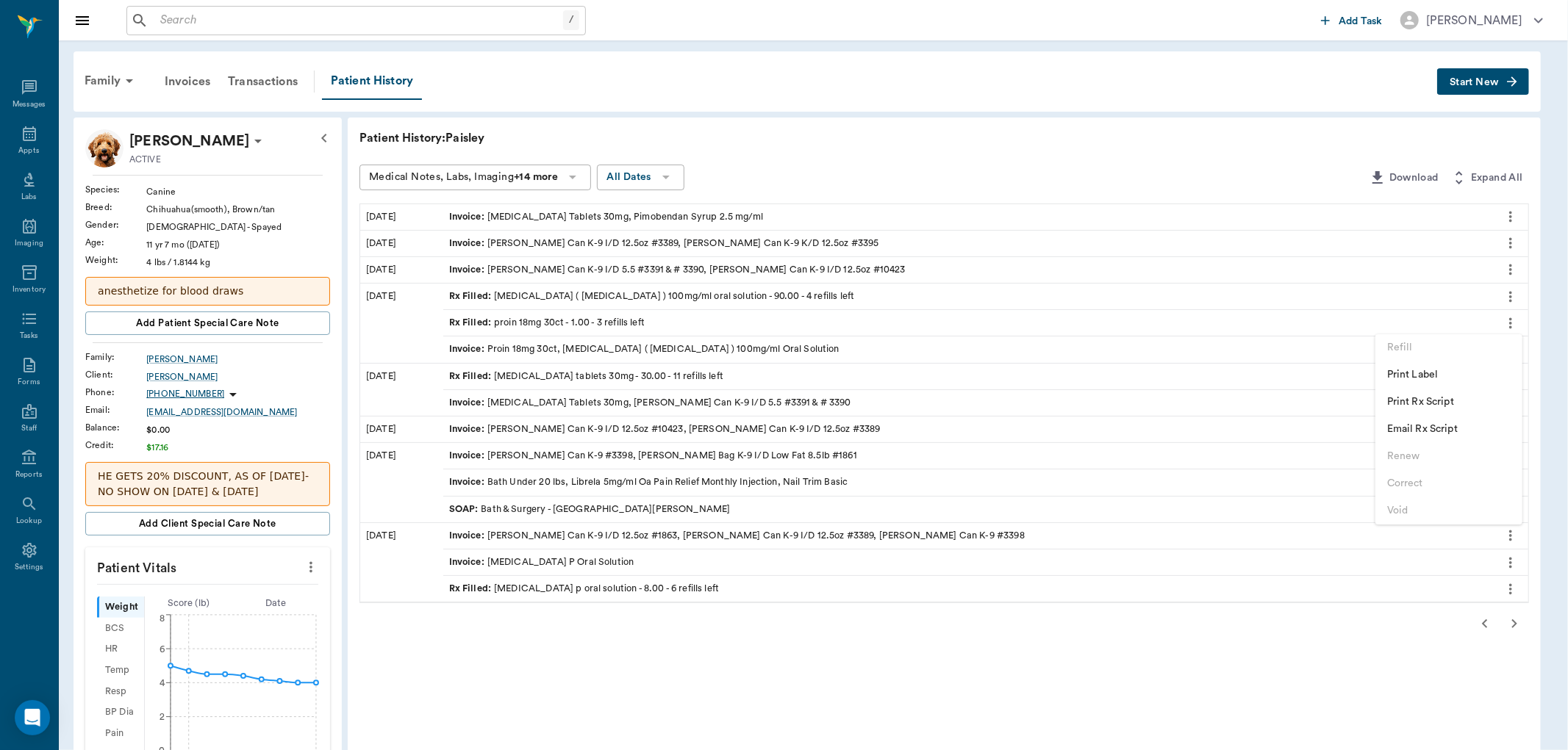
click at [1511, 318] on div at bounding box center [784, 375] width 1568 height 750
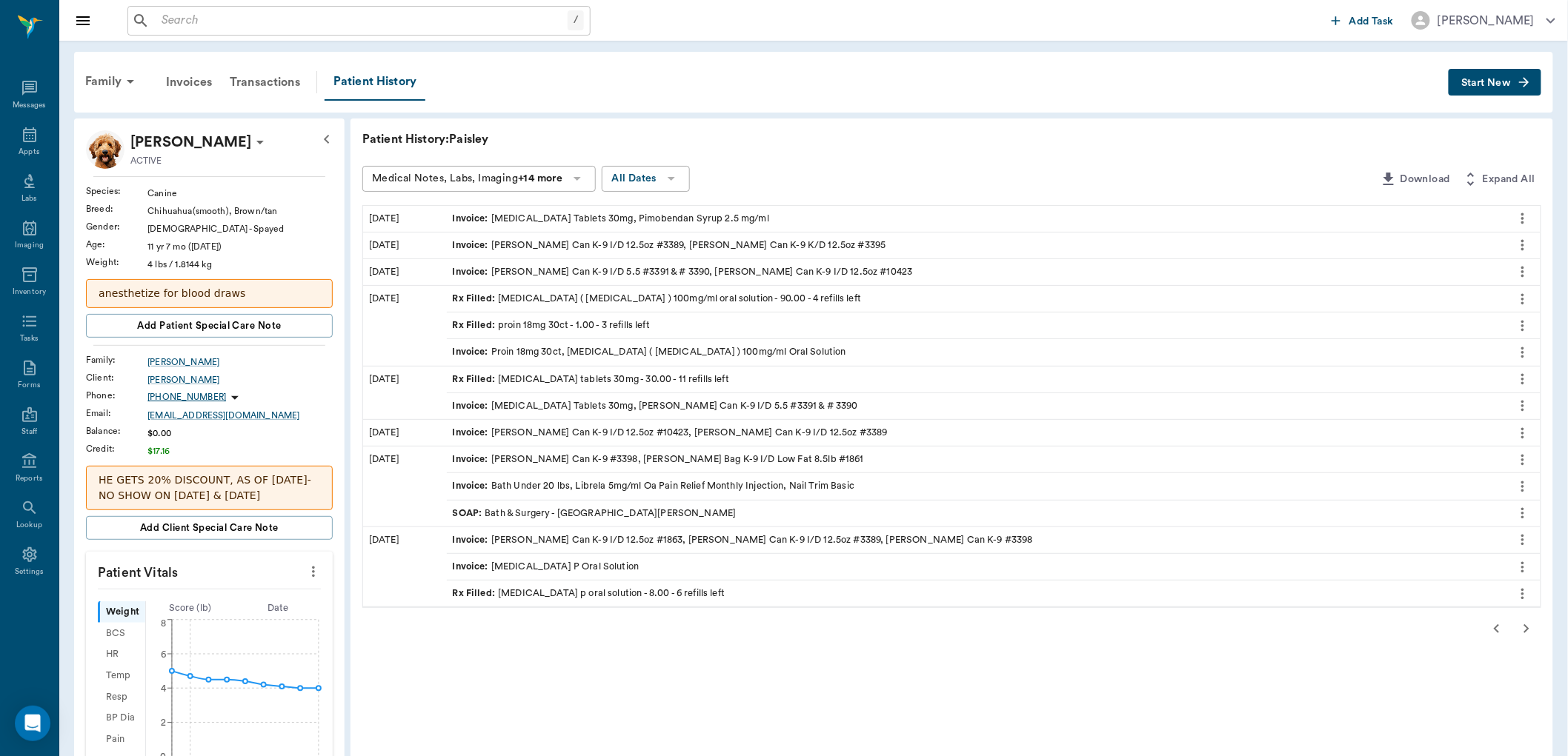
click at [1495, 631] on icon "button" at bounding box center [1496, 629] width 6 height 9
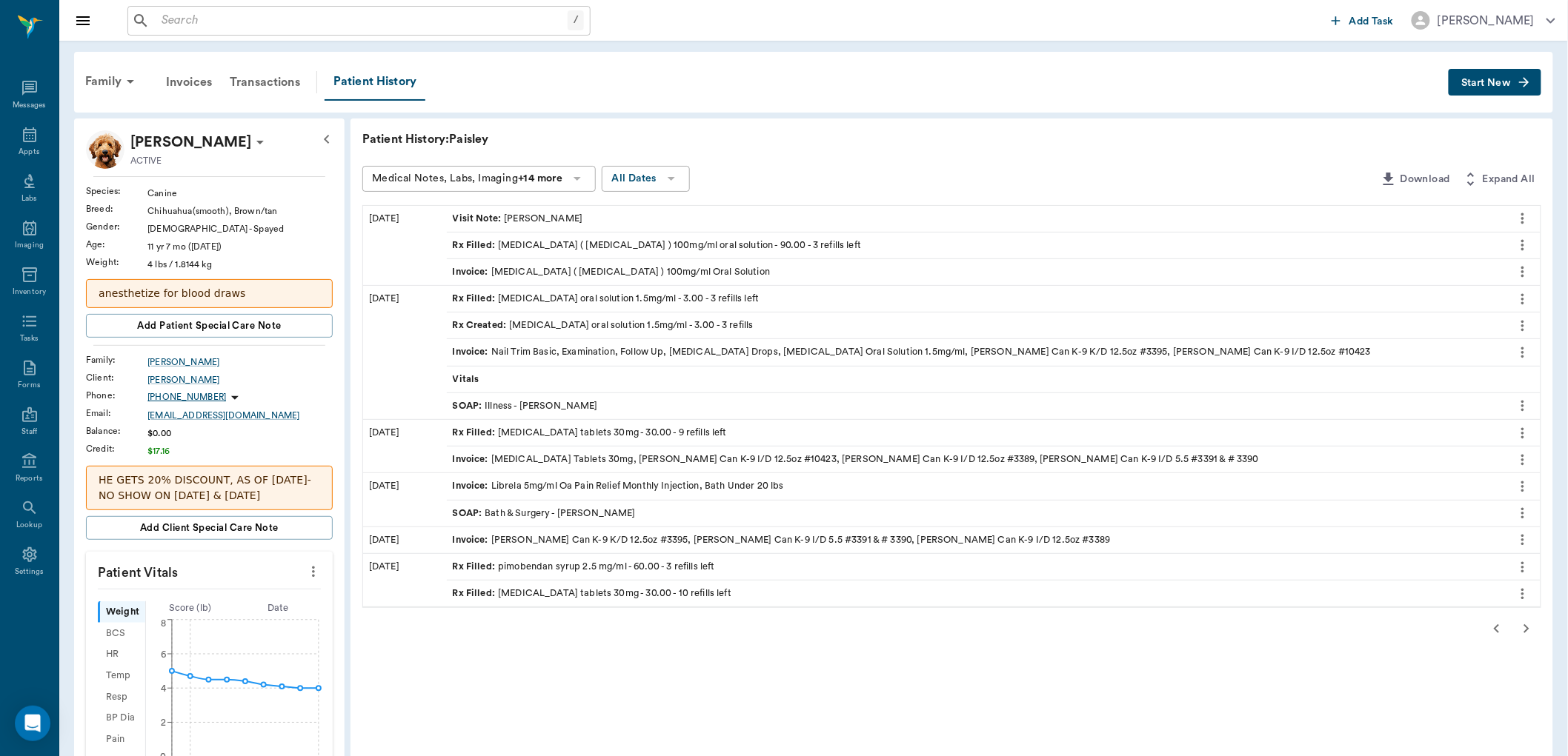
click at [1495, 631] on icon "button" at bounding box center [1496, 629] width 6 height 9
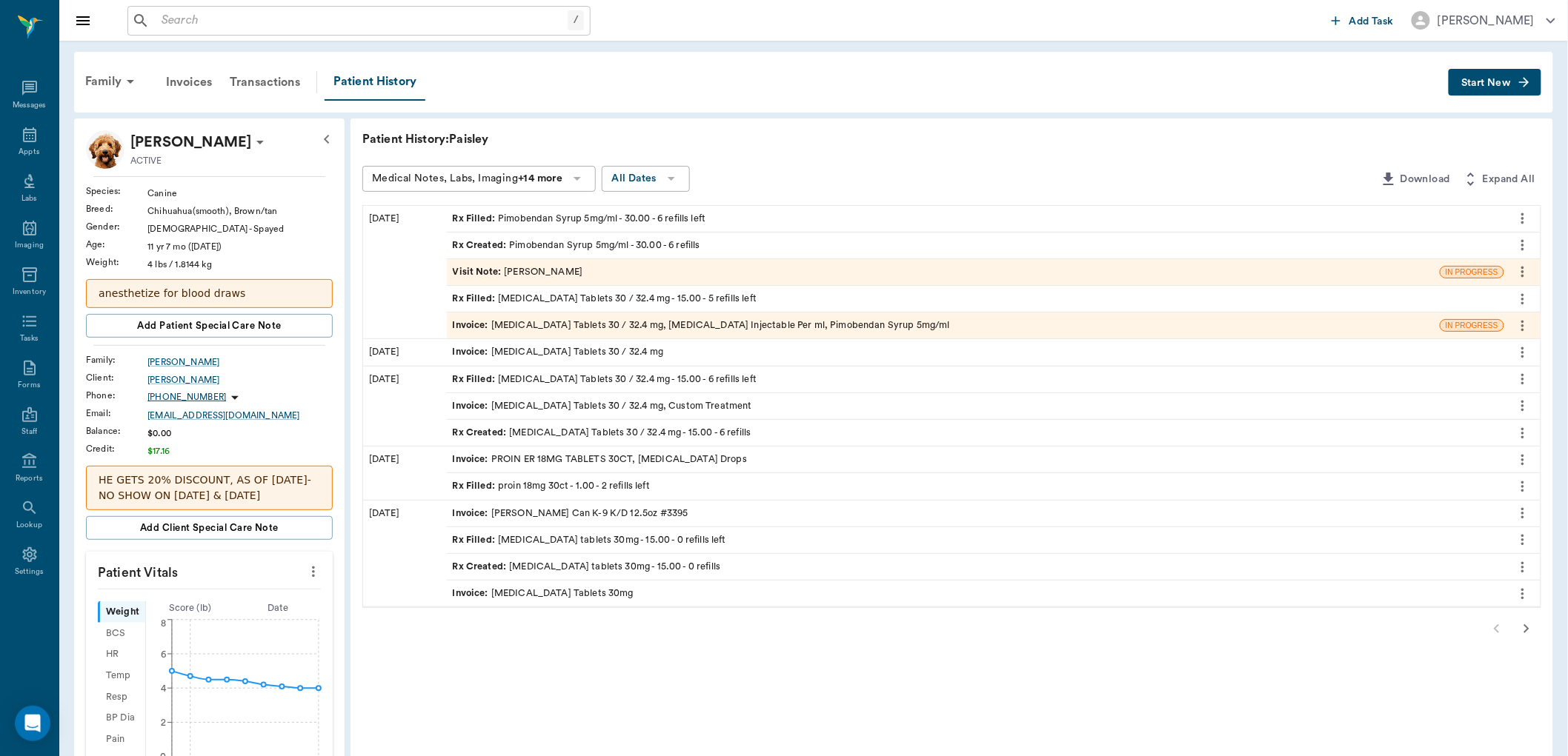
click at [1518, 483] on icon "more" at bounding box center [1523, 487] width 17 height 17
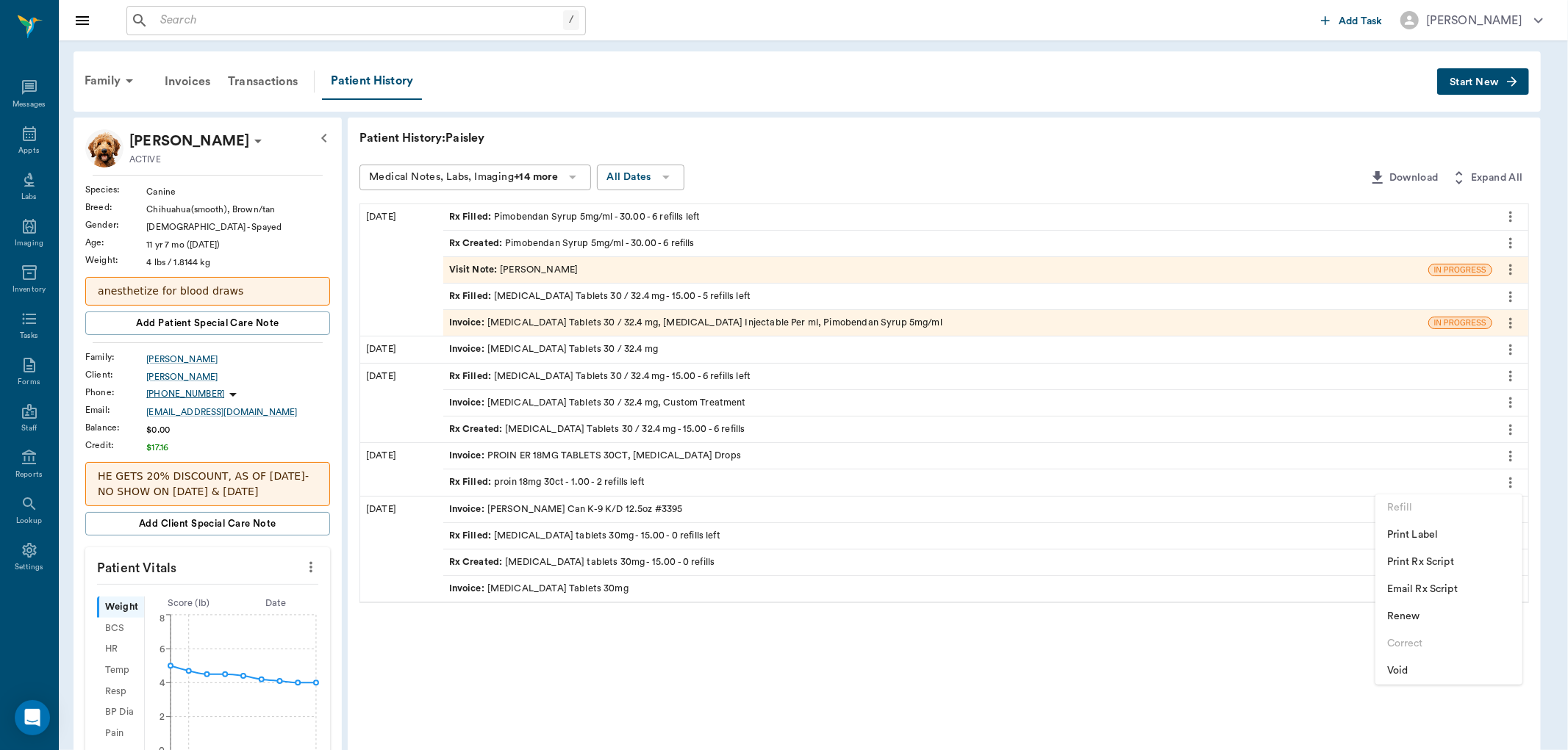
click at [1383, 618] on li "Renew" at bounding box center [1448, 617] width 147 height 27
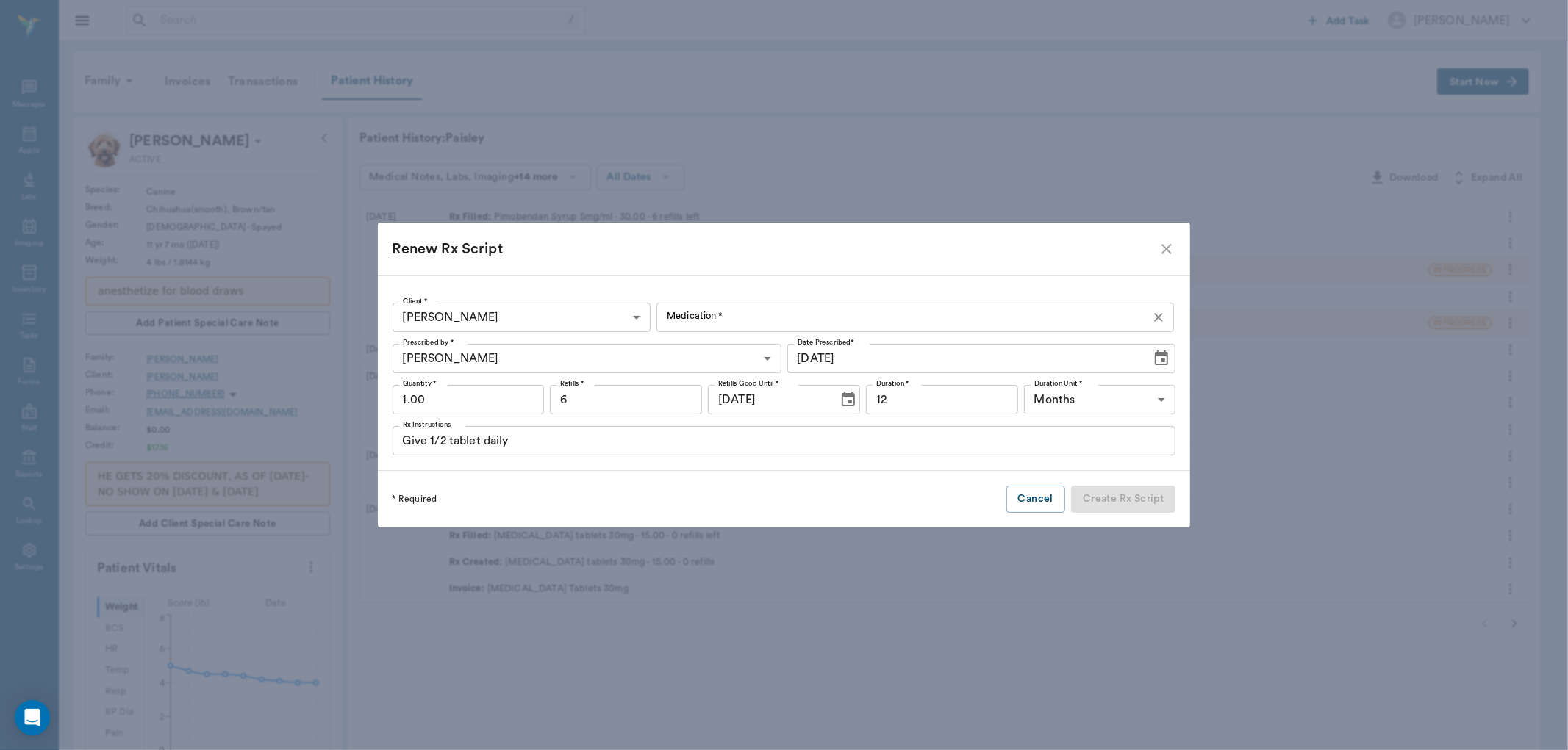
click at [894, 323] on input "Medication *" at bounding box center [903, 318] width 484 height 21
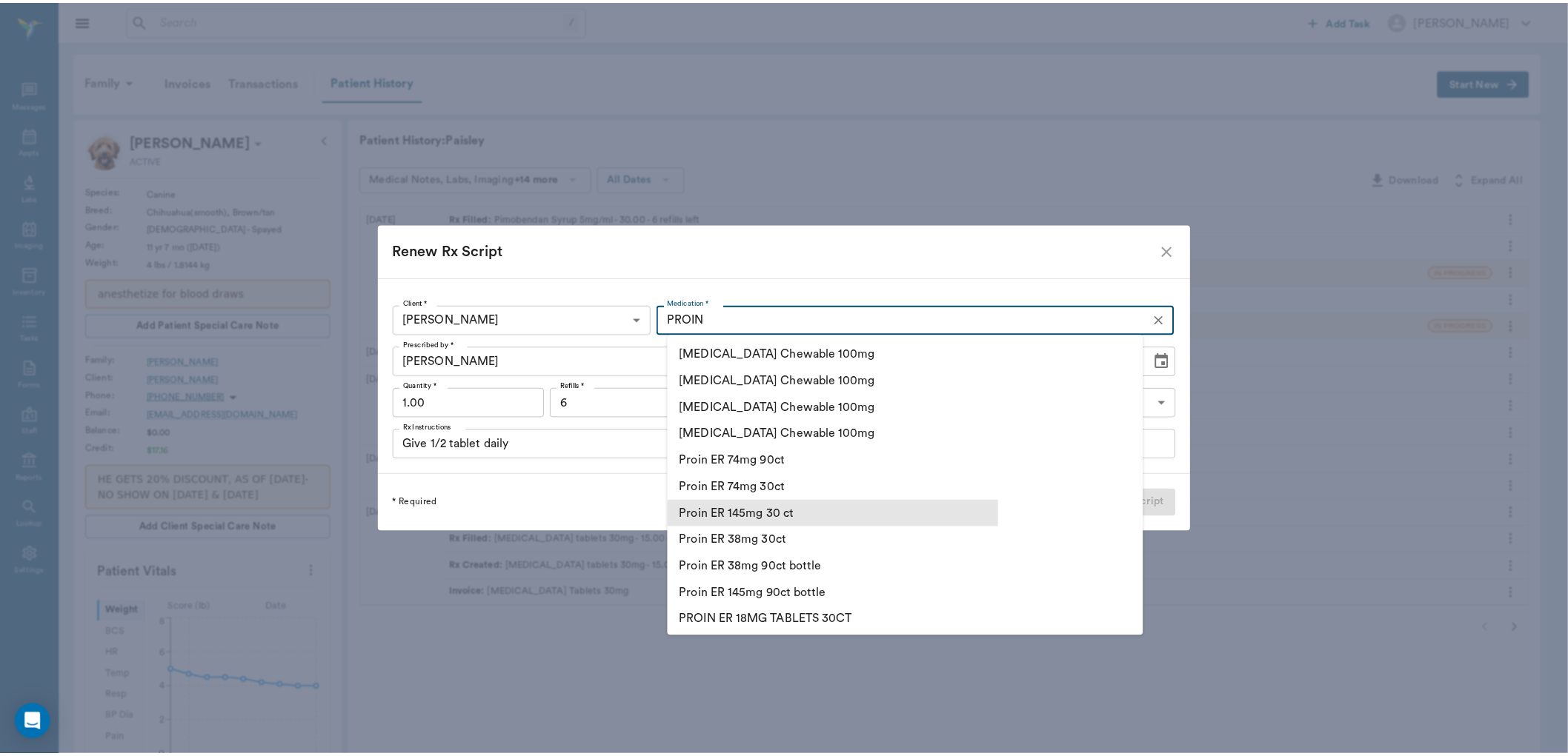
scroll to position [29, 0]
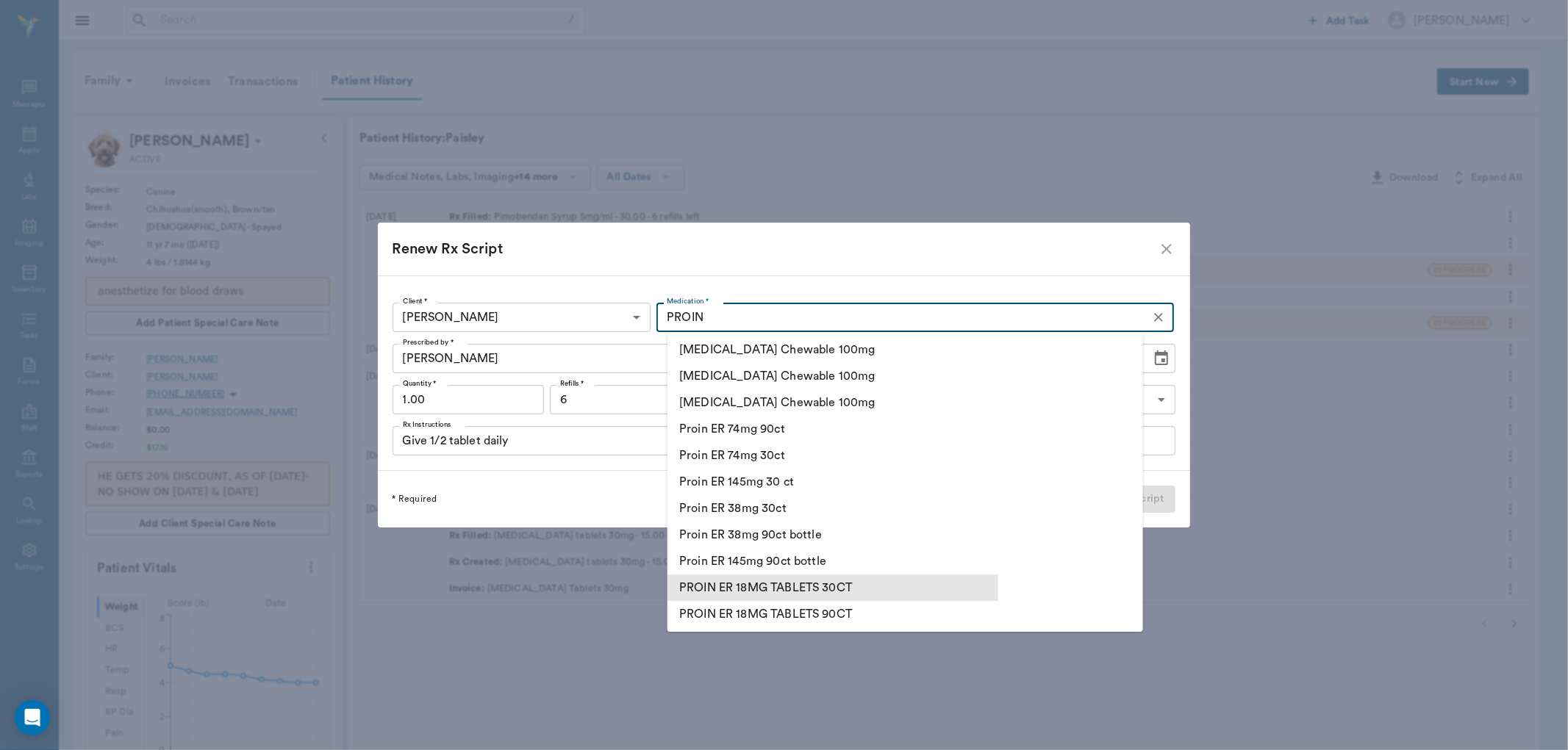
click at [856, 583] on li "PROIN ER 18MG TABLETS 30CT" at bounding box center [832, 588] width 331 height 26
type input "PROIN ER 18MG TABLETS 30CT"
type input "0.00"
type input "0"
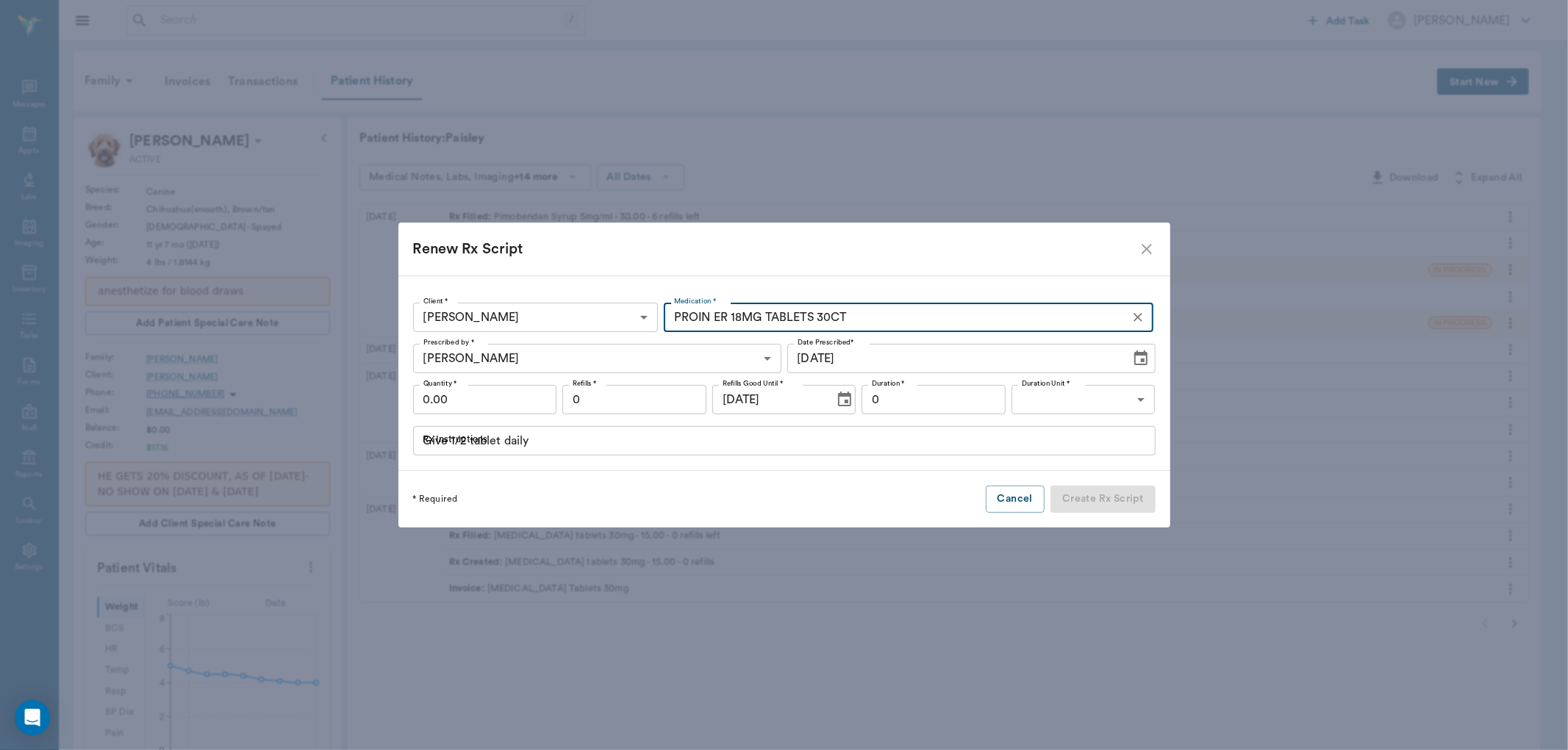
type input "PROIN ER 18MG TABLETS 30CT"
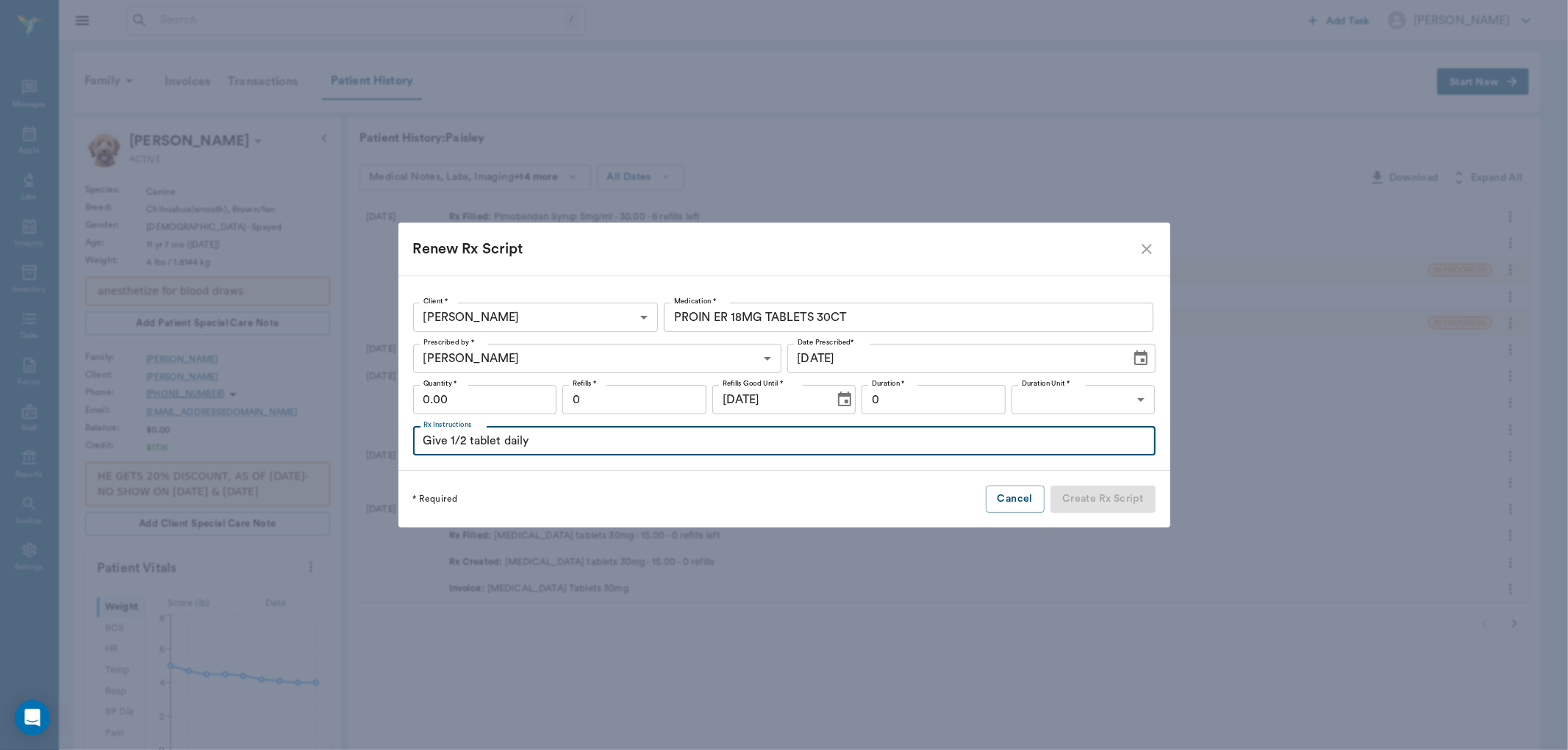
click at [807, 435] on input "Give 1/2 tablet daily" at bounding box center [785, 441] width 743 height 29
click at [539, 399] on input "0.00" at bounding box center [486, 400] width 144 height 29
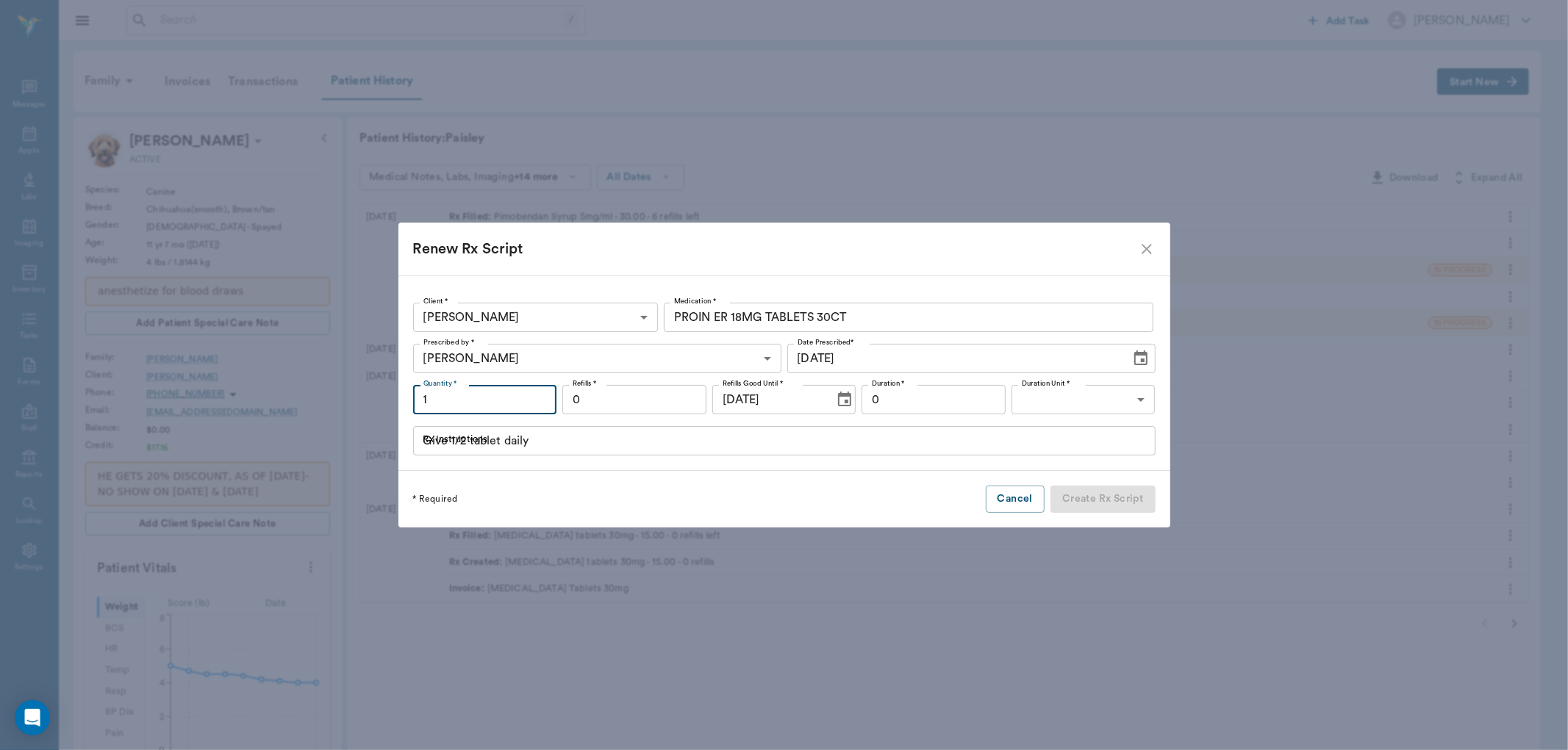
type input "1"
click at [637, 391] on input "0" at bounding box center [634, 400] width 144 height 29
type input "6"
click at [938, 406] on input "0" at bounding box center [934, 400] width 144 height 29
type input "30"
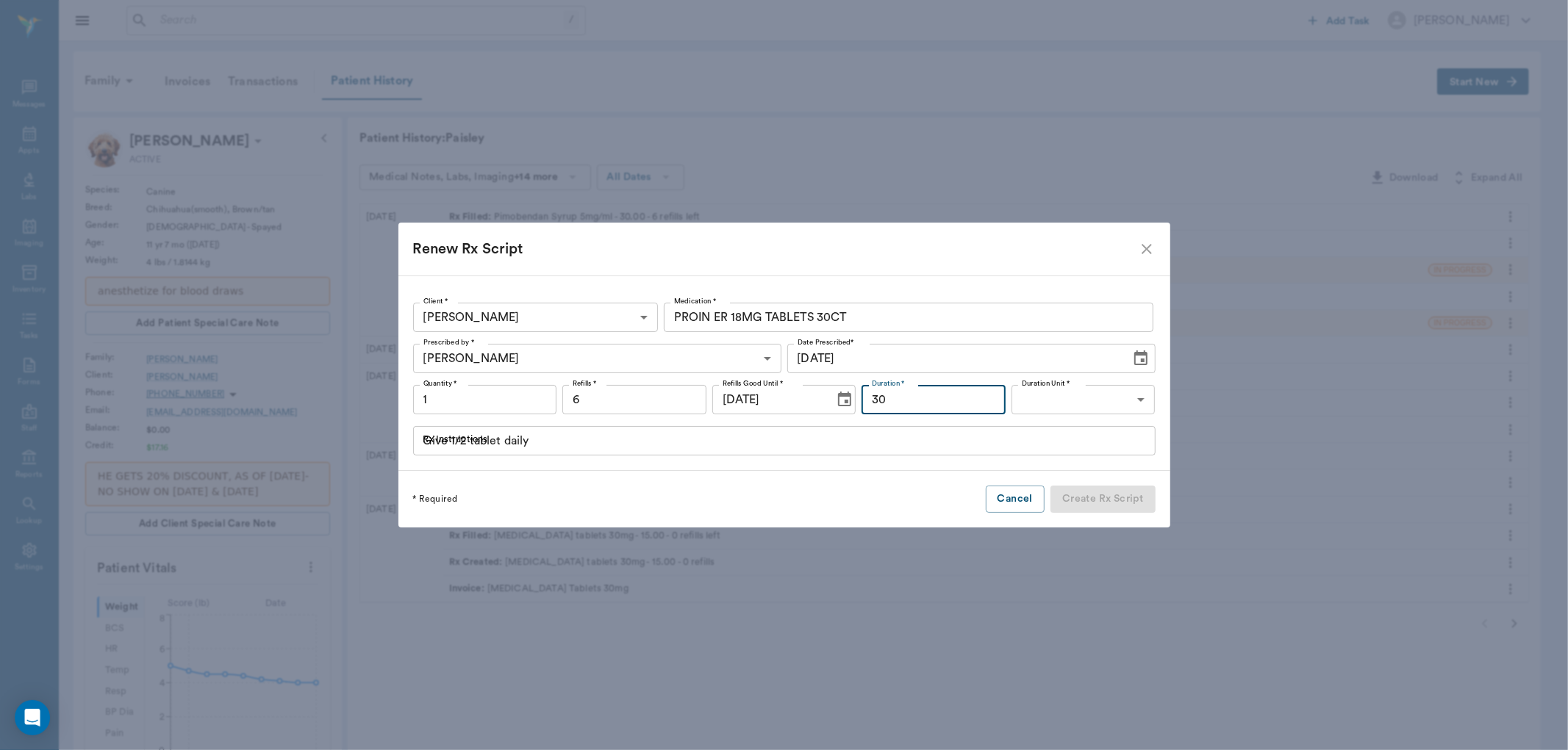
click at [1023, 394] on body "/ ​ Add Task Dr. Bert Ellsworth Nectar Messages Appts Labs Imaging Inventory Ta…" at bounding box center [784, 618] width 1568 height 1235
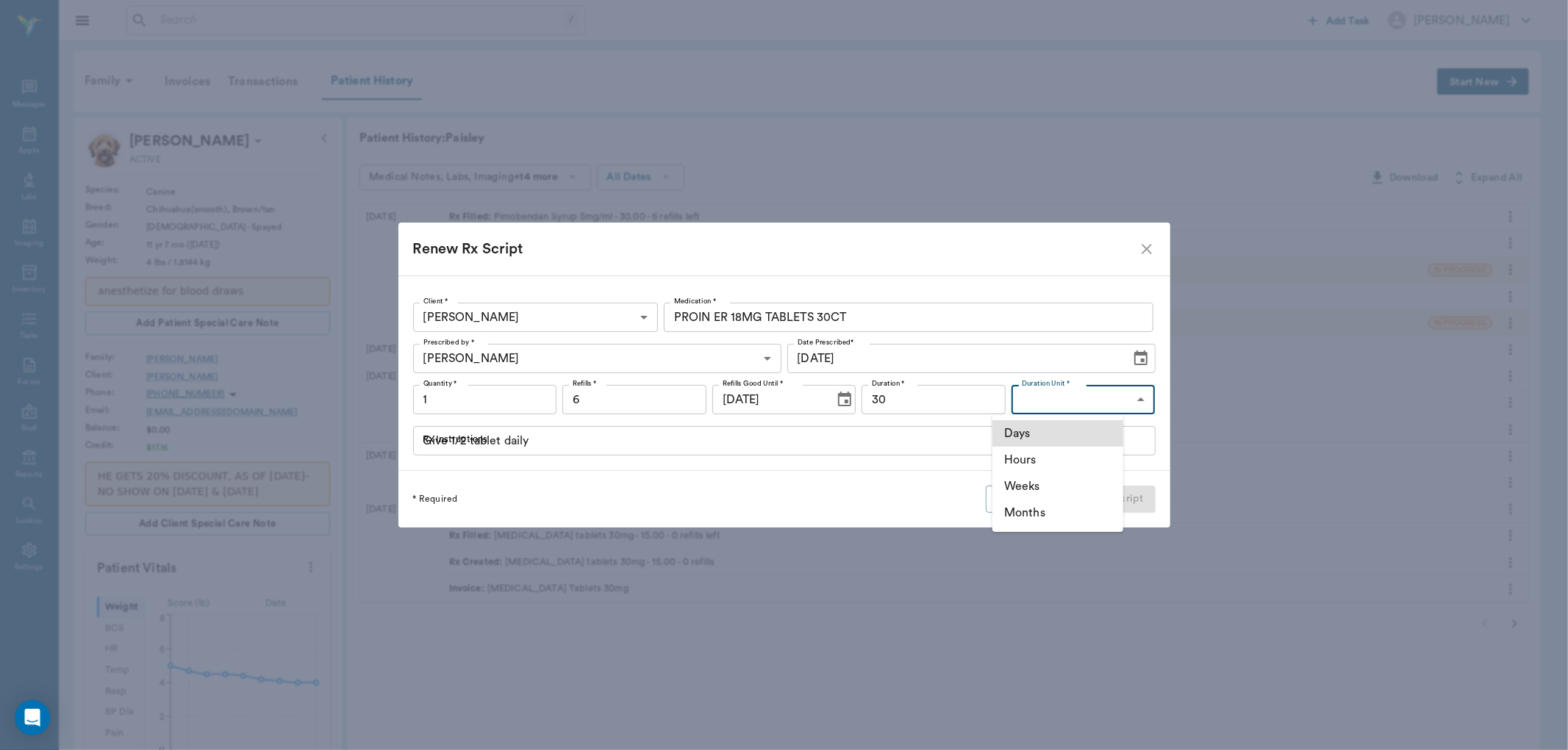
click at [1024, 435] on li "Days" at bounding box center [1058, 433] width 131 height 26
type input "DAYS"
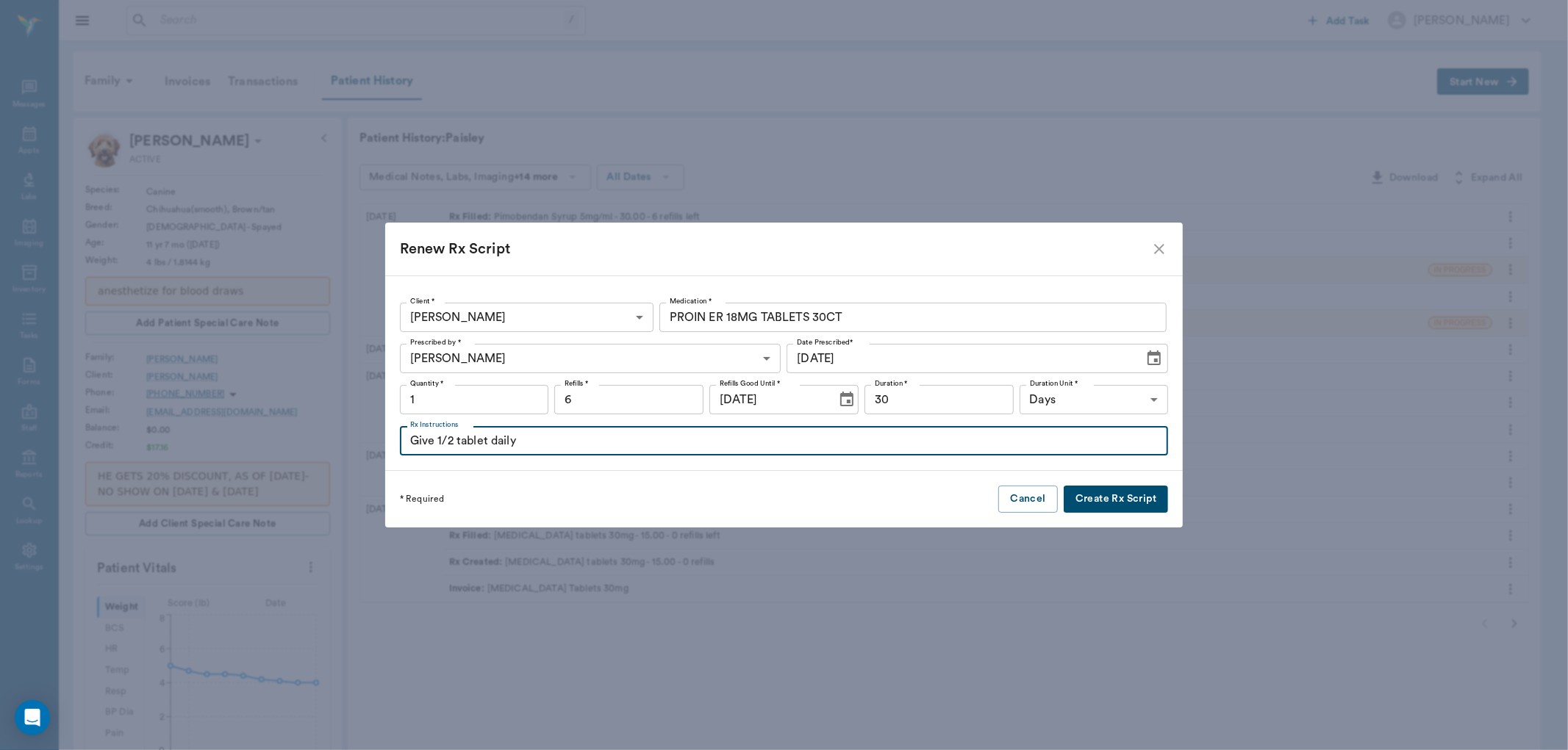
click at [773, 438] on input "Give 1/2 tablet daily" at bounding box center [784, 441] width 769 height 29
click at [1087, 505] on button "Create Rx Script" at bounding box center [1116, 499] width 104 height 27
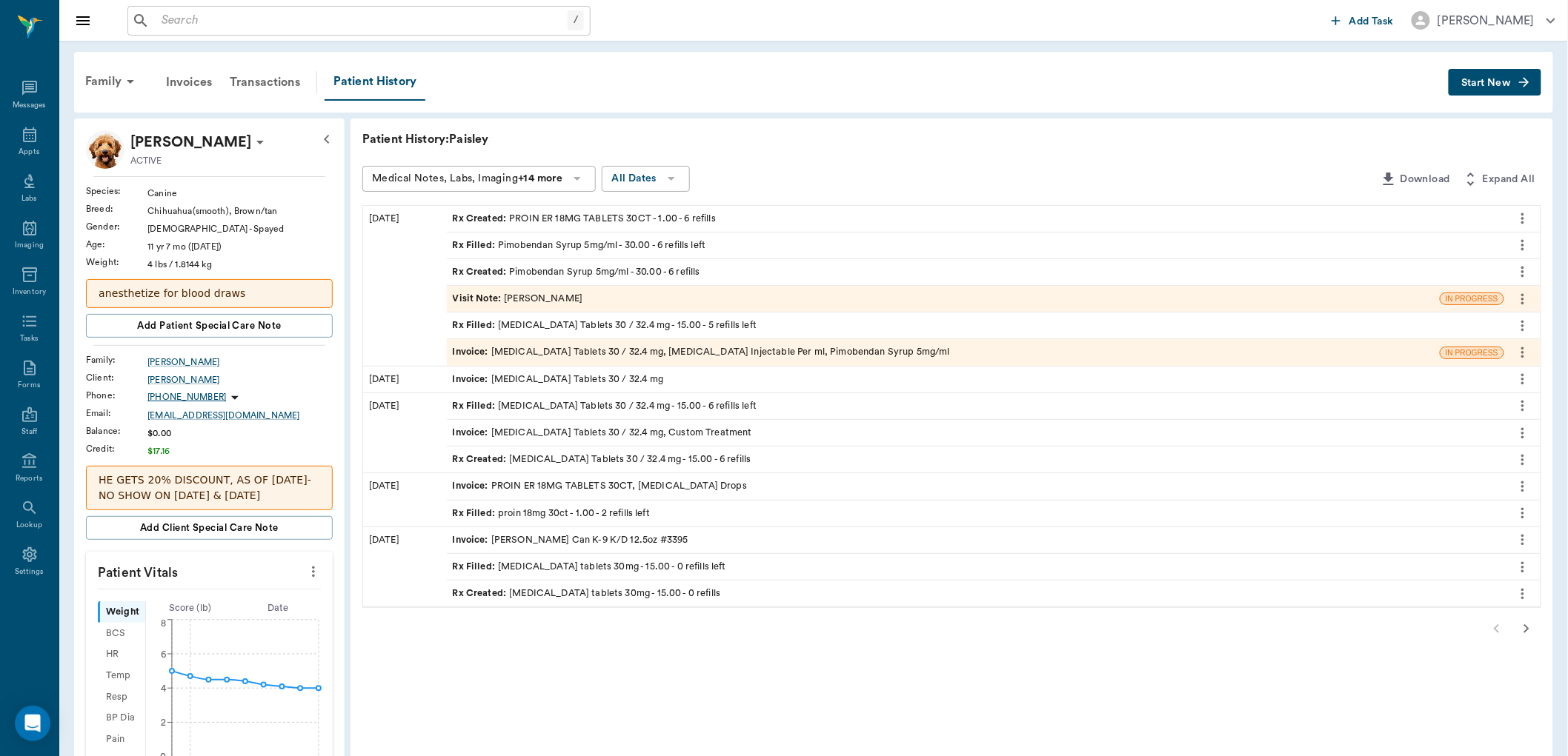
click at [1519, 215] on icon "more" at bounding box center [1523, 218] width 17 height 17
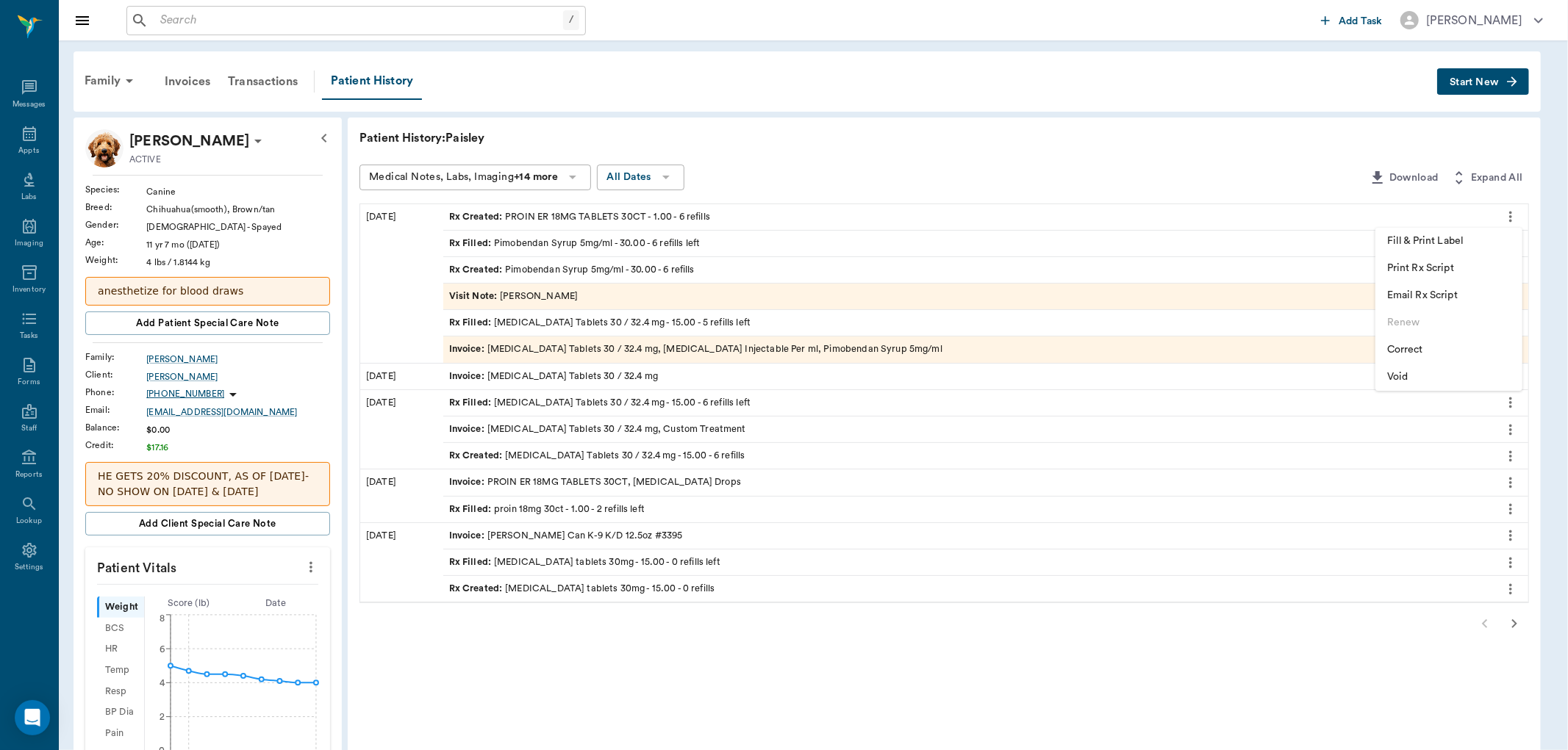
click at [1454, 239] on span "Fill & Print Label" at bounding box center [1448, 241] width 123 height 16
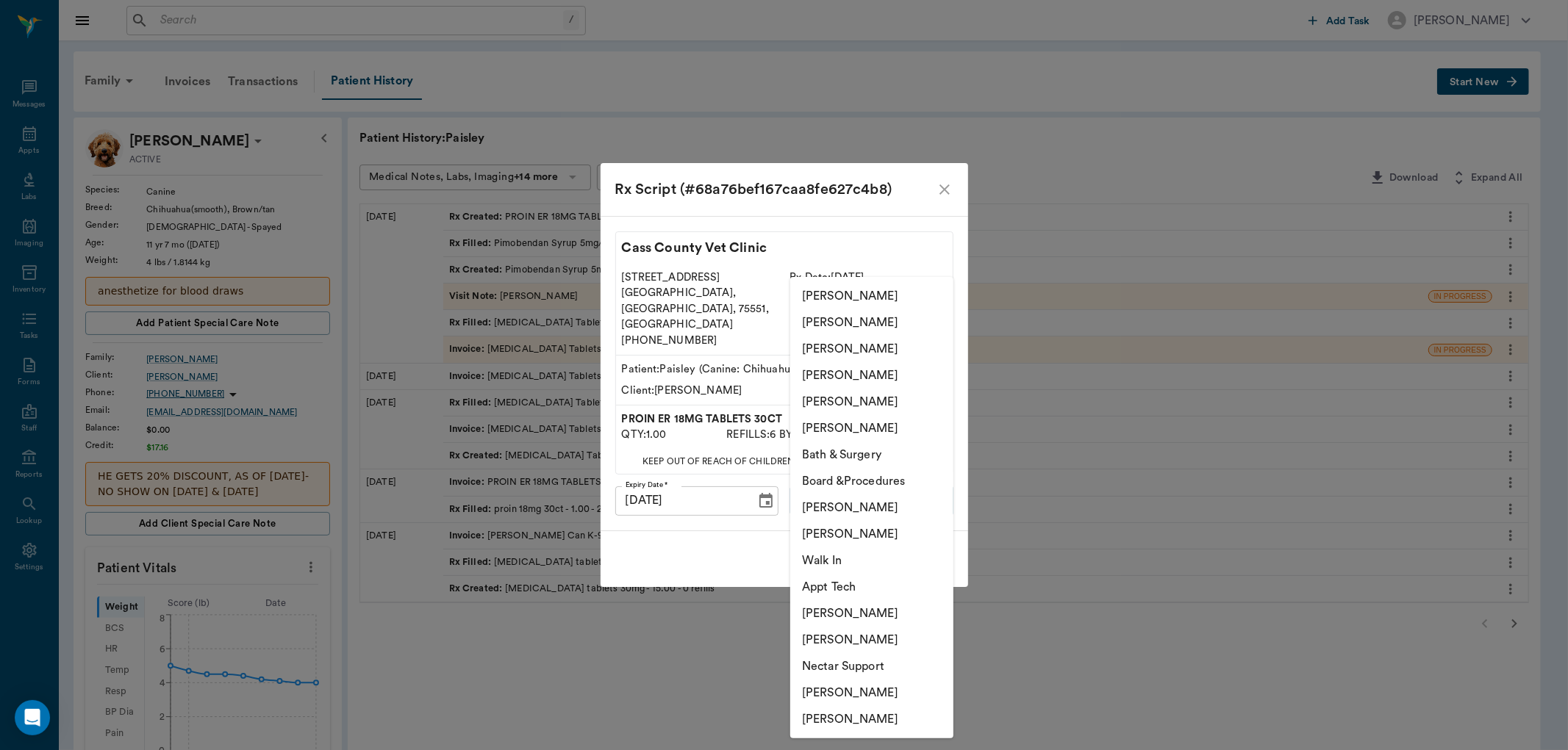
click at [873, 484] on body "/ ​ Add Task [PERSON_NAME] Nectar Messages Appts Labs Imaging Inventory Tasks F…" at bounding box center [784, 618] width 1568 height 1235
click at [857, 391] on li "[PERSON_NAME]" at bounding box center [872, 401] width 163 height 26
type input "63ec2ece52e12b0ba117cc90"
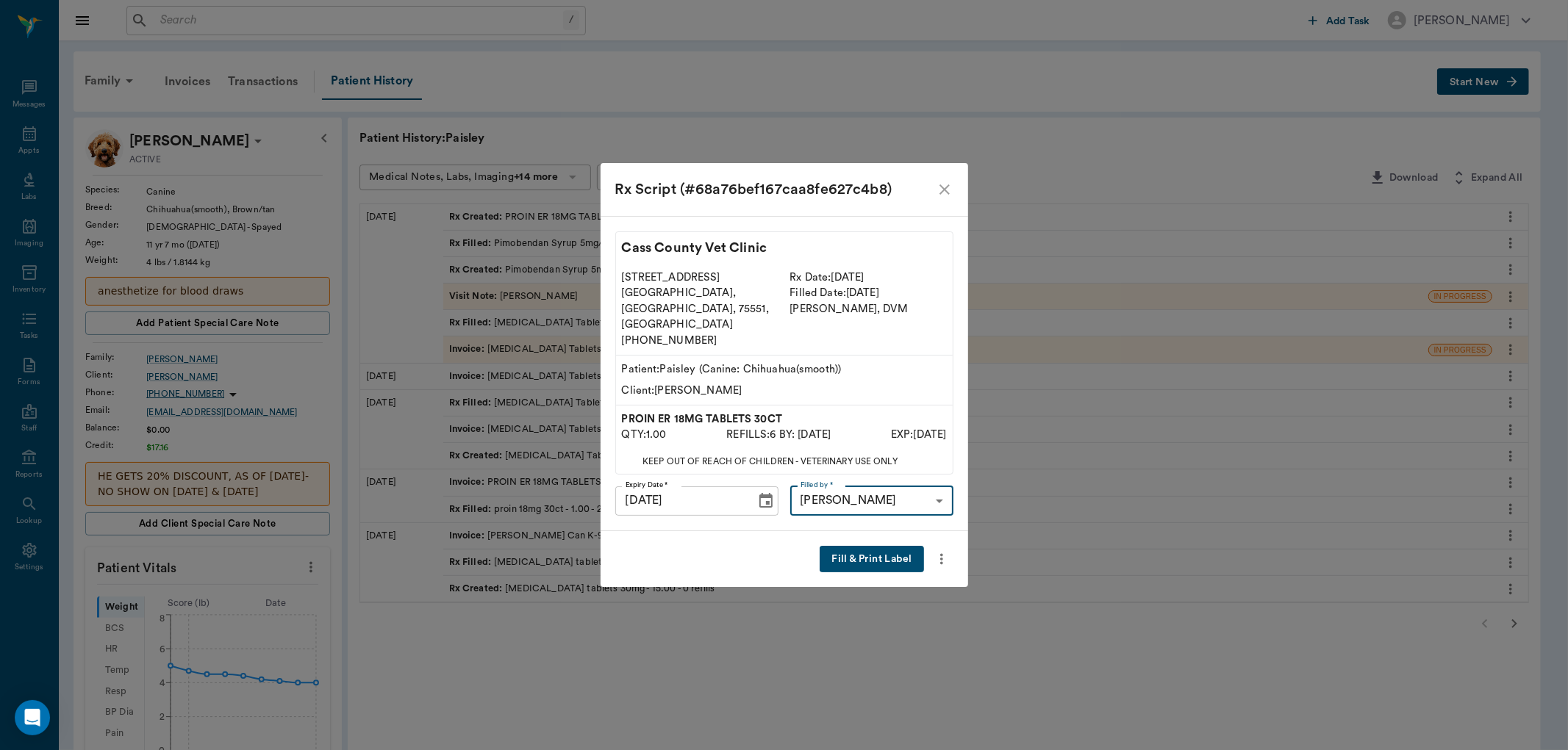
click at [883, 547] on button "Fill & Print Label" at bounding box center [872, 560] width 104 height 27
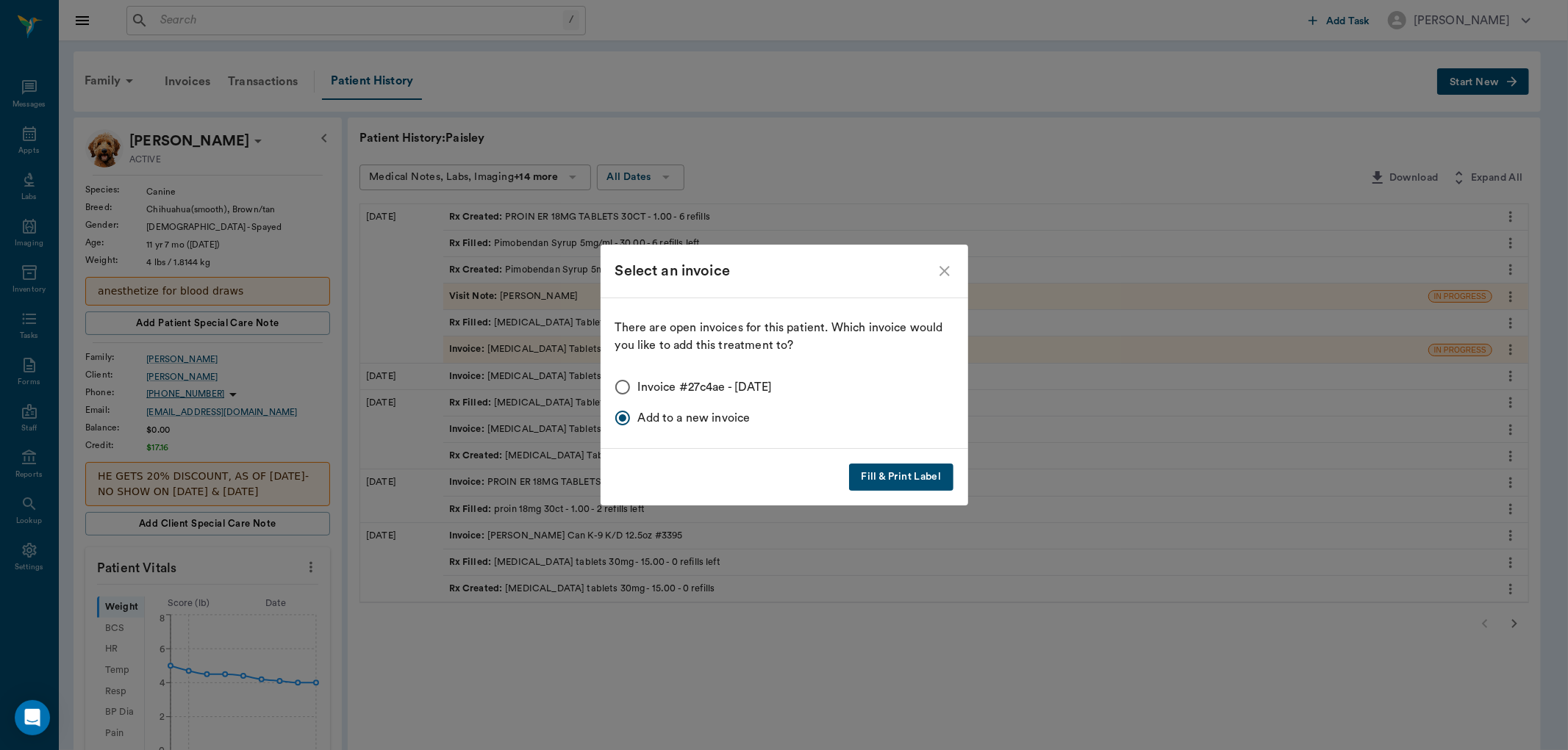
click at [622, 397] on input "Invoice #27c4ae - [DATE]" at bounding box center [622, 388] width 31 height 31
radio input "true"
click at [919, 474] on button "Fill & Print Label" at bounding box center [901, 477] width 104 height 27
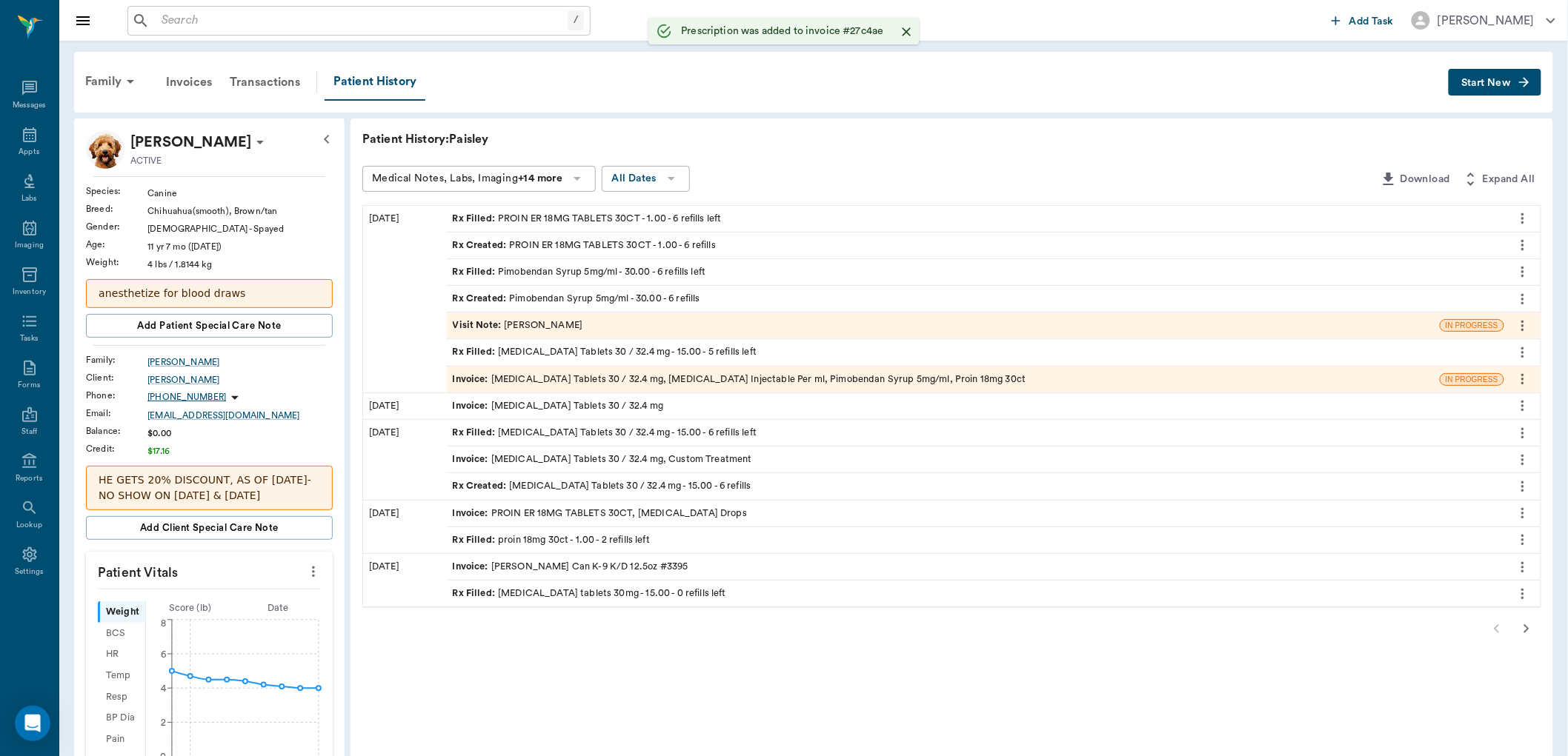
click at [699, 380] on div "Invoice : [MEDICAL_DATA] Tablets 30 / 32.4 mg, [MEDICAL_DATA] Injectable Per ml…" at bounding box center [739, 379] width 574 height 14
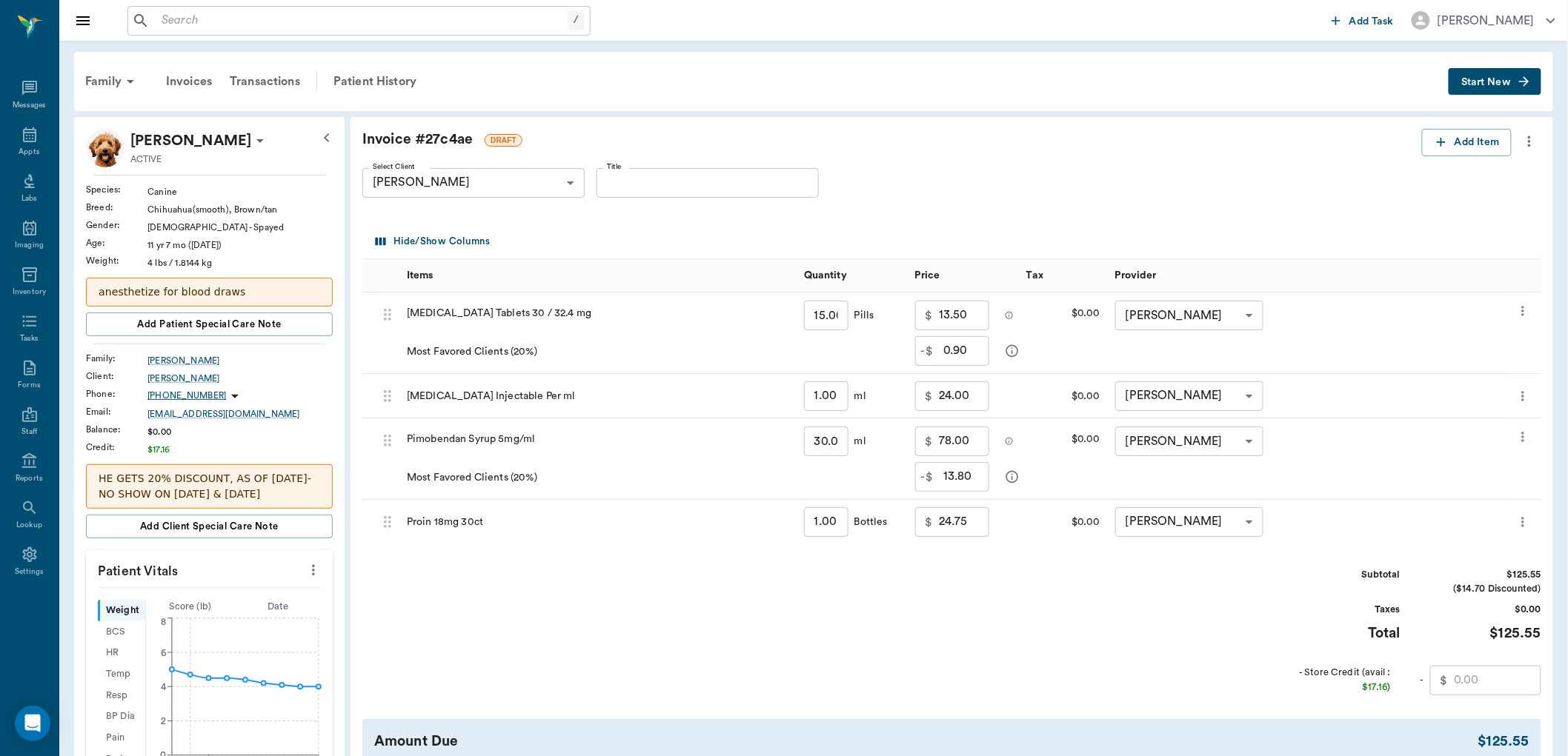
scroll to position [329, 0]
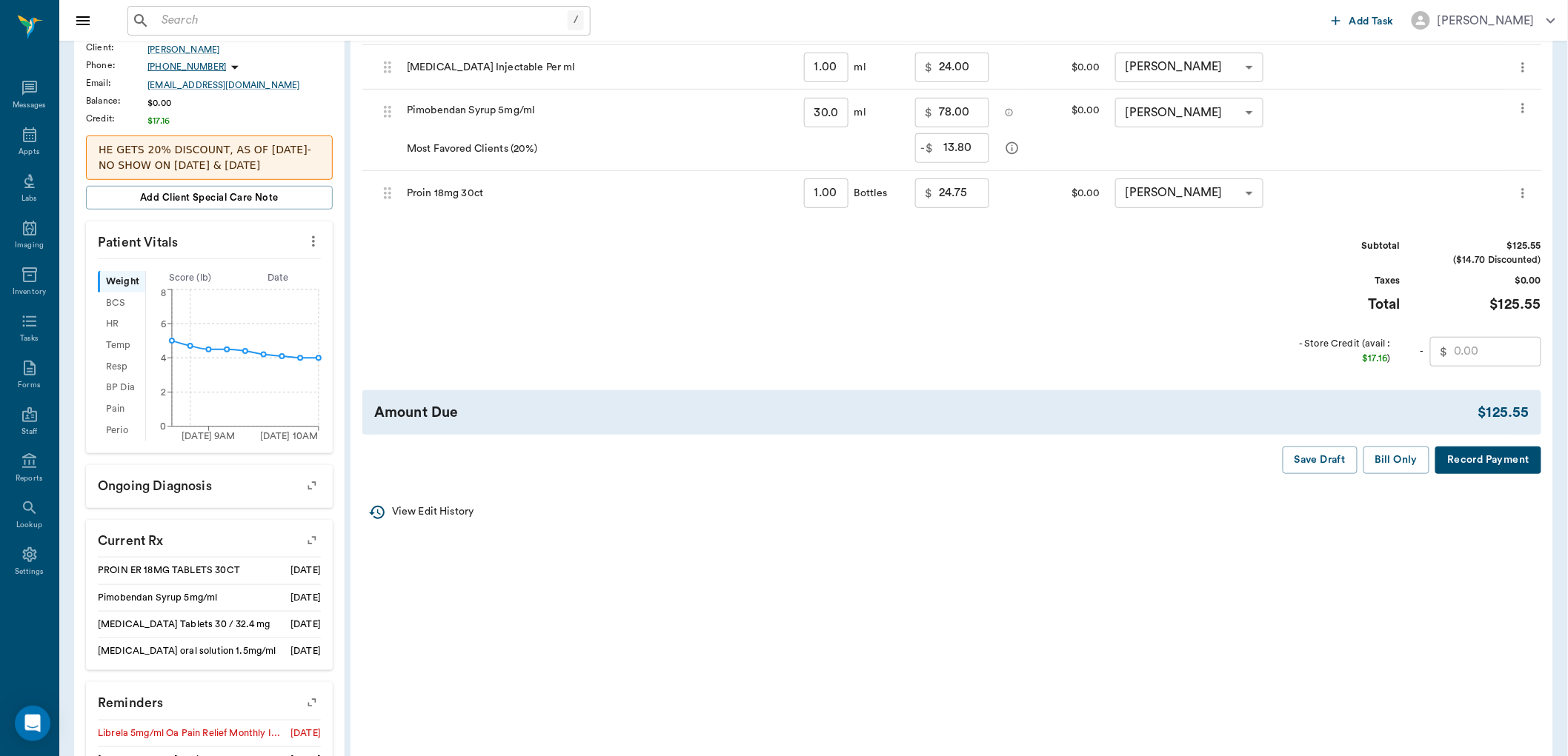
click at [1305, 455] on button "Save Draft" at bounding box center [1319, 461] width 74 height 28
click at [27, 133] on icon at bounding box center [29, 135] width 14 height 15
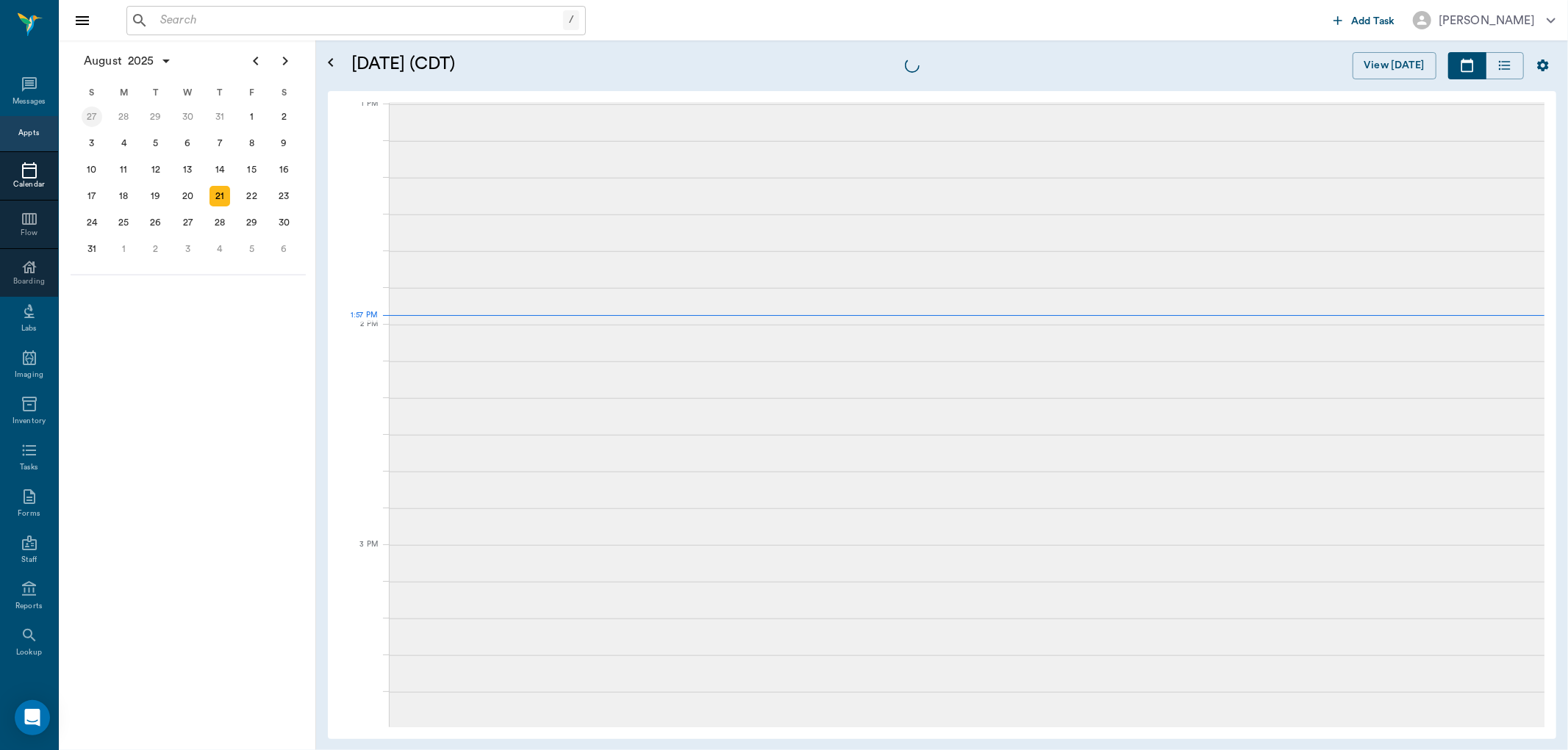
scroll to position [1106, 0]
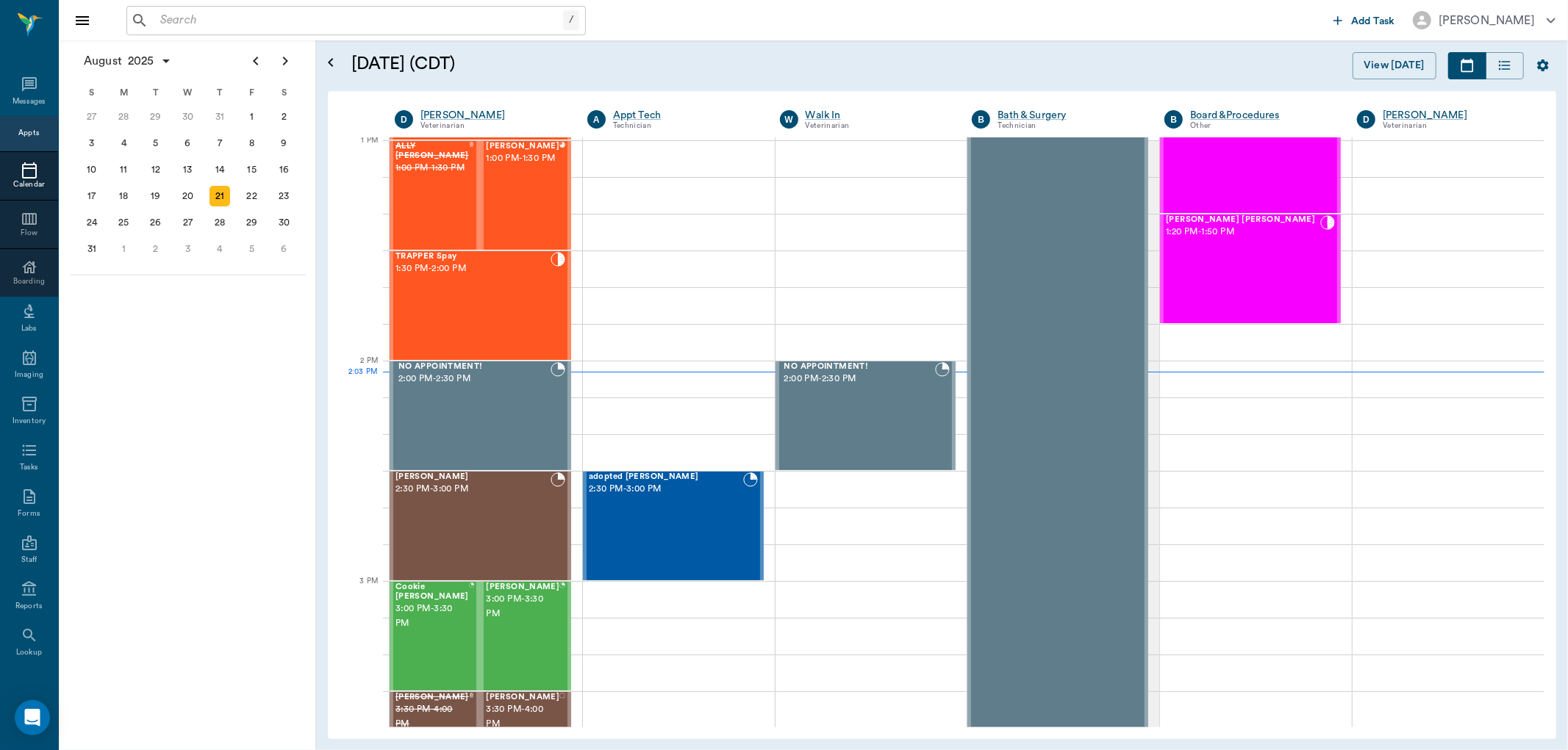
click at [203, 406] on div "[DATE] S M T W T F S 29 [DATE] 1 2 3 4 5 6 7 8 9 10 11 12 13 14 15 16 17 18 19 …" at bounding box center [187, 395] width 257 height 710
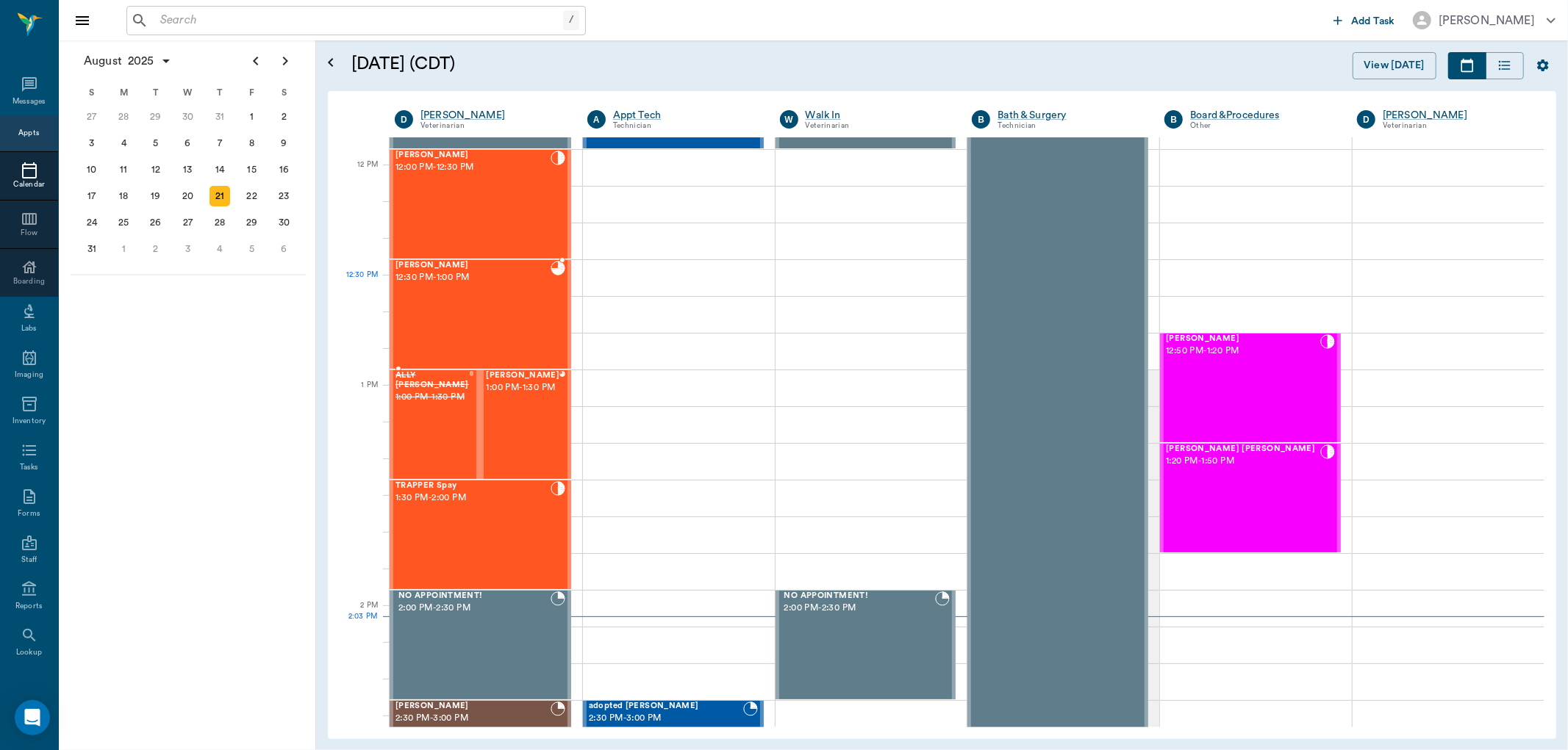
scroll to position [860, 0]
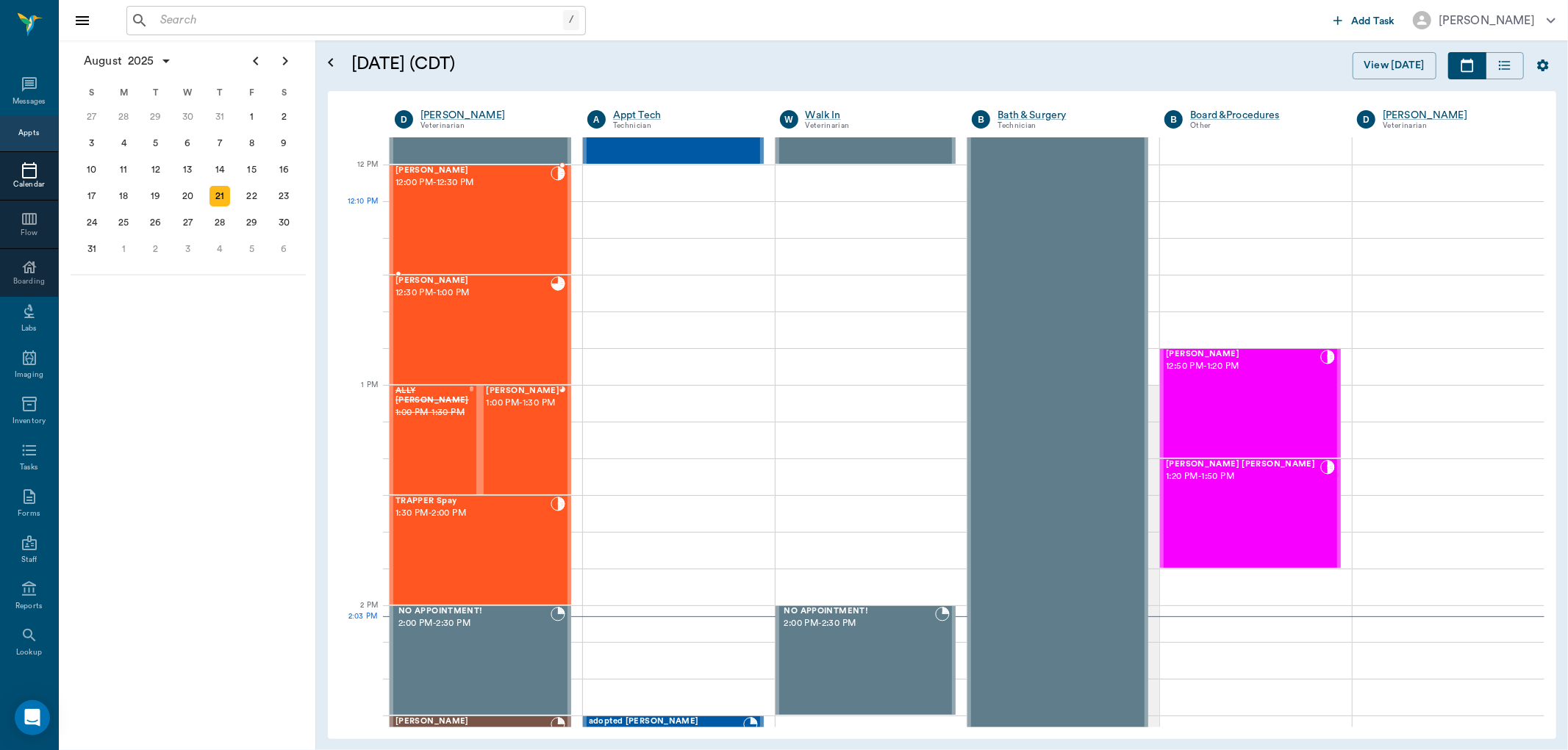
click at [449, 214] on div "[PERSON_NAME] 12:00 PM - 12:30 PM" at bounding box center [473, 220] width 155 height 108
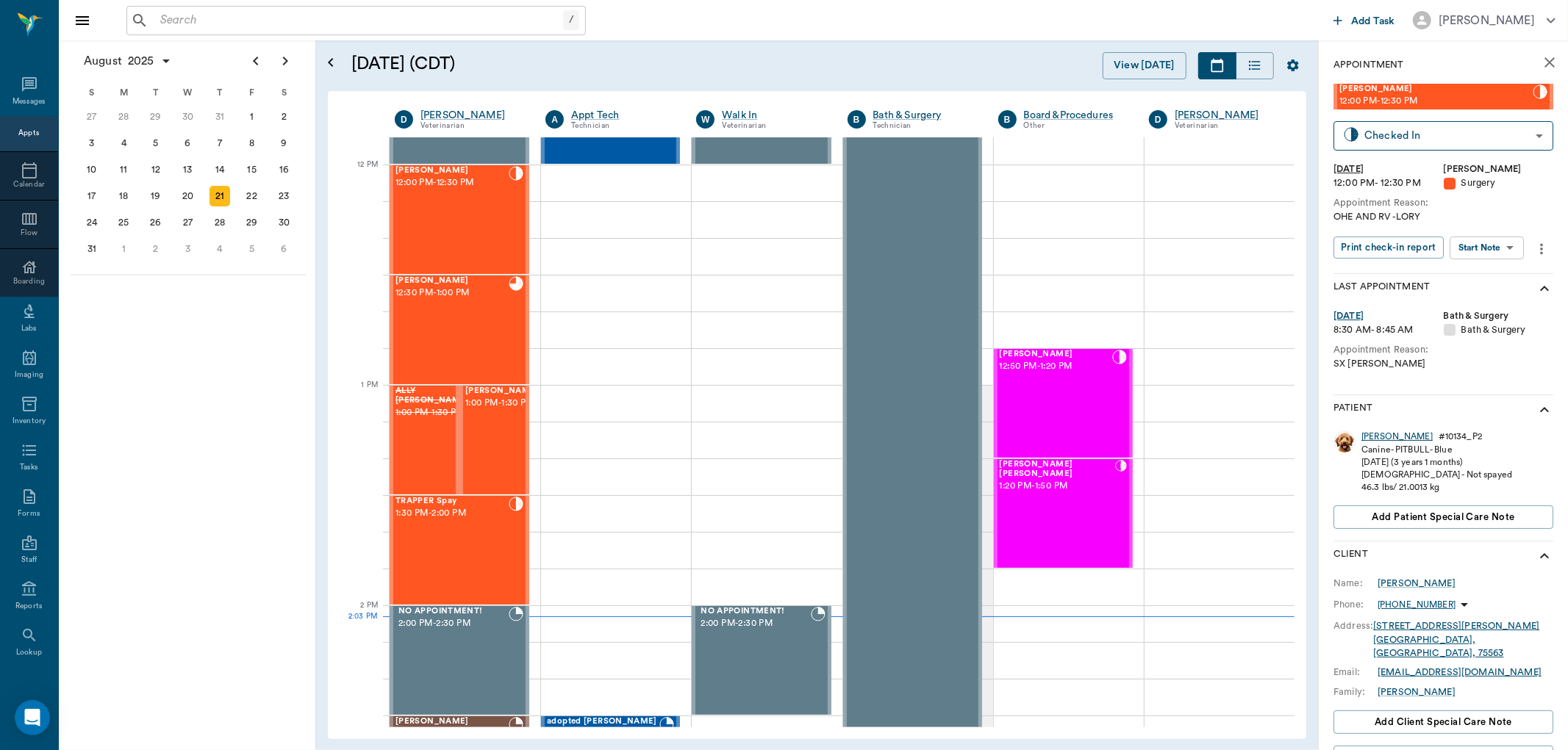
click at [1371, 437] on div "[PERSON_NAME]" at bounding box center [1397, 437] width 71 height 13
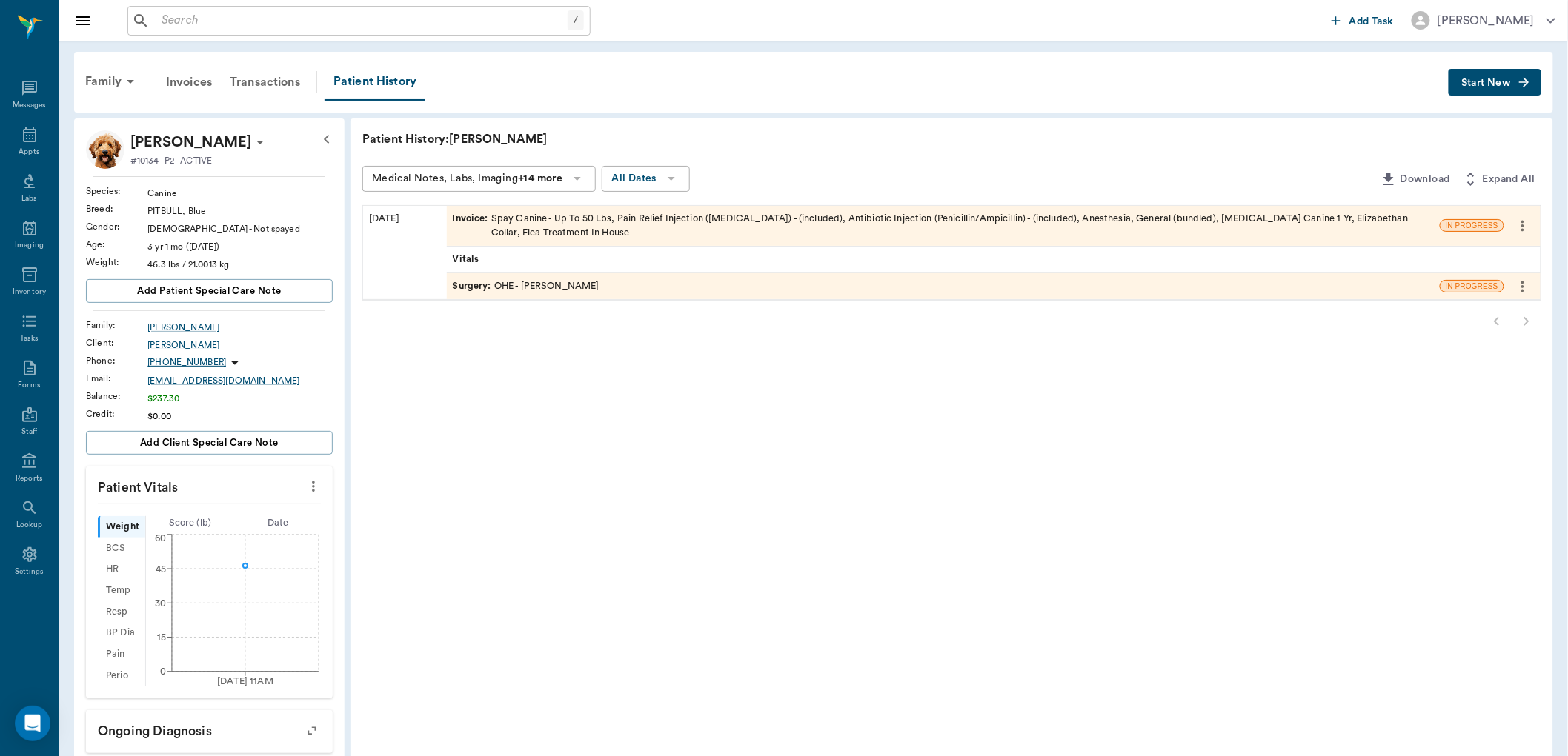
click at [464, 213] on span "Invoice :" at bounding box center [472, 225] width 39 height 29
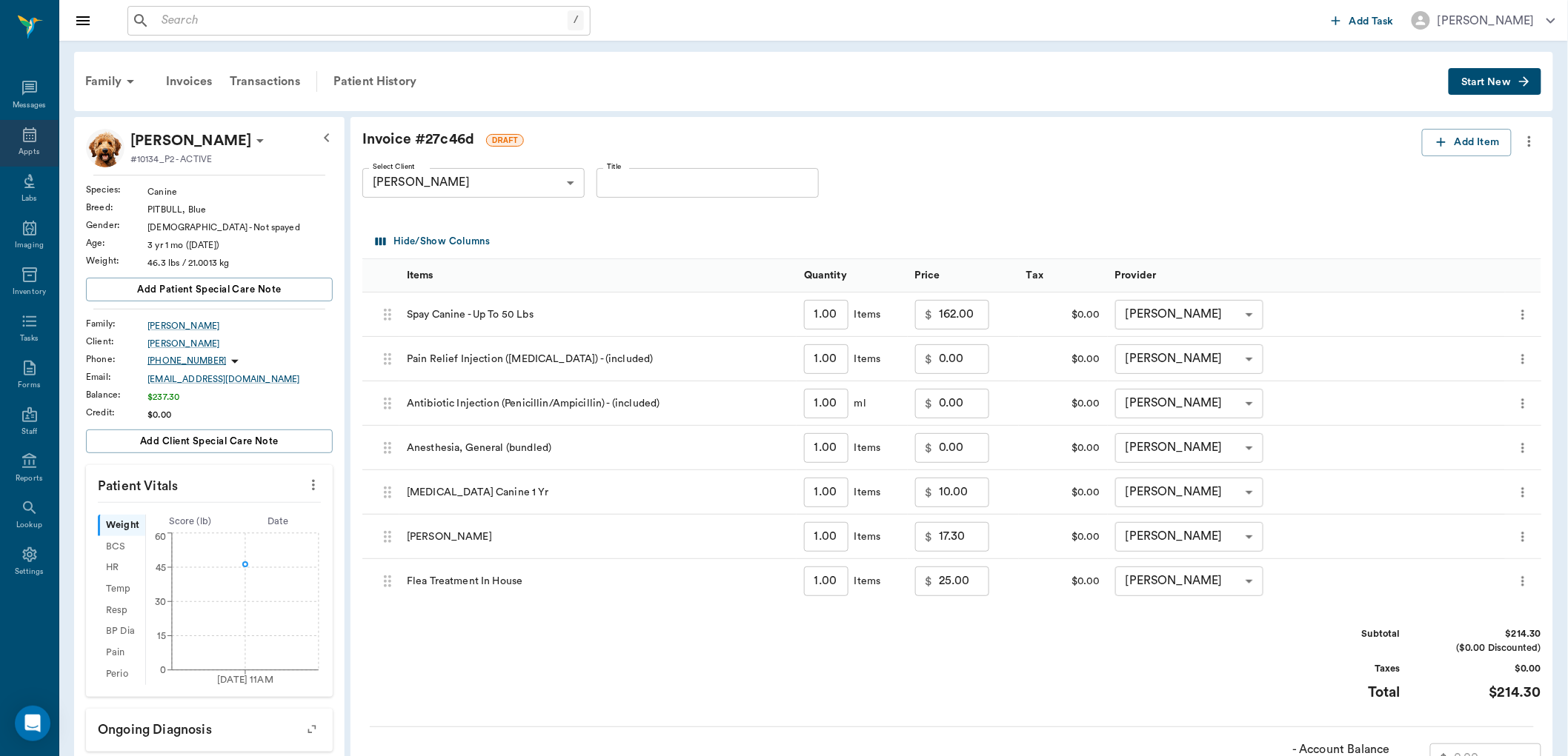
click at [28, 131] on icon at bounding box center [29, 134] width 17 height 17
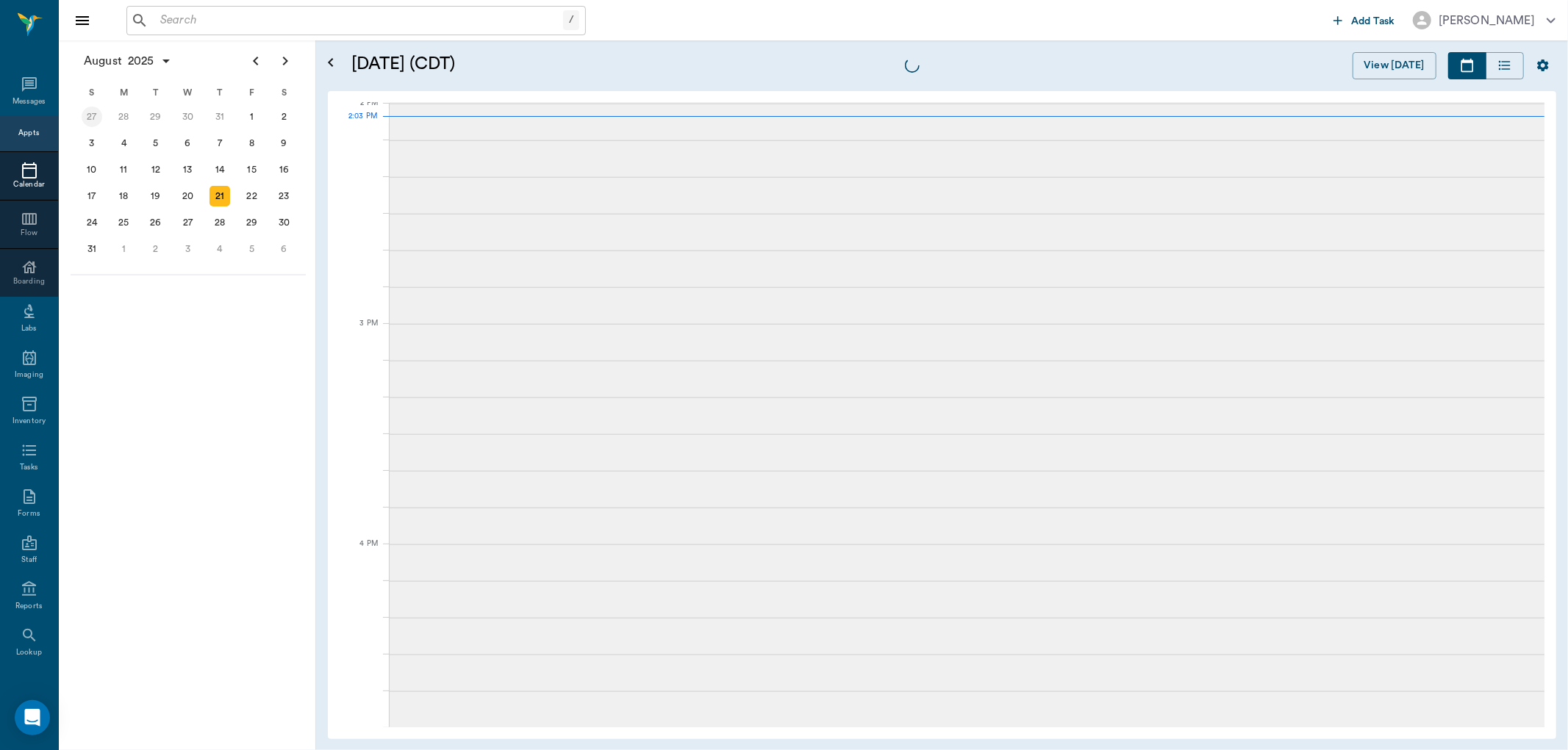
scroll to position [1327, 0]
